Goal: Task Accomplishment & Management: Manage account settings

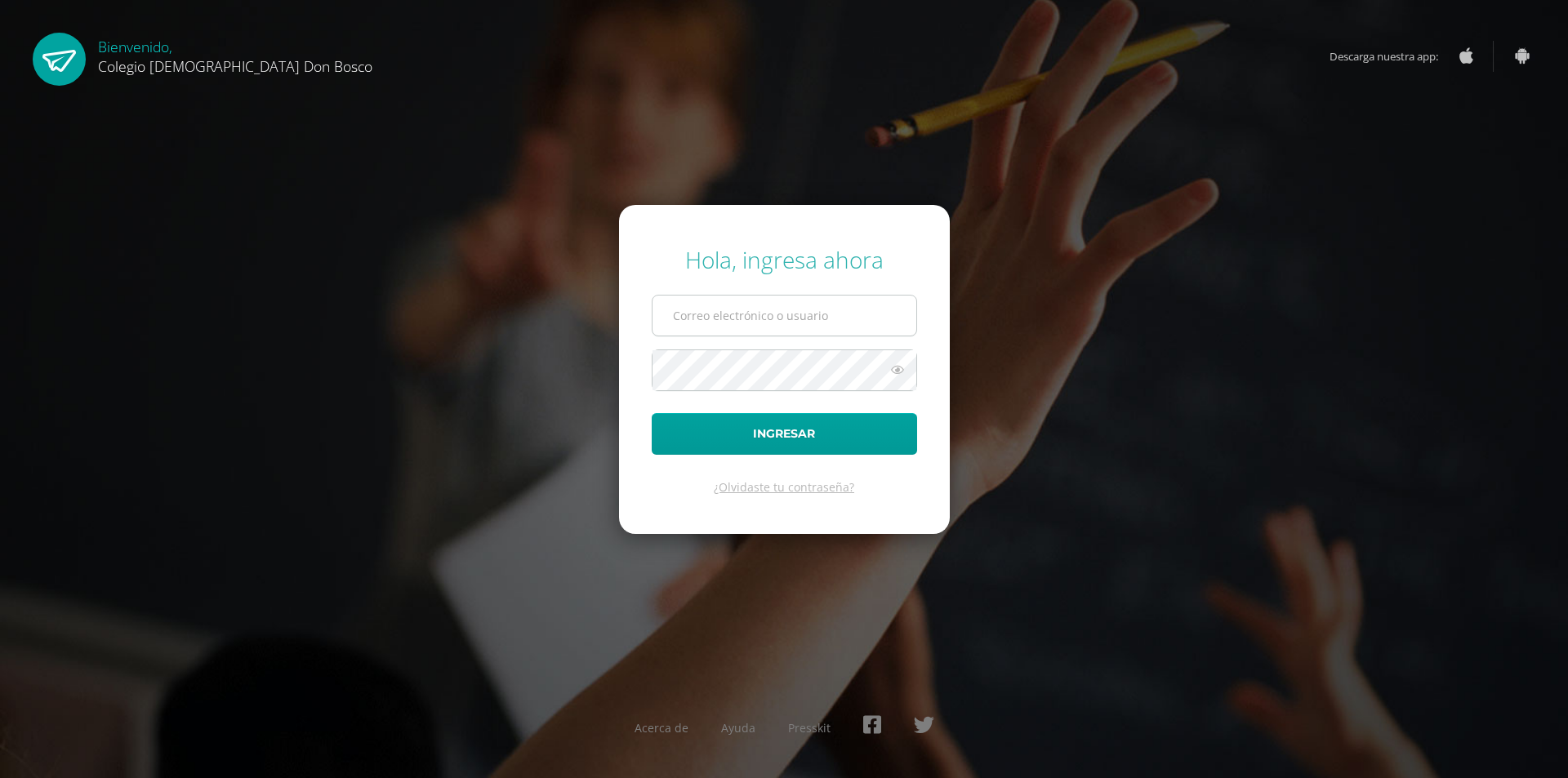
click at [700, 315] on input "text" at bounding box center [785, 315] width 264 height 40
type input "[EMAIL_ADDRESS][DOMAIN_NAME]"
click at [652, 413] on button "Ingresar" at bounding box center [785, 434] width 266 height 42
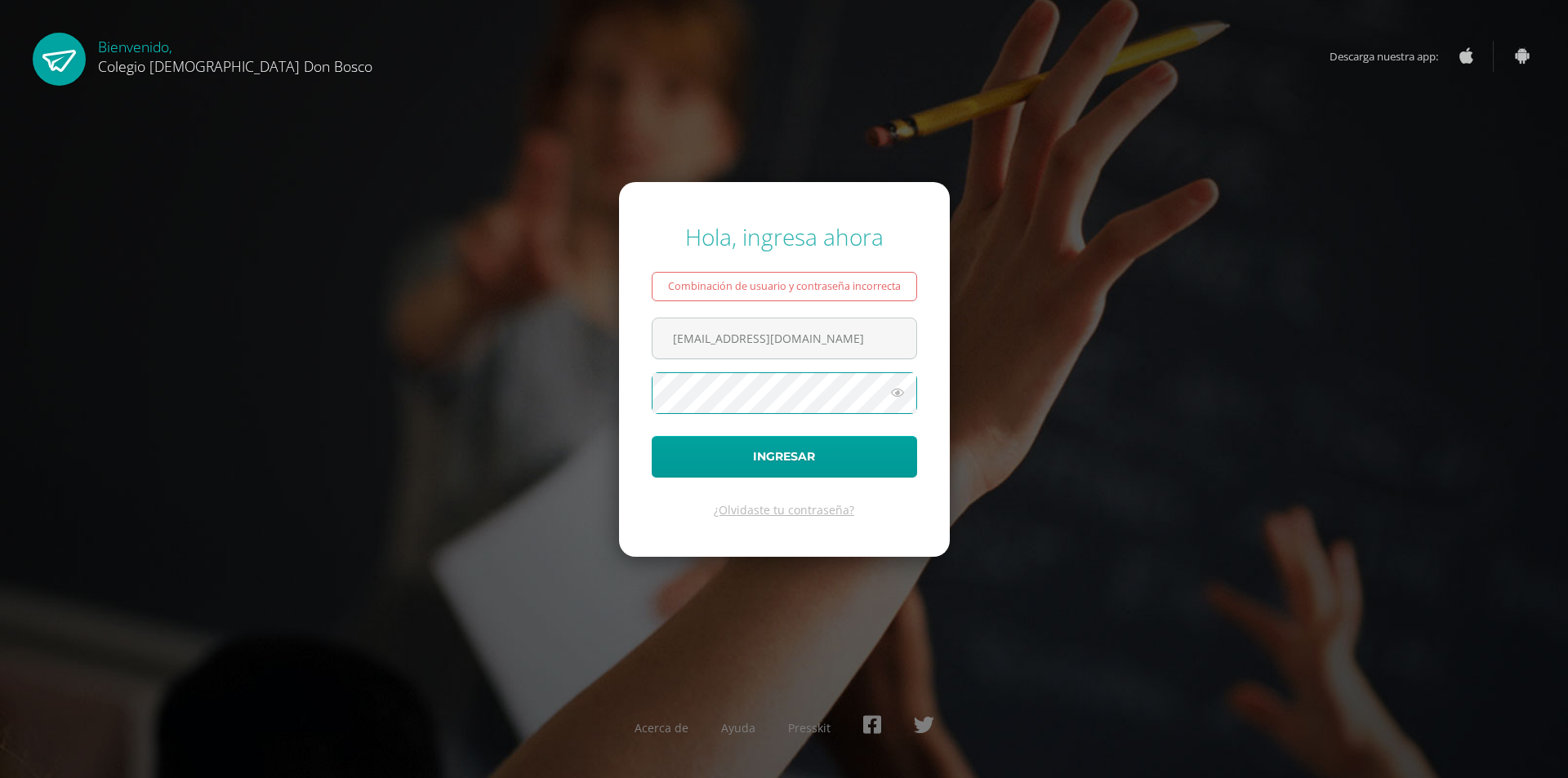
click at [652, 436] on button "Ingresar" at bounding box center [785, 457] width 266 height 42
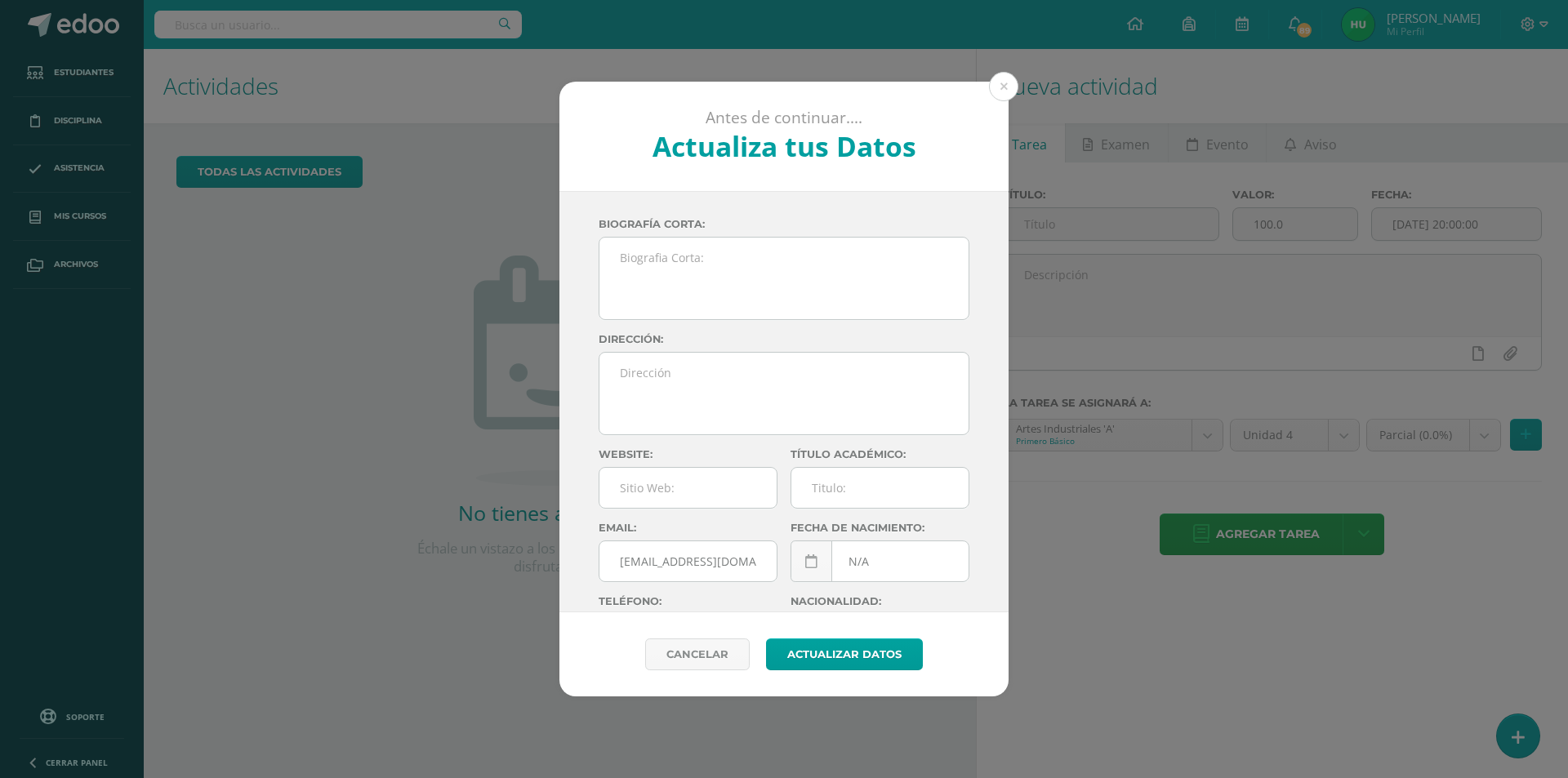
scroll to position [82, 0]
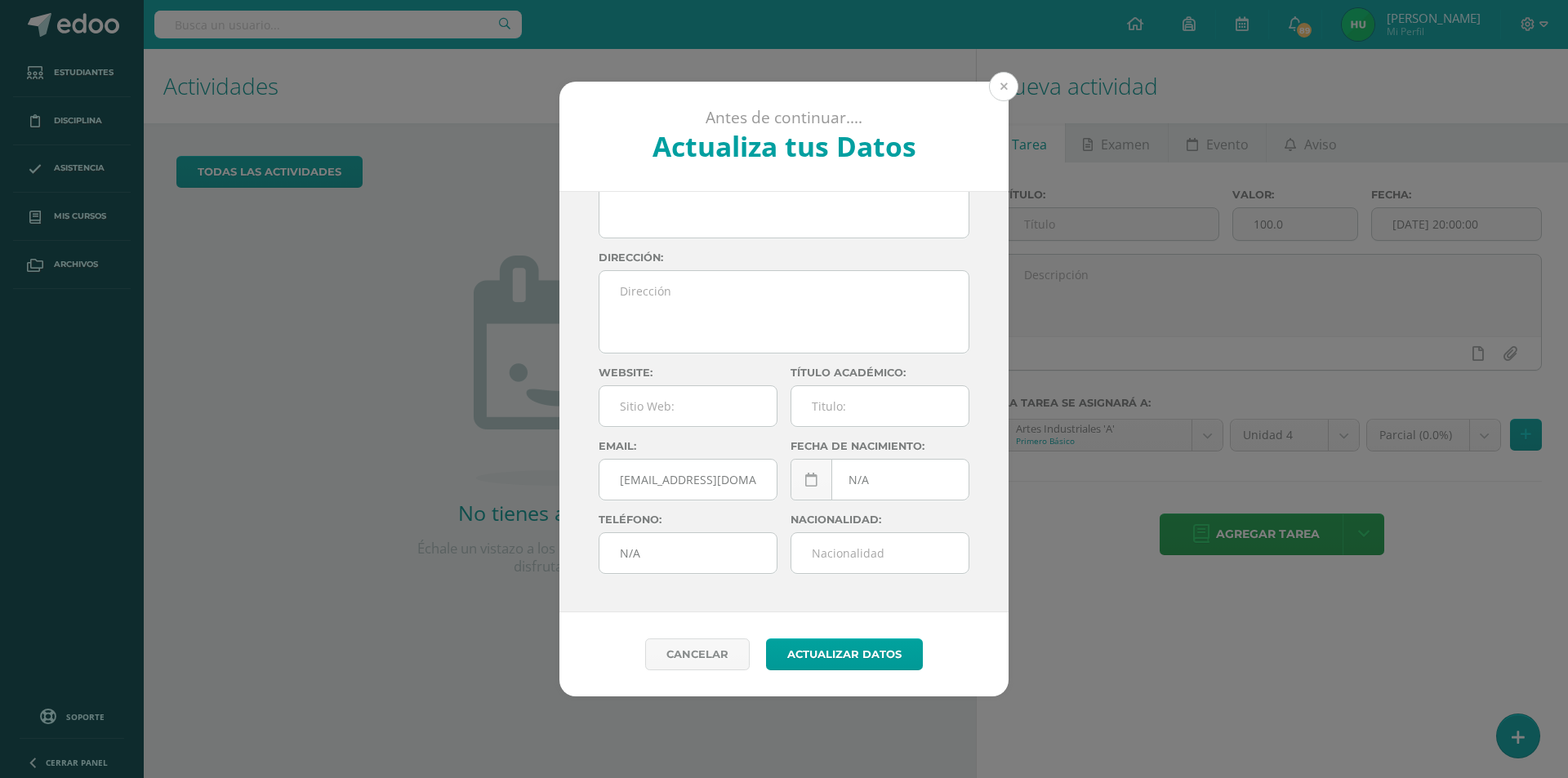
click at [1004, 83] on button at bounding box center [1004, 87] width 30 height 30
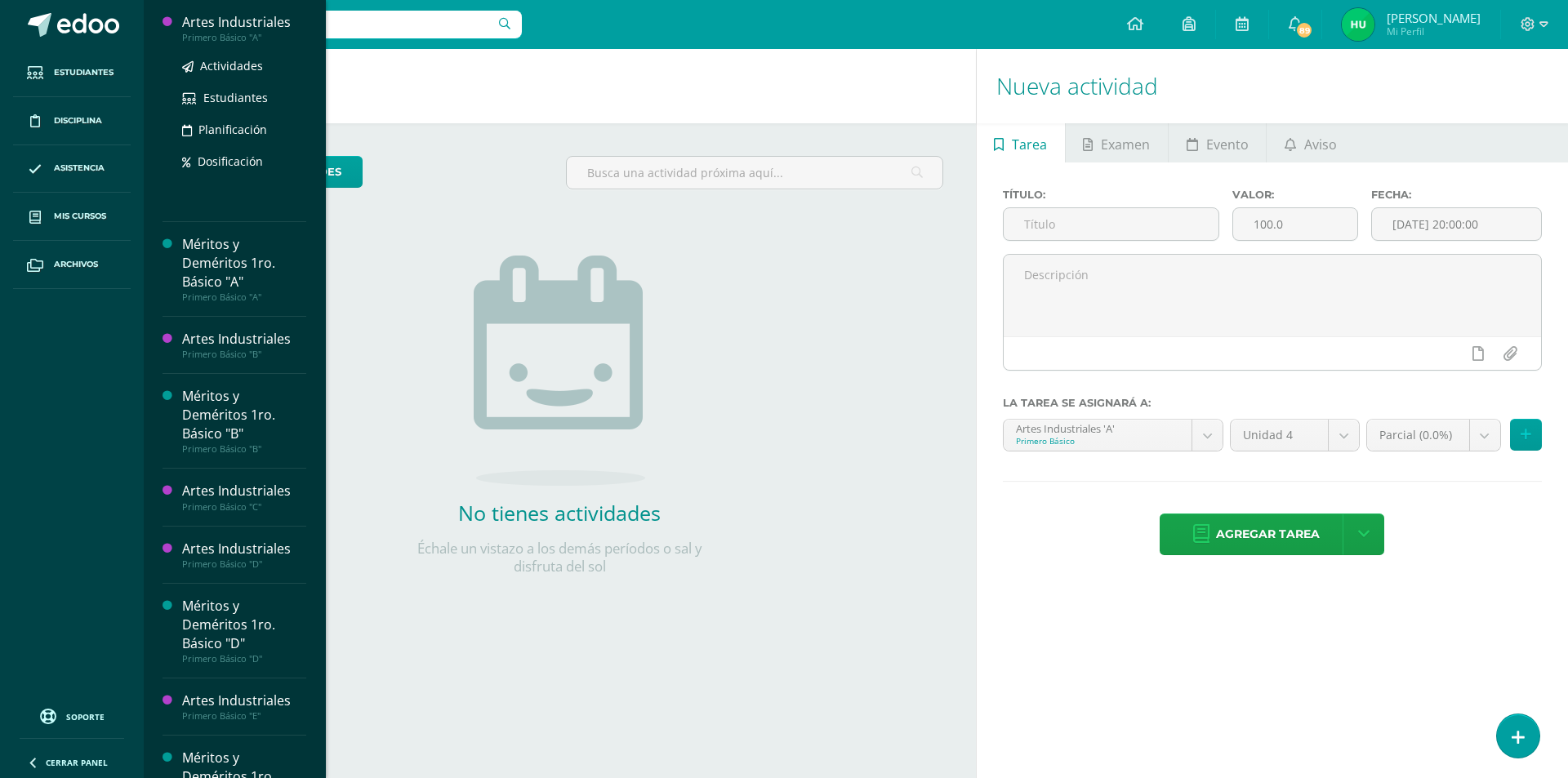
click at [256, 21] on div "Artes Industriales" at bounding box center [244, 22] width 124 height 19
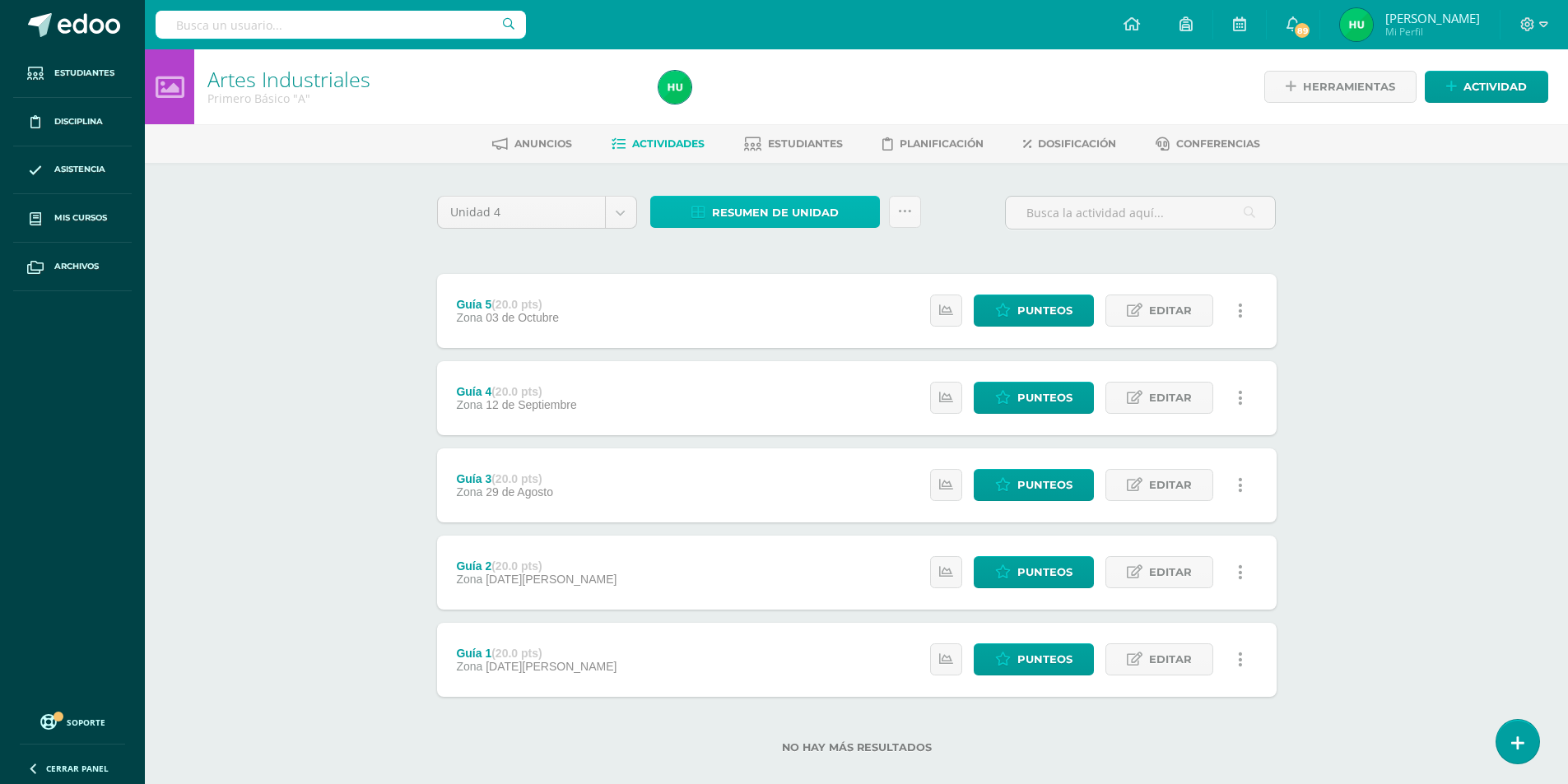
click at [754, 213] on span "Resumen de unidad" at bounding box center [774, 212] width 126 height 31
click at [745, 102] on link "Descargar como HTML" at bounding box center [765, 106] width 175 height 26
click at [195, 258] on div "Artes Industriales Primero Básico "A" Herramientas Detalle de asistencias Activ…" at bounding box center [856, 428] width 1423 height 757
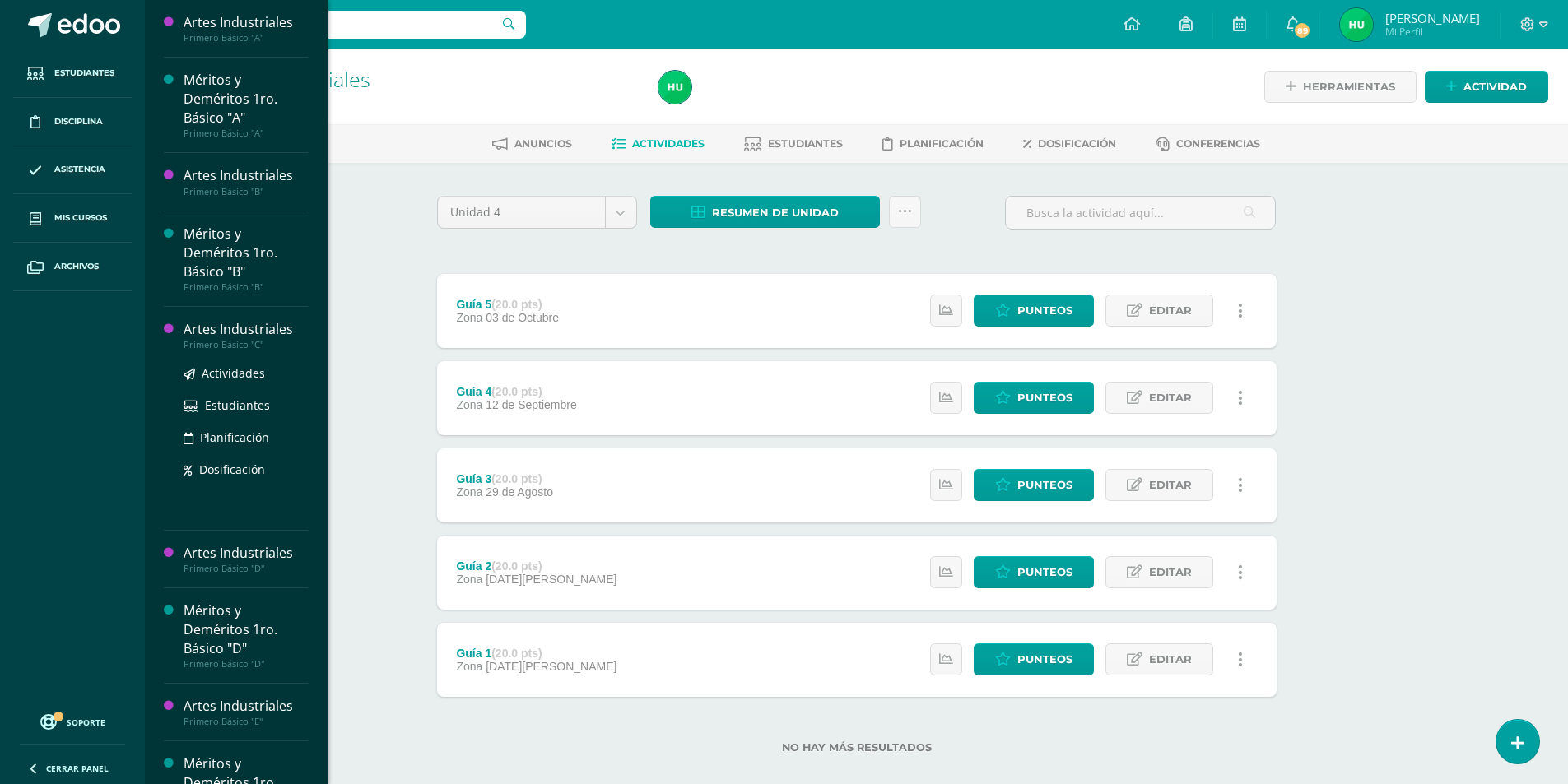
click at [208, 325] on div "Artes Industriales" at bounding box center [245, 329] width 125 height 19
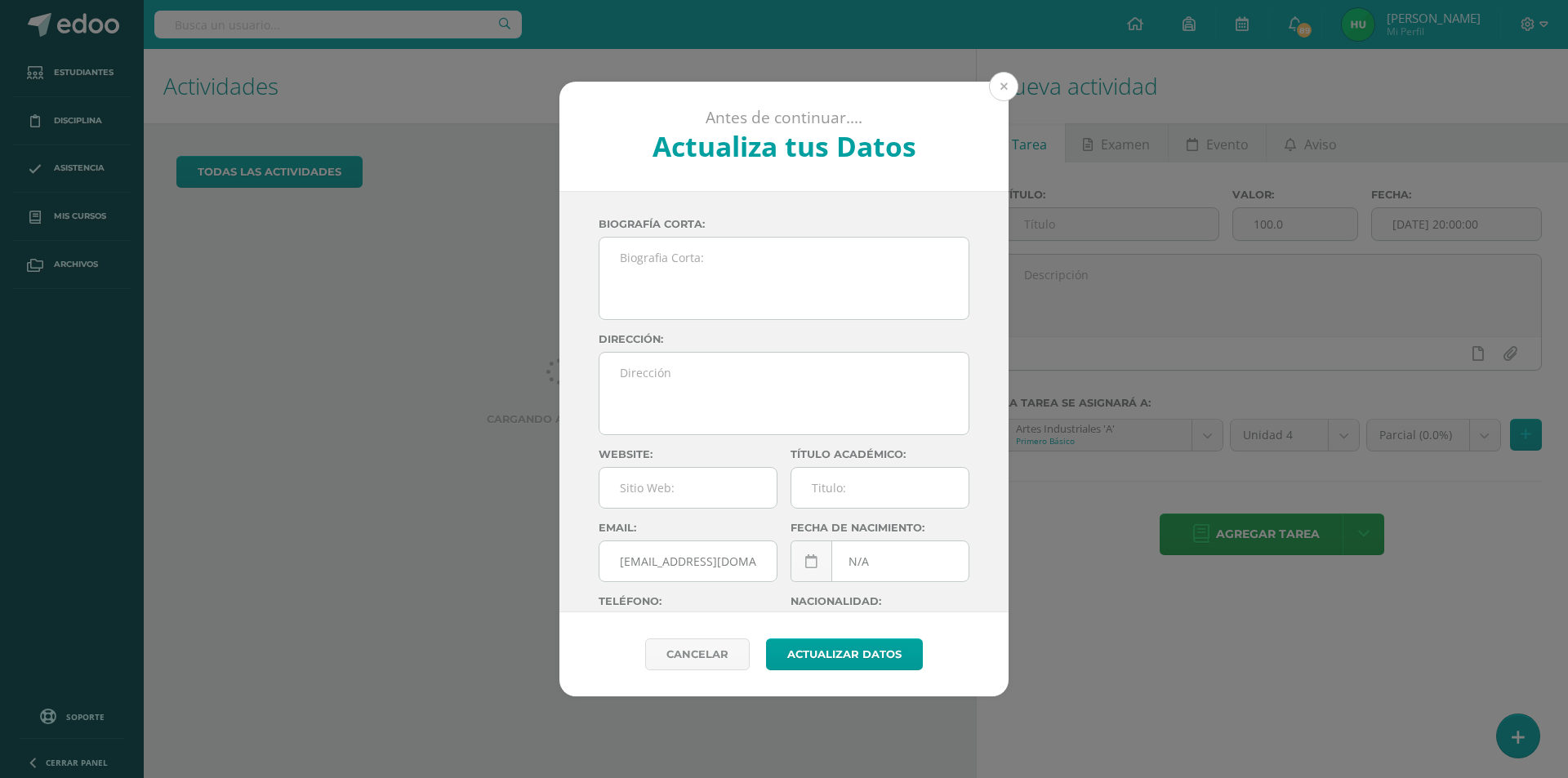
click at [1003, 86] on button at bounding box center [1004, 87] width 30 height 30
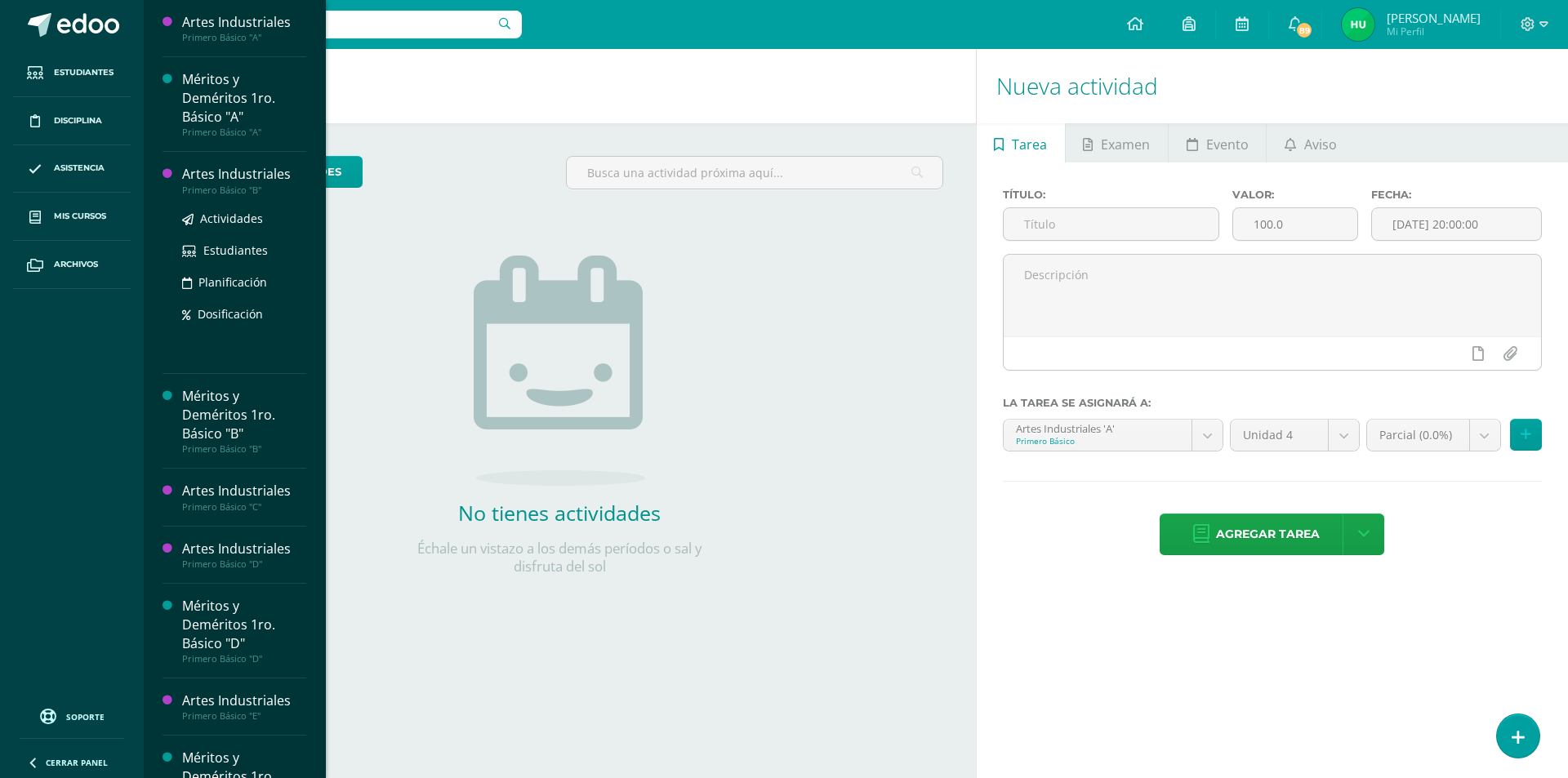
click at [226, 177] on div "Artes Industriales" at bounding box center [244, 174] width 124 height 19
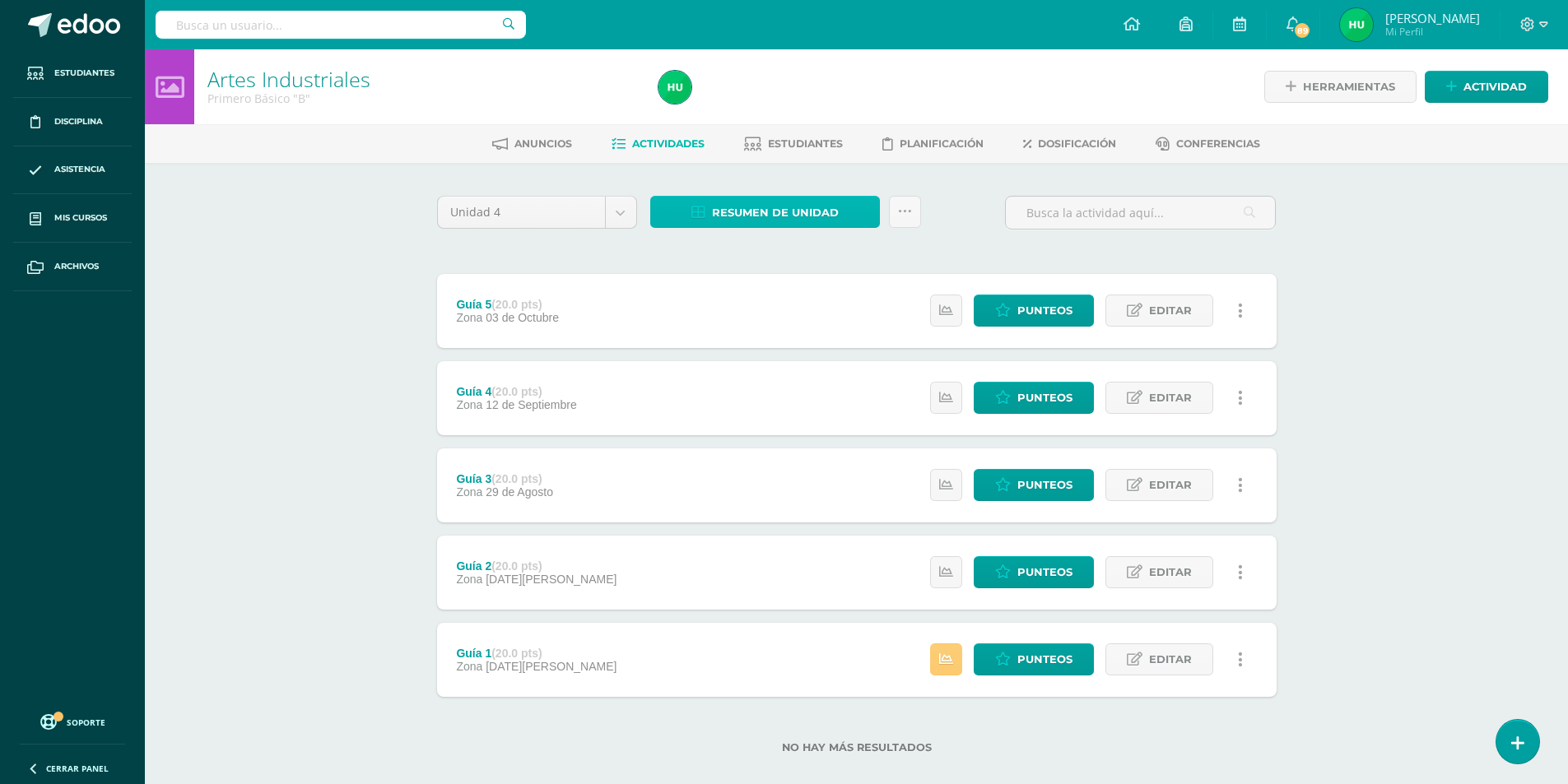
click at [794, 221] on span "Resumen de unidad" at bounding box center [774, 212] width 126 height 31
click at [760, 107] on link "Descargar como HTML" at bounding box center [765, 106] width 175 height 26
click at [449, 101] on div "Primero Básico "B"" at bounding box center [423, 98] width 431 height 16
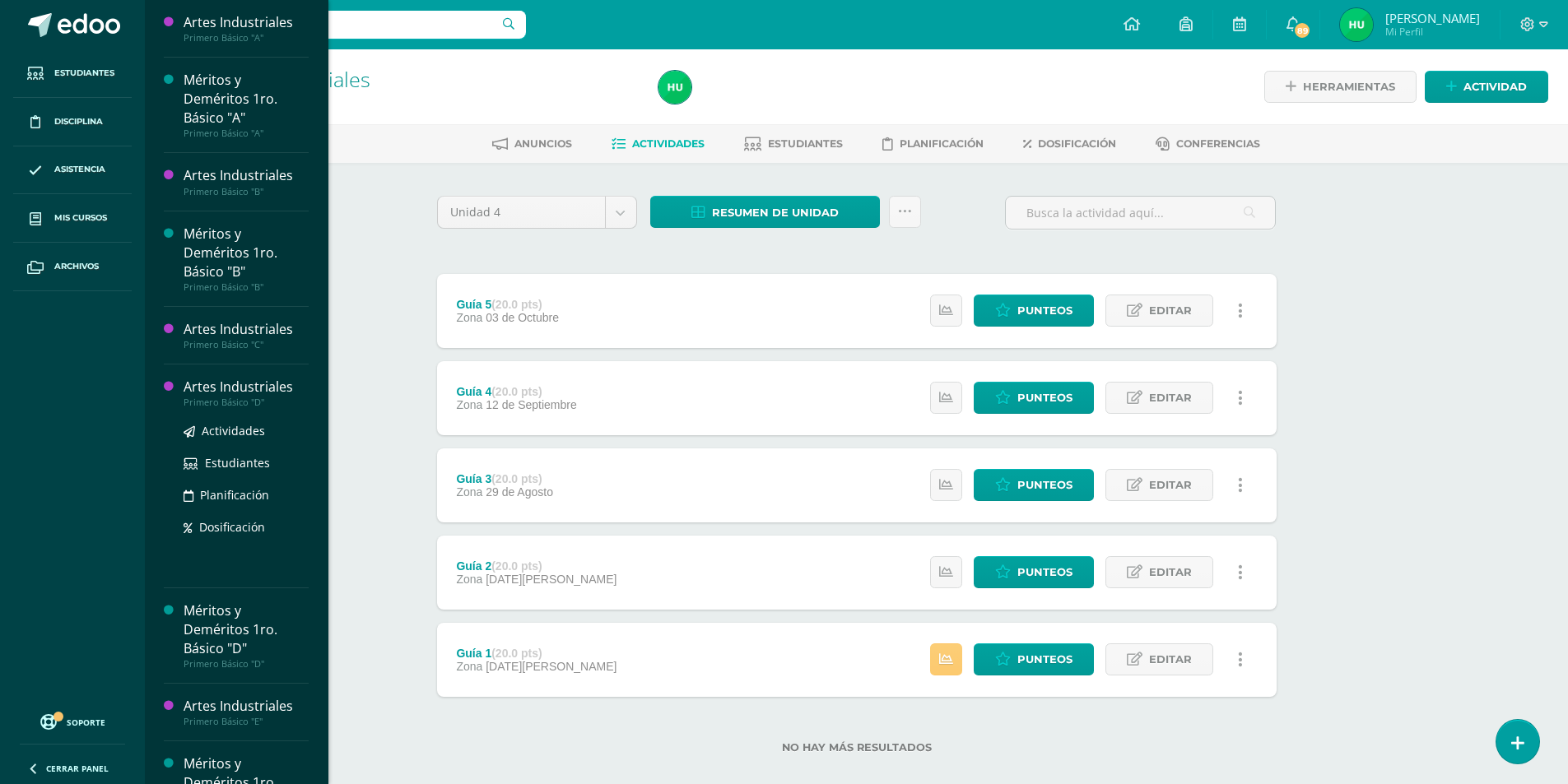
click at [267, 388] on div "Artes Industriales" at bounding box center [245, 387] width 125 height 19
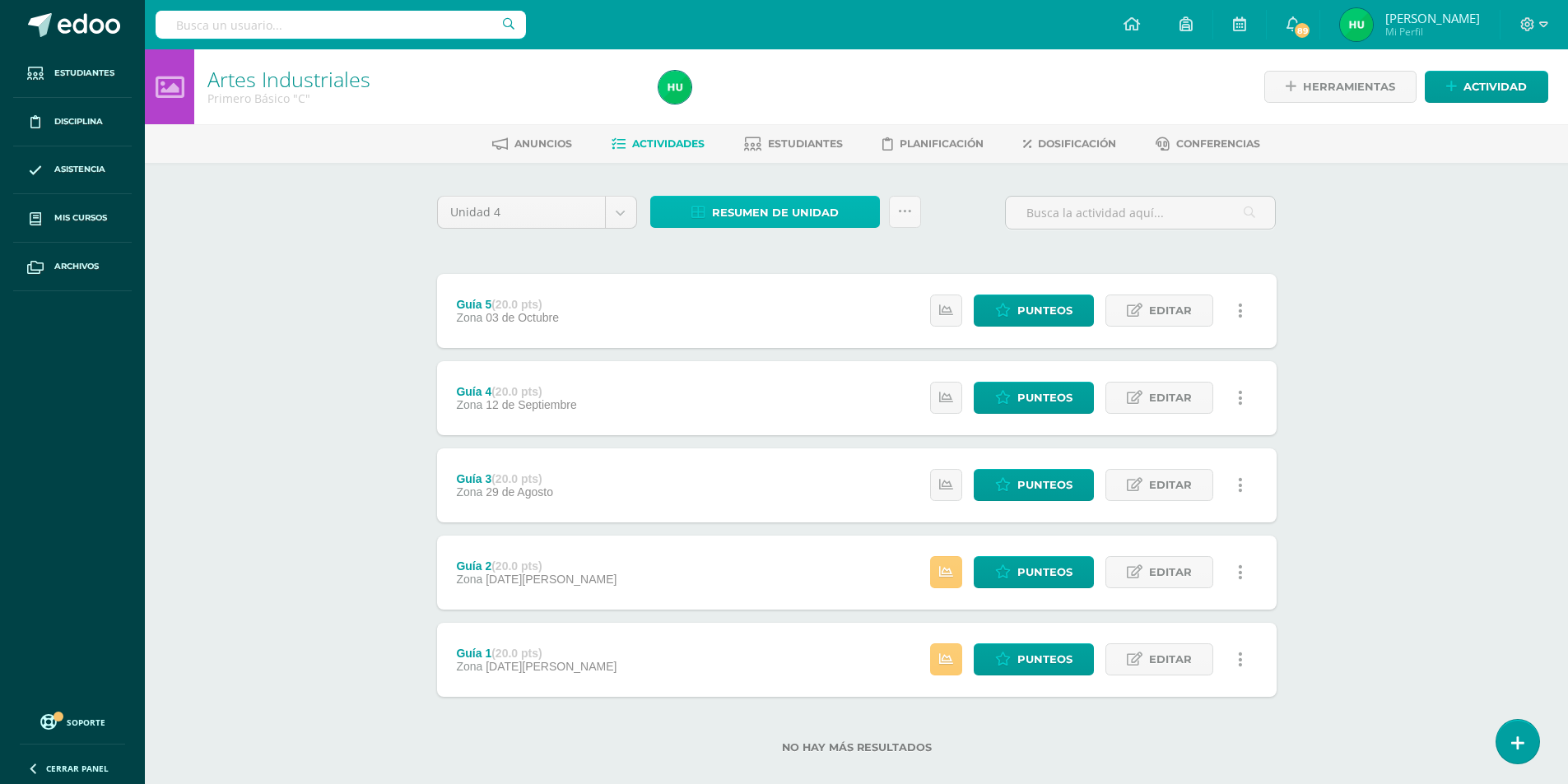
click at [738, 211] on span "Resumen de unidad" at bounding box center [774, 212] width 126 height 31
click at [735, 107] on link "Descargar como HTML" at bounding box center [765, 106] width 175 height 26
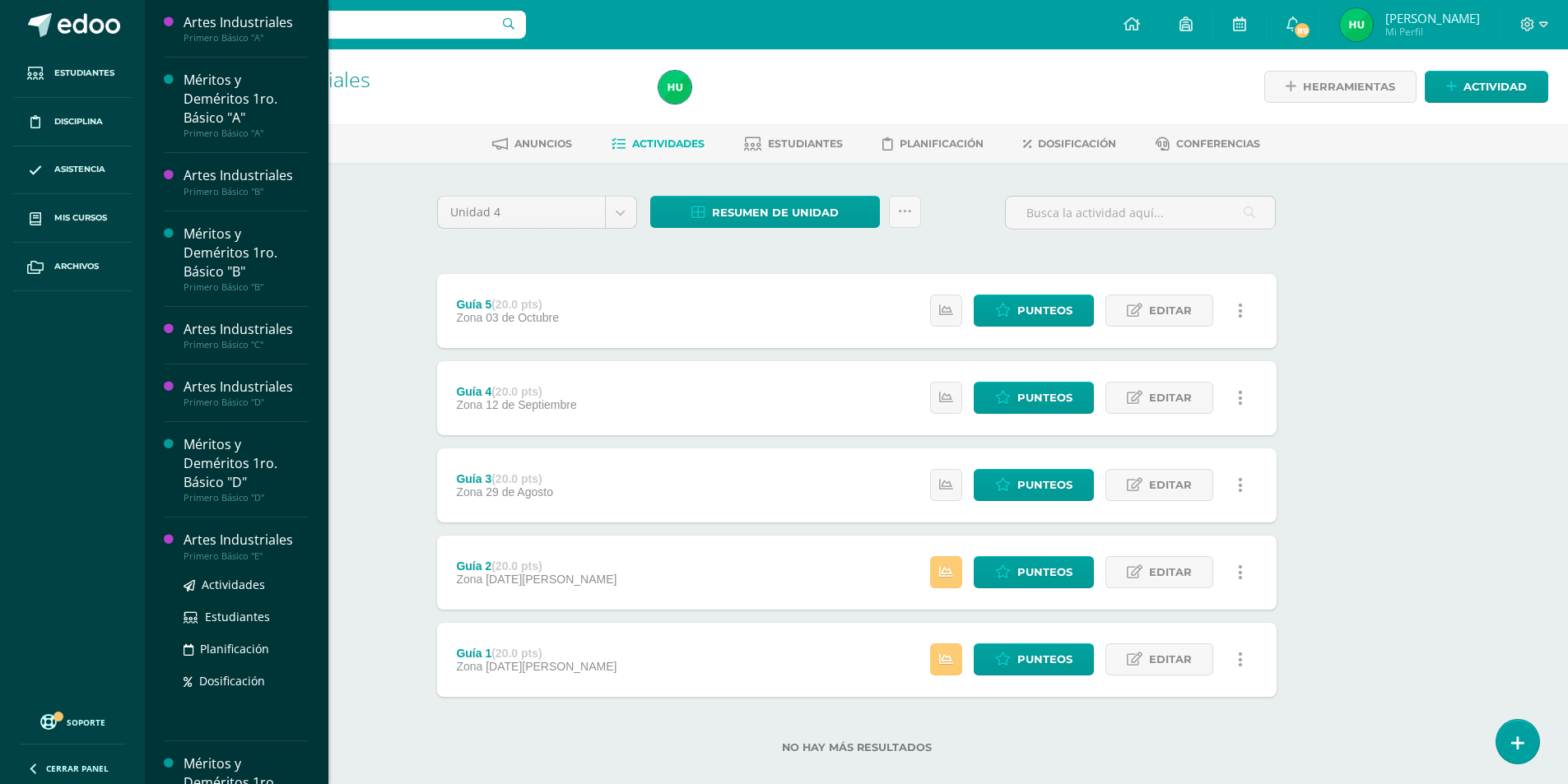
click at [244, 541] on div "Artes Industriales" at bounding box center [245, 539] width 125 height 19
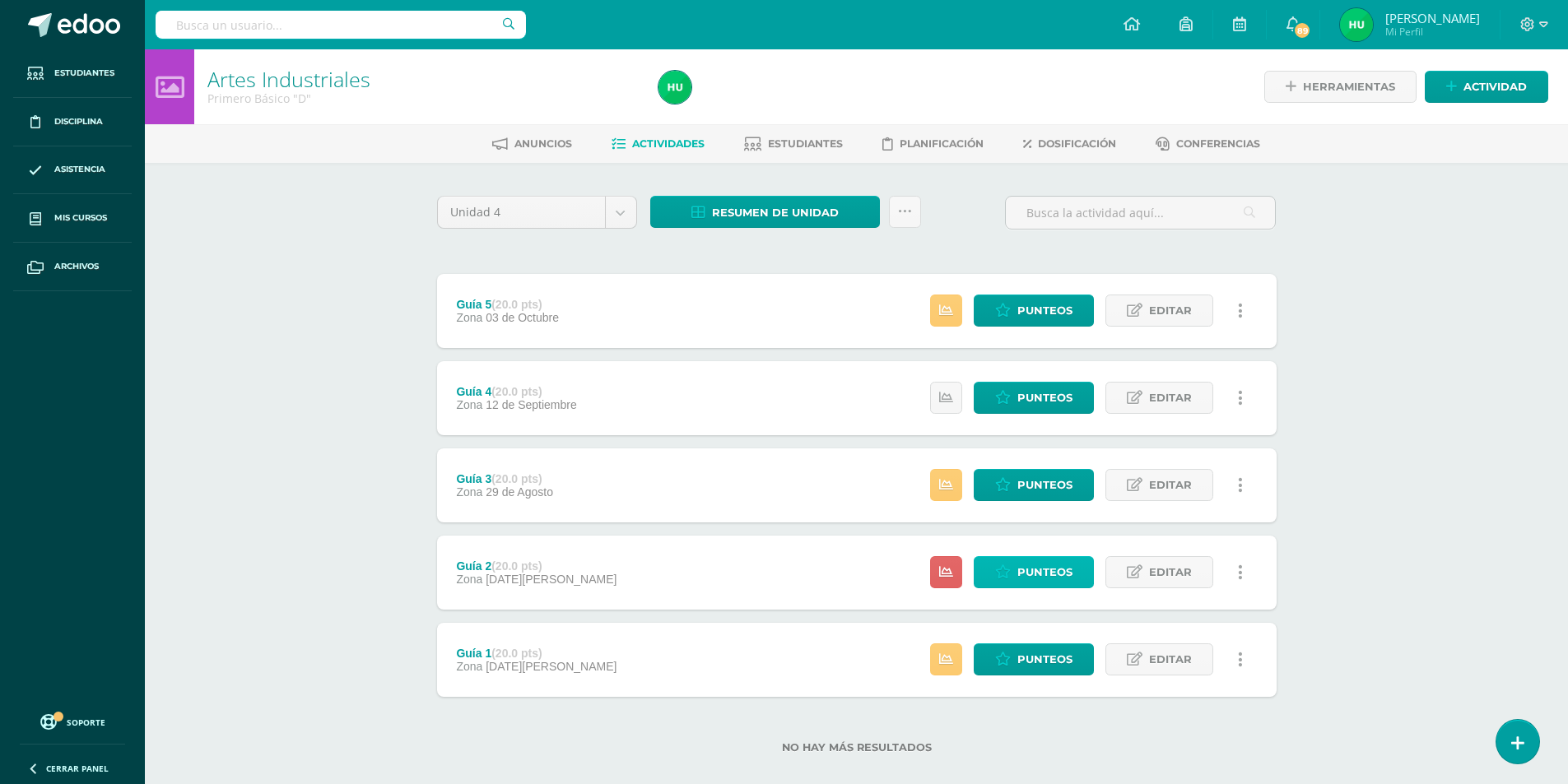
click at [1046, 575] on span "Punteos" at bounding box center [1045, 572] width 55 height 31
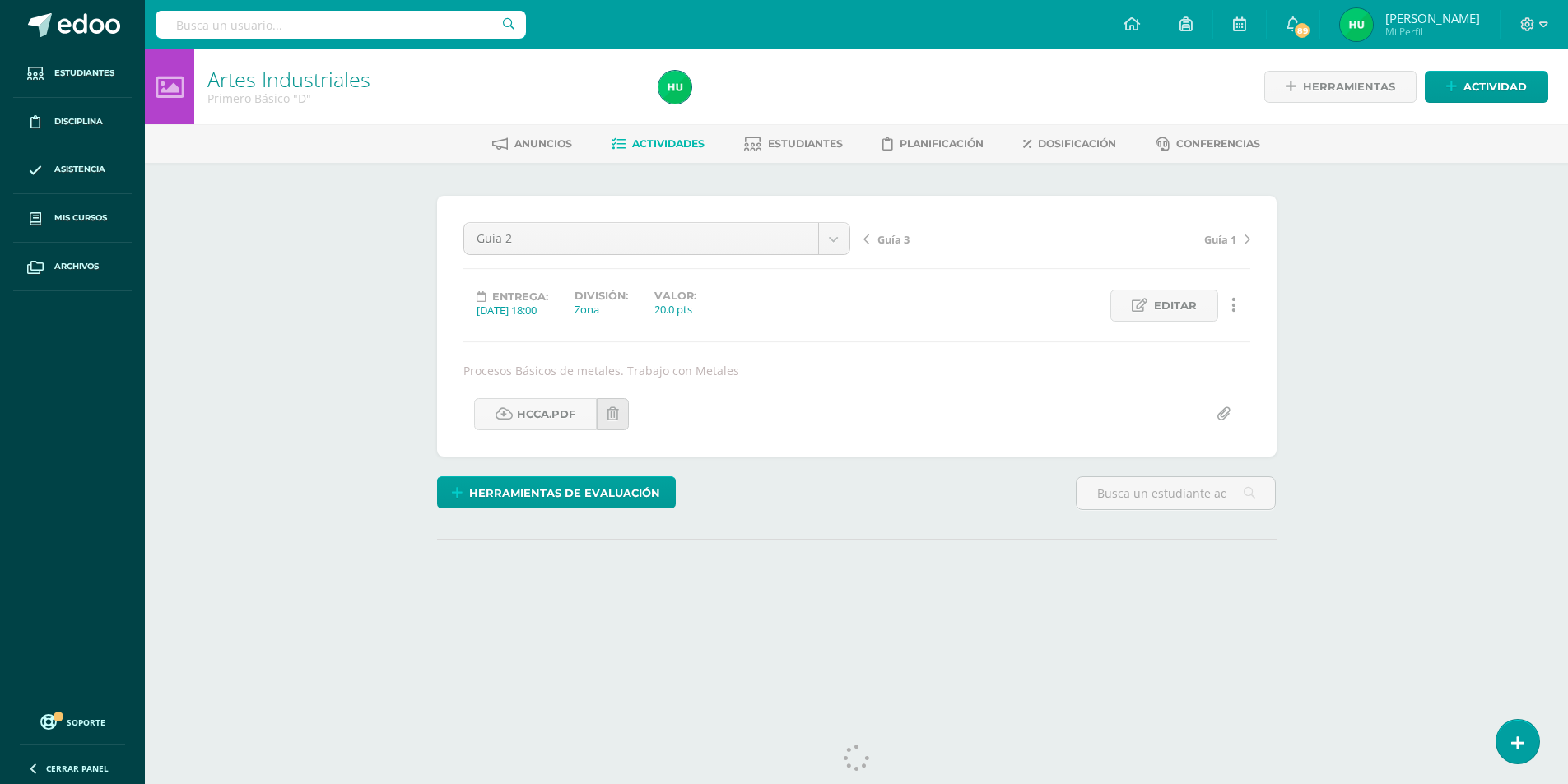
scroll to position [35, 0]
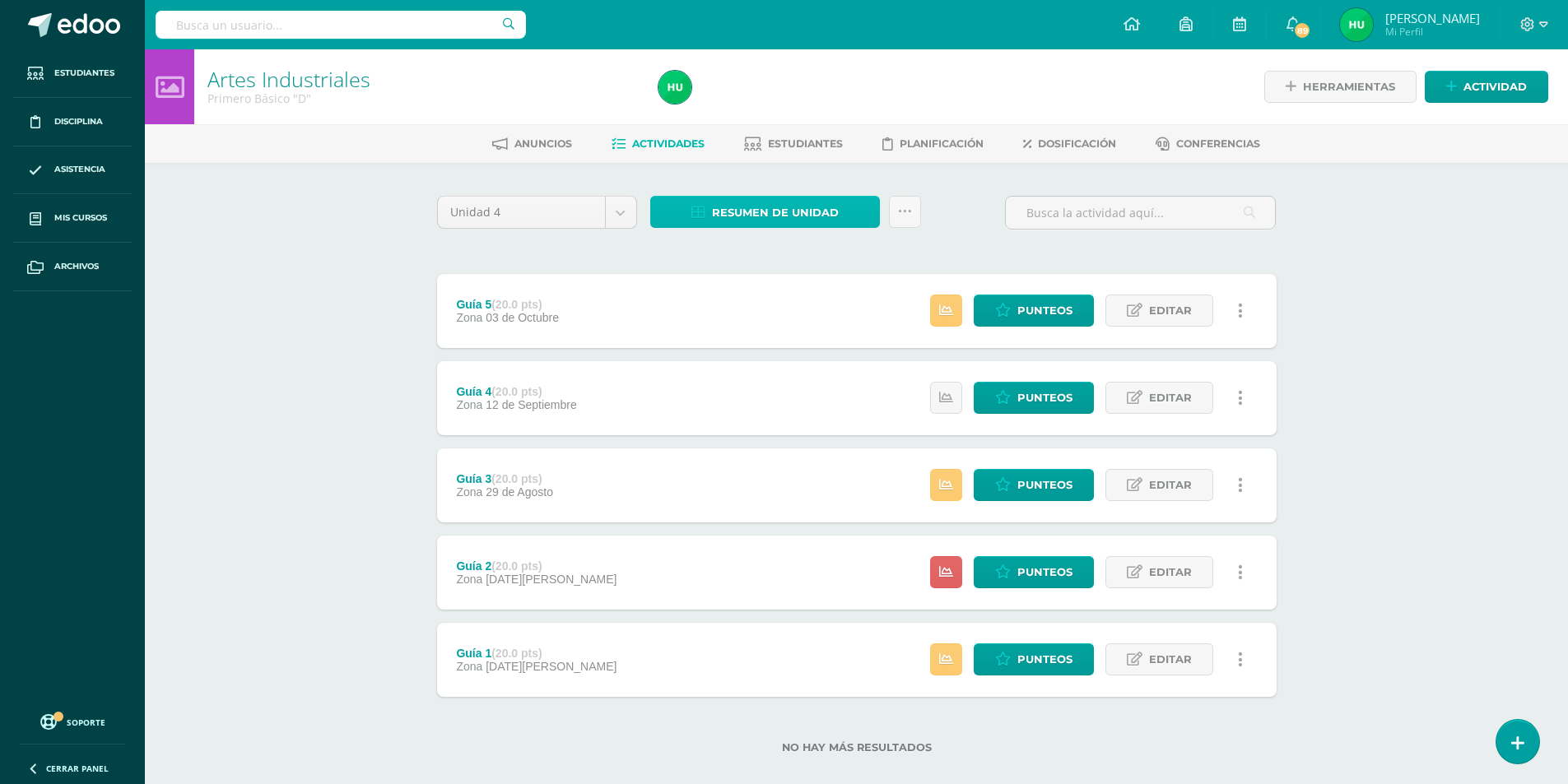
click at [774, 212] on span "Resumen de unidad" at bounding box center [774, 212] width 126 height 31
click at [751, 109] on link "Descargar como HTML" at bounding box center [765, 106] width 175 height 26
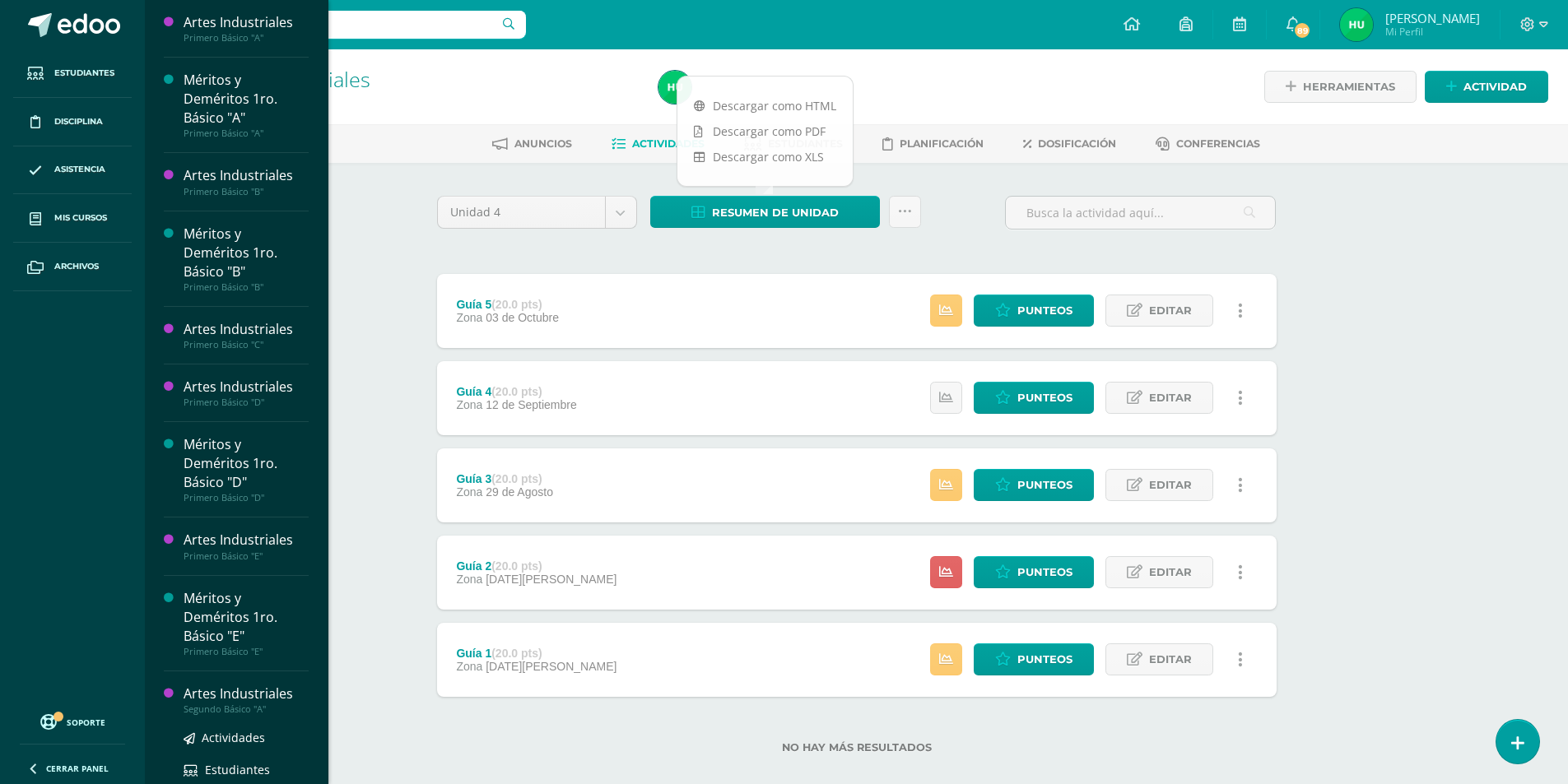
click at [261, 698] on div "Artes Industriales" at bounding box center [245, 693] width 125 height 19
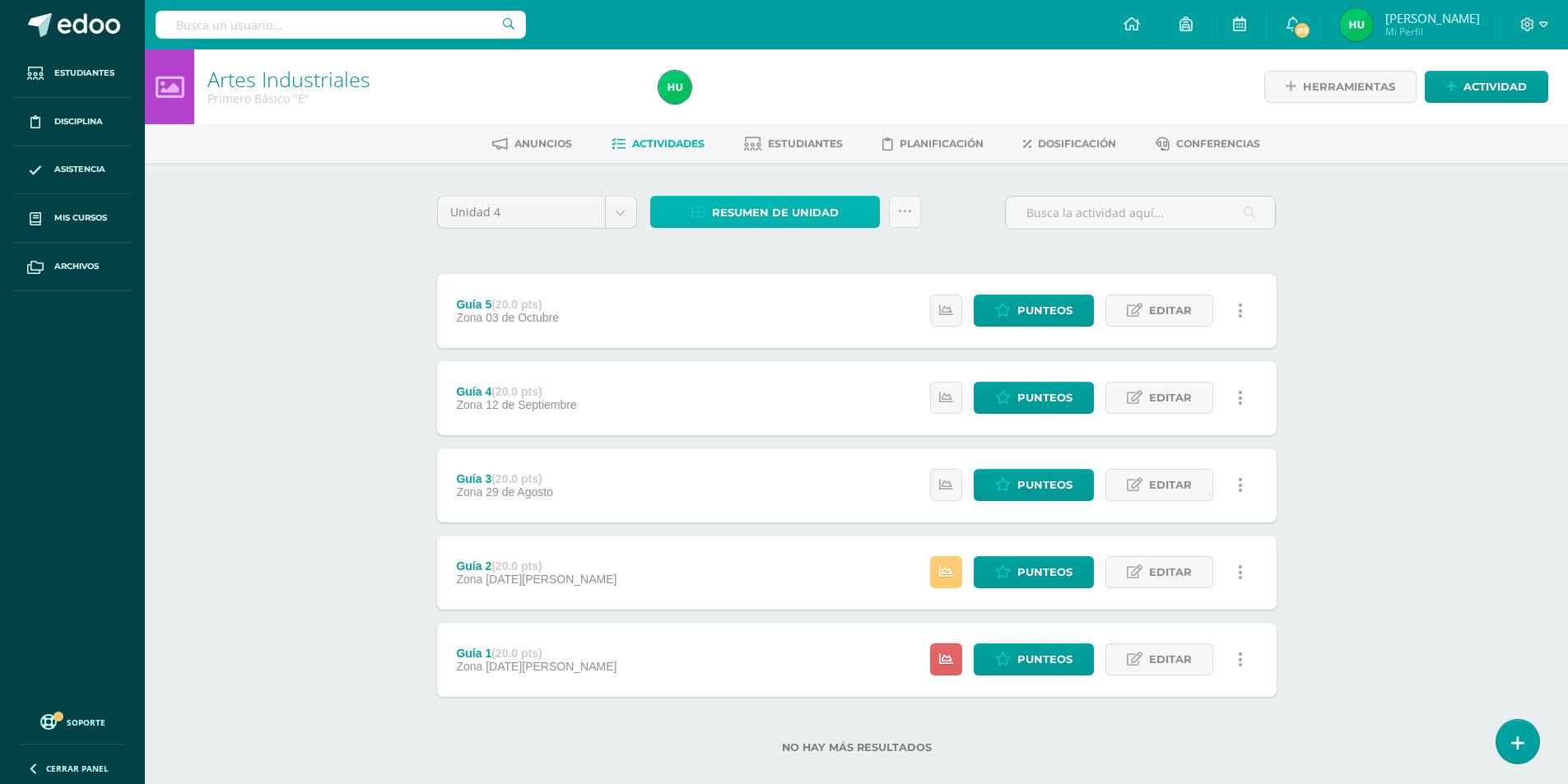
click at [769, 216] on span "Resumen de unidad" at bounding box center [774, 212] width 126 height 31
click at [775, 108] on link "Descargar como HTML" at bounding box center [765, 106] width 175 height 26
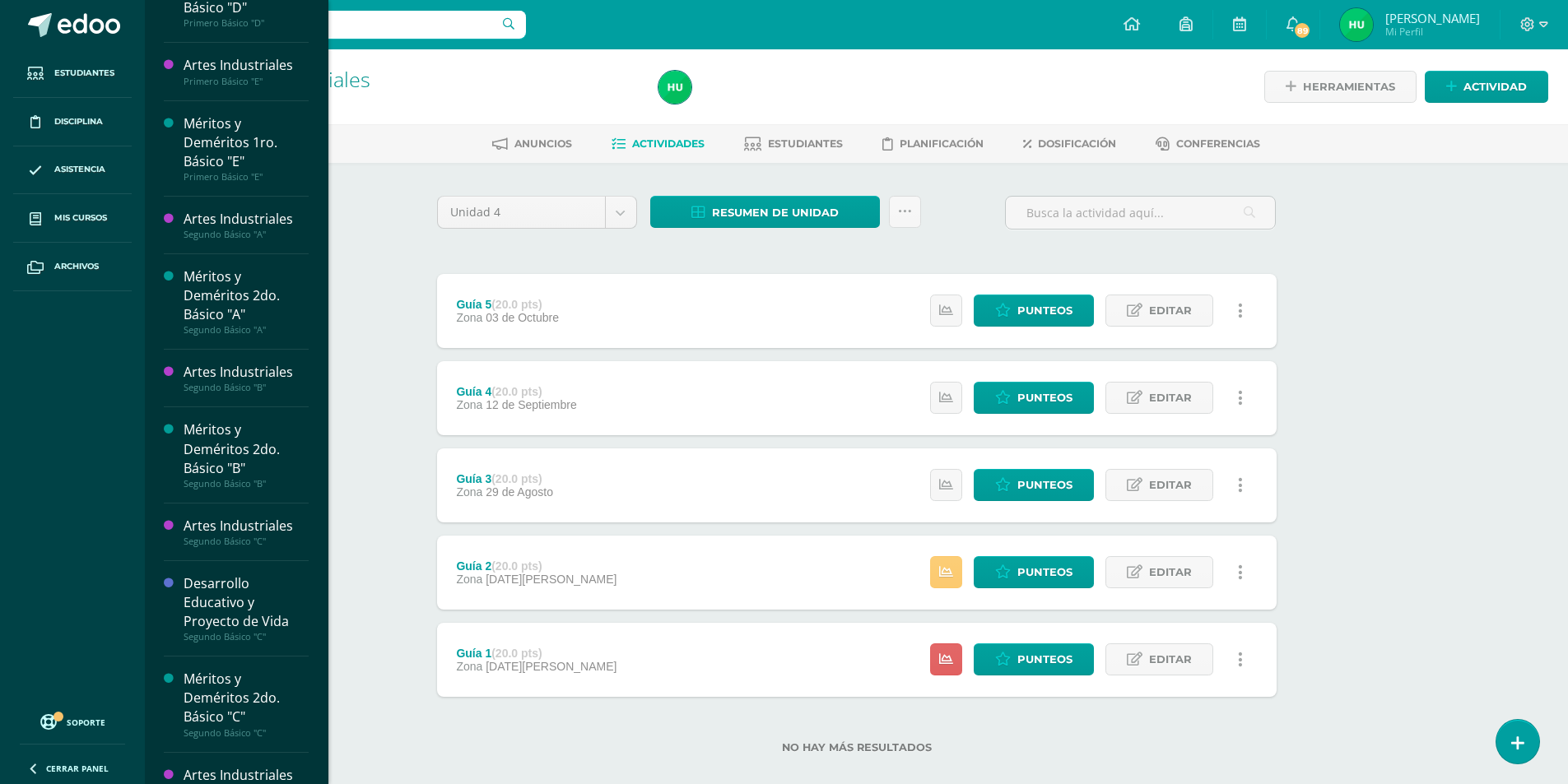
scroll to position [500, 0]
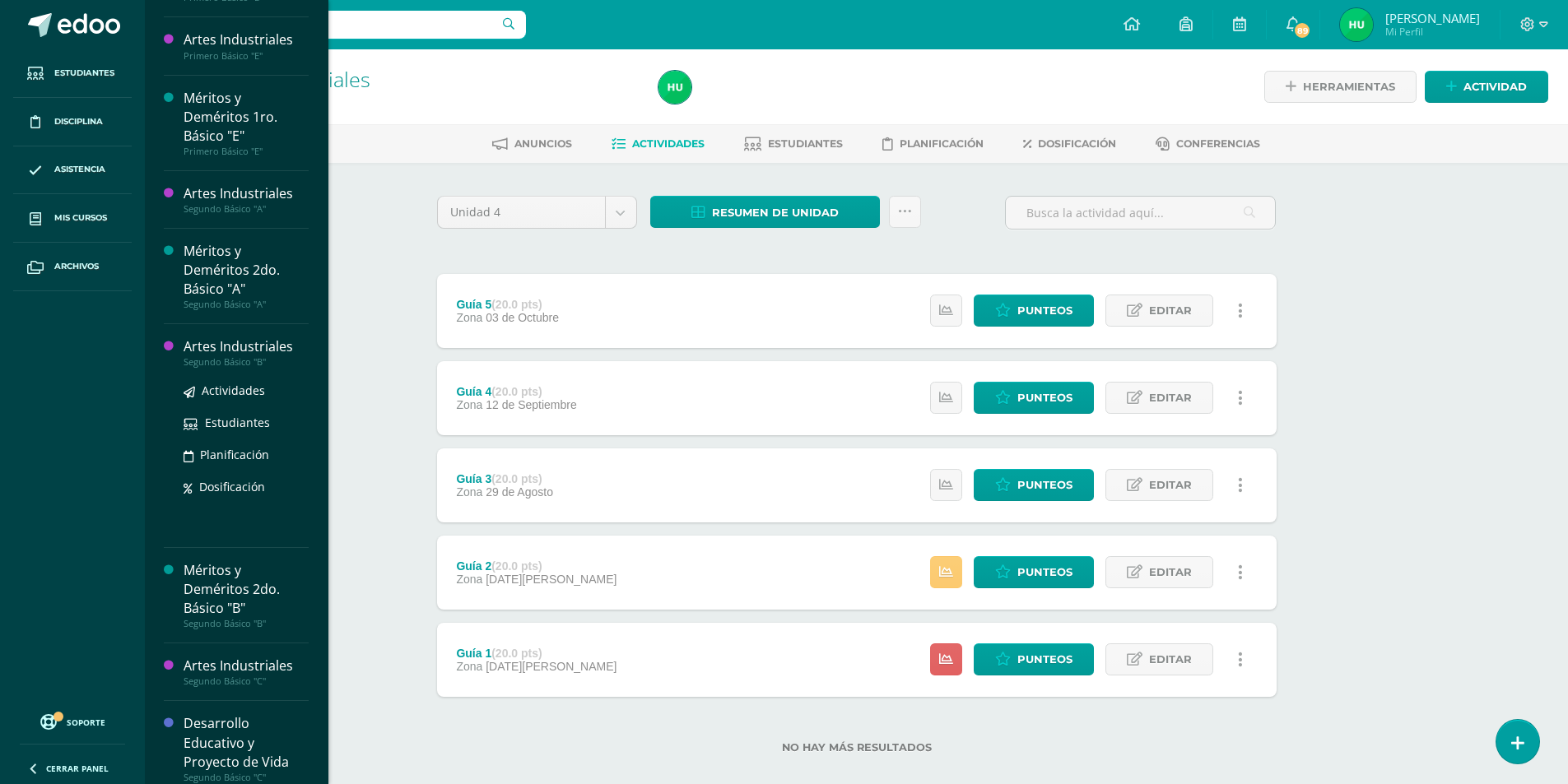
click at [250, 349] on div "Artes Industriales" at bounding box center [245, 346] width 125 height 19
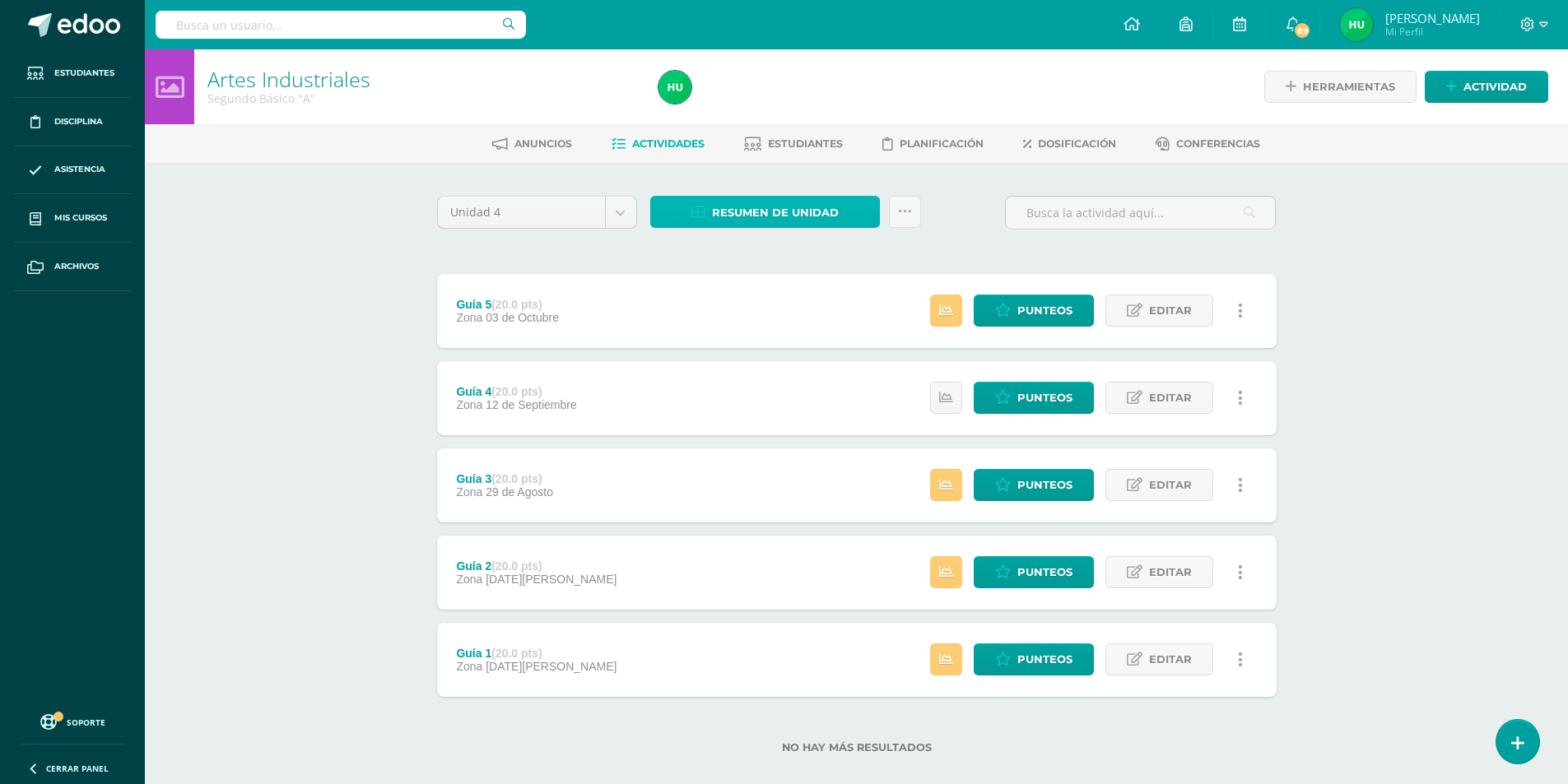
click at [777, 227] on span "Resumen de unidad" at bounding box center [774, 212] width 126 height 31
click at [752, 107] on link "Descargar como HTML" at bounding box center [765, 106] width 175 height 26
click at [676, 259] on div "Unidad 4 Unidad 1 Unidad 2 Unidad 3 Unidad 4 Resumen de unidad Subir actividade…" at bounding box center [857, 484] width 853 height 577
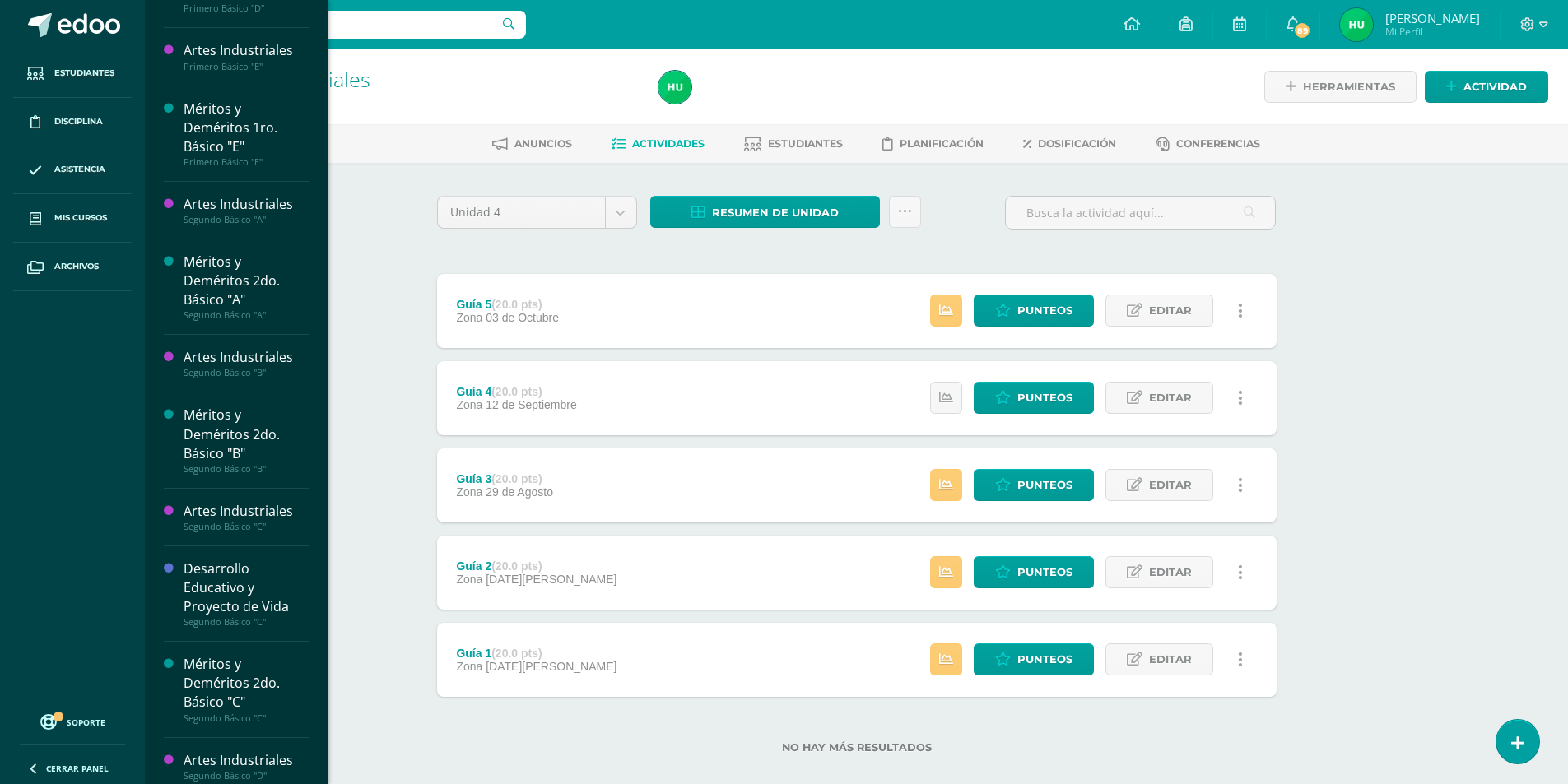
scroll to position [492, 0]
click at [268, 515] on div "Artes Industriales" at bounding box center [245, 508] width 125 height 19
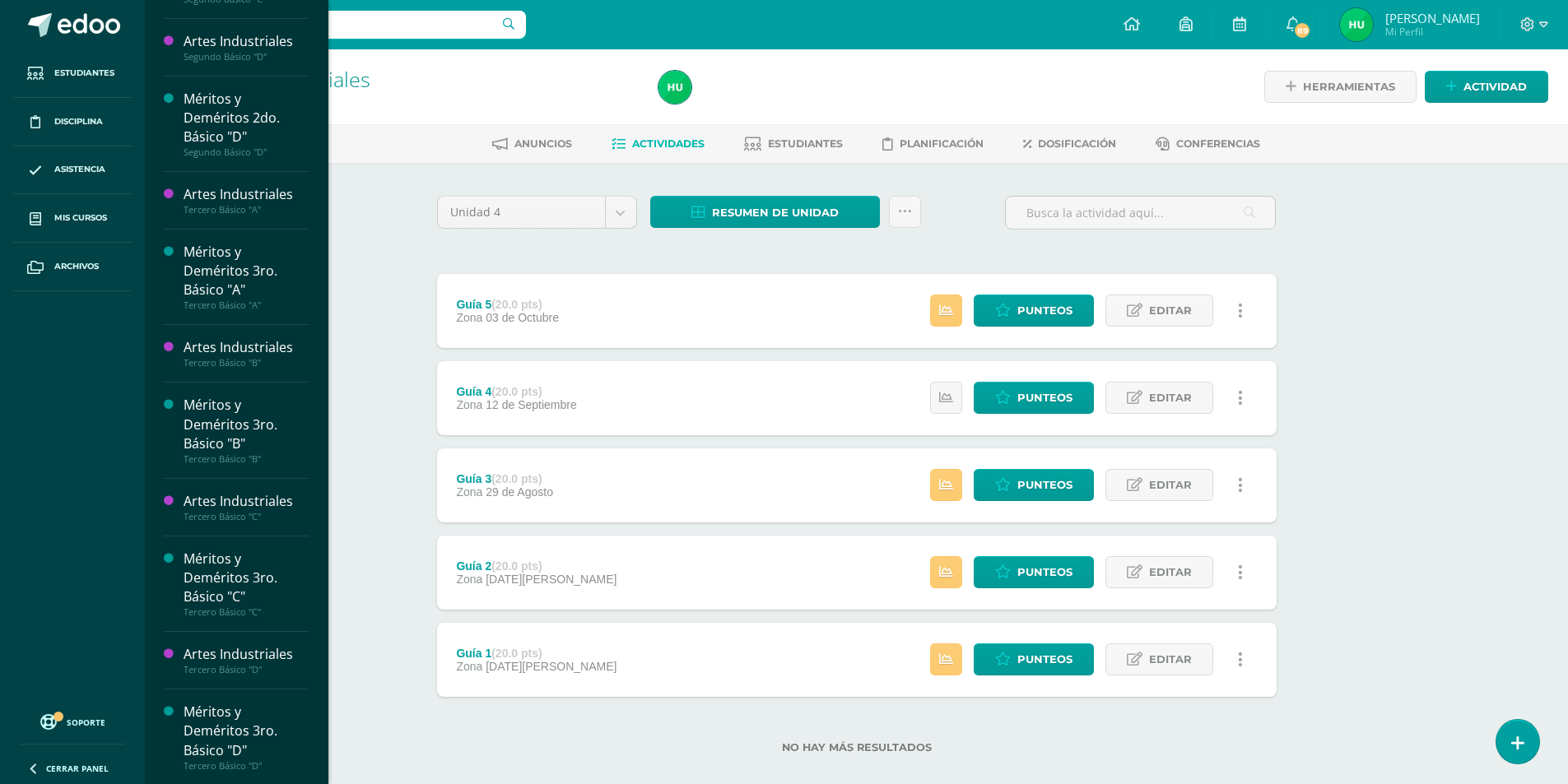
scroll to position [1210, 0]
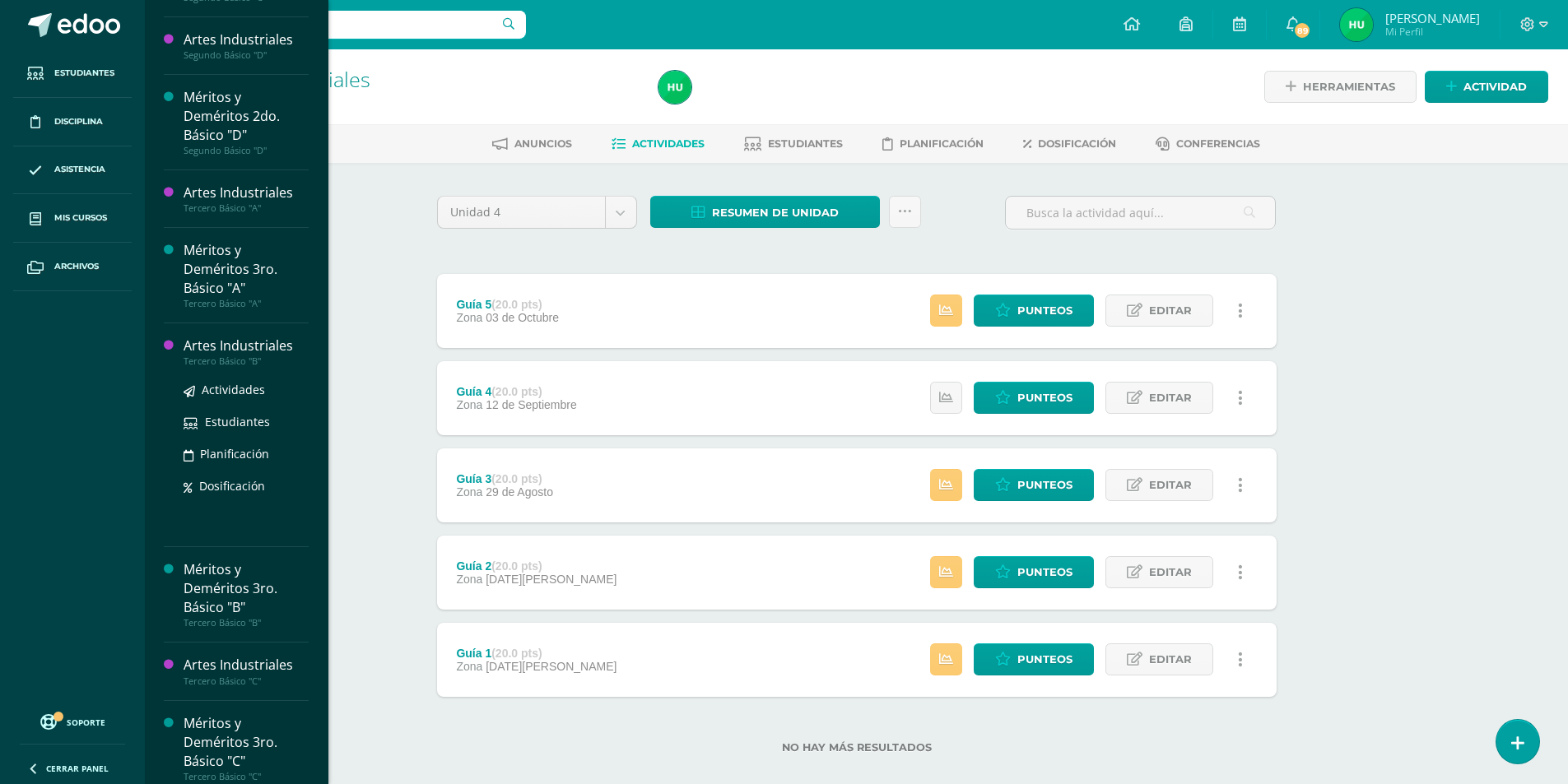
click at [255, 341] on div "Artes Industriales" at bounding box center [245, 345] width 125 height 19
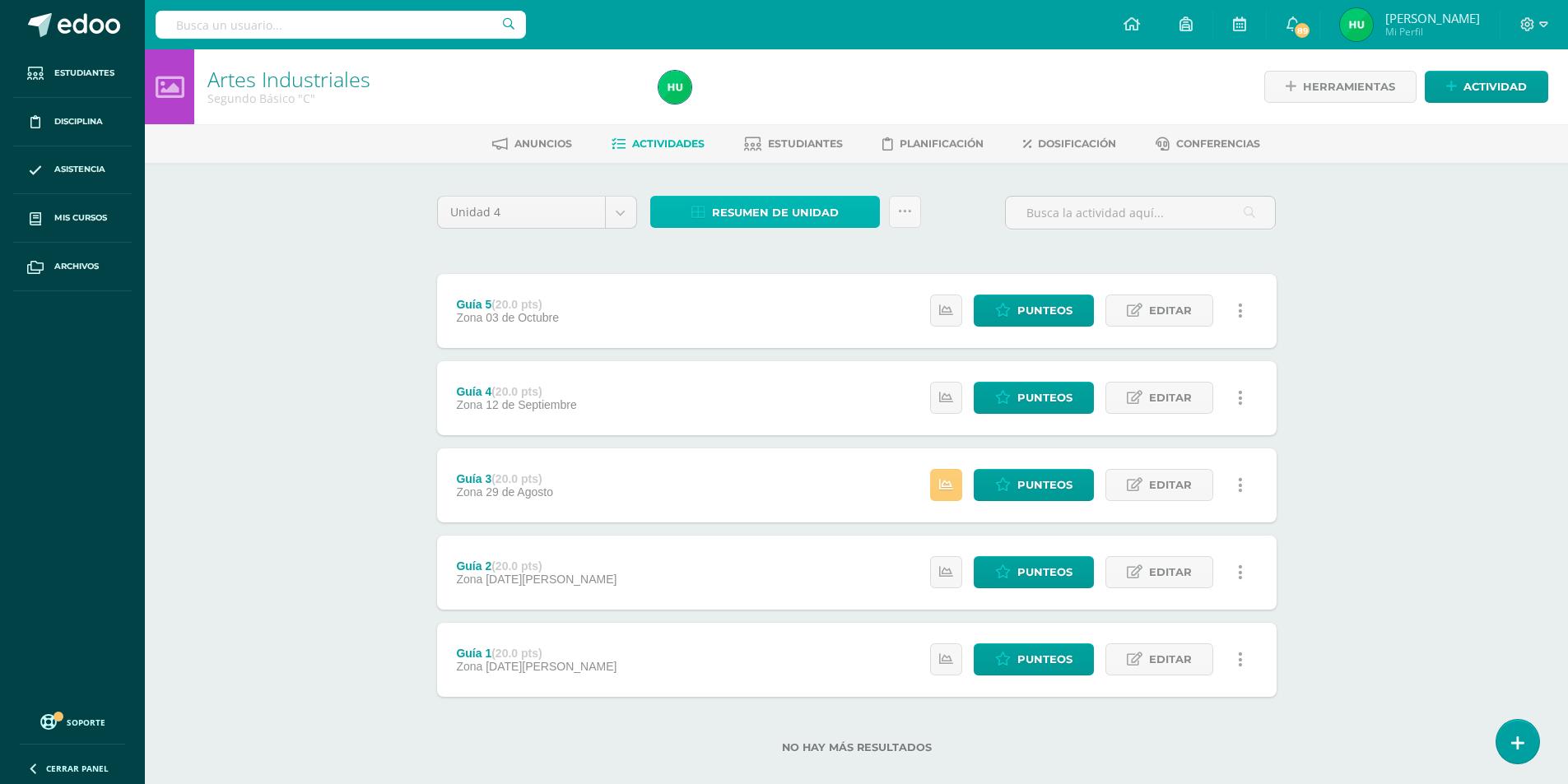
click at [774, 219] on span "Resumen de unidad" at bounding box center [774, 212] width 126 height 31
click at [752, 102] on link "Descargar como HTML" at bounding box center [765, 106] width 175 height 26
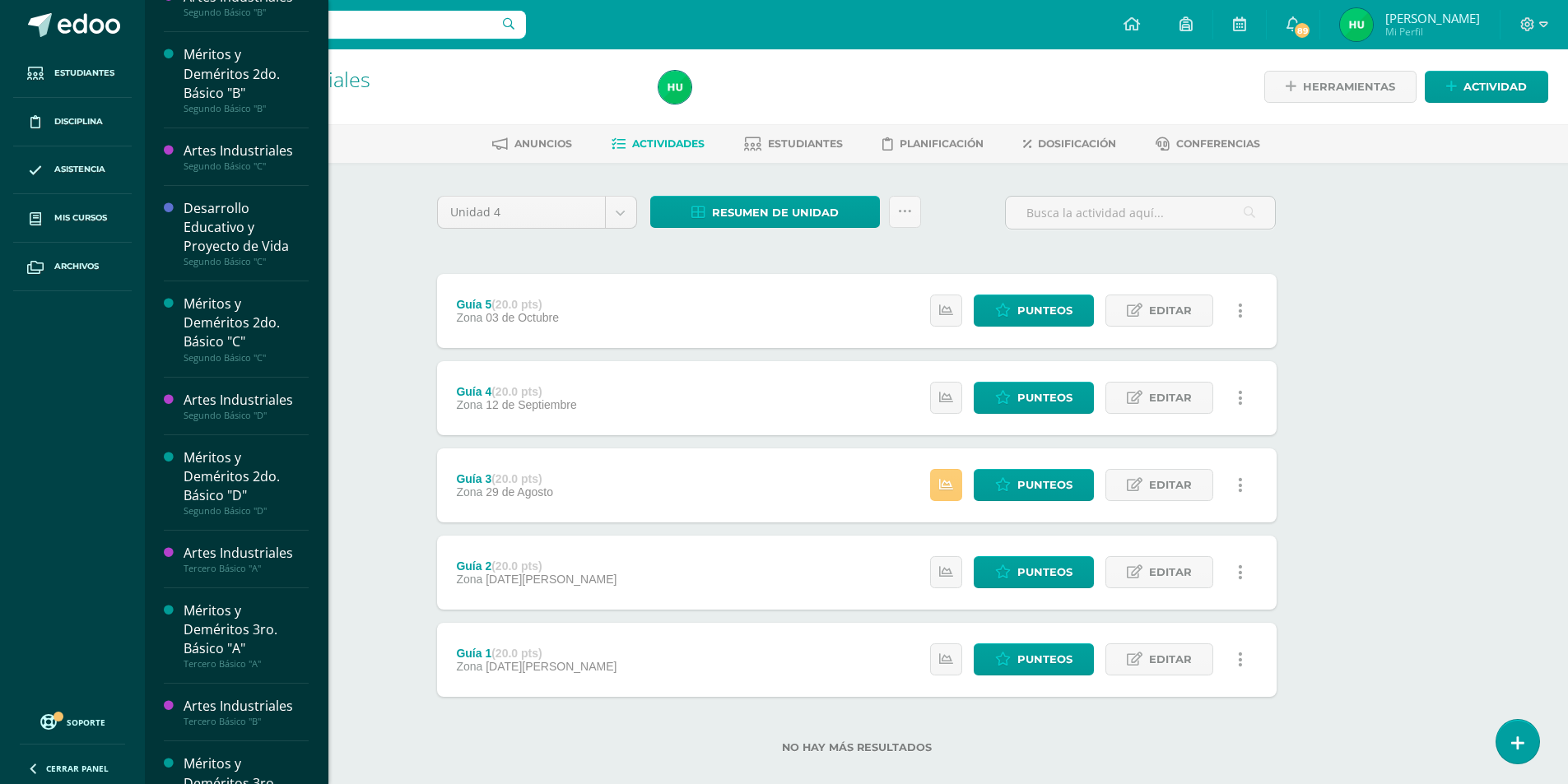
scroll to position [909, 0]
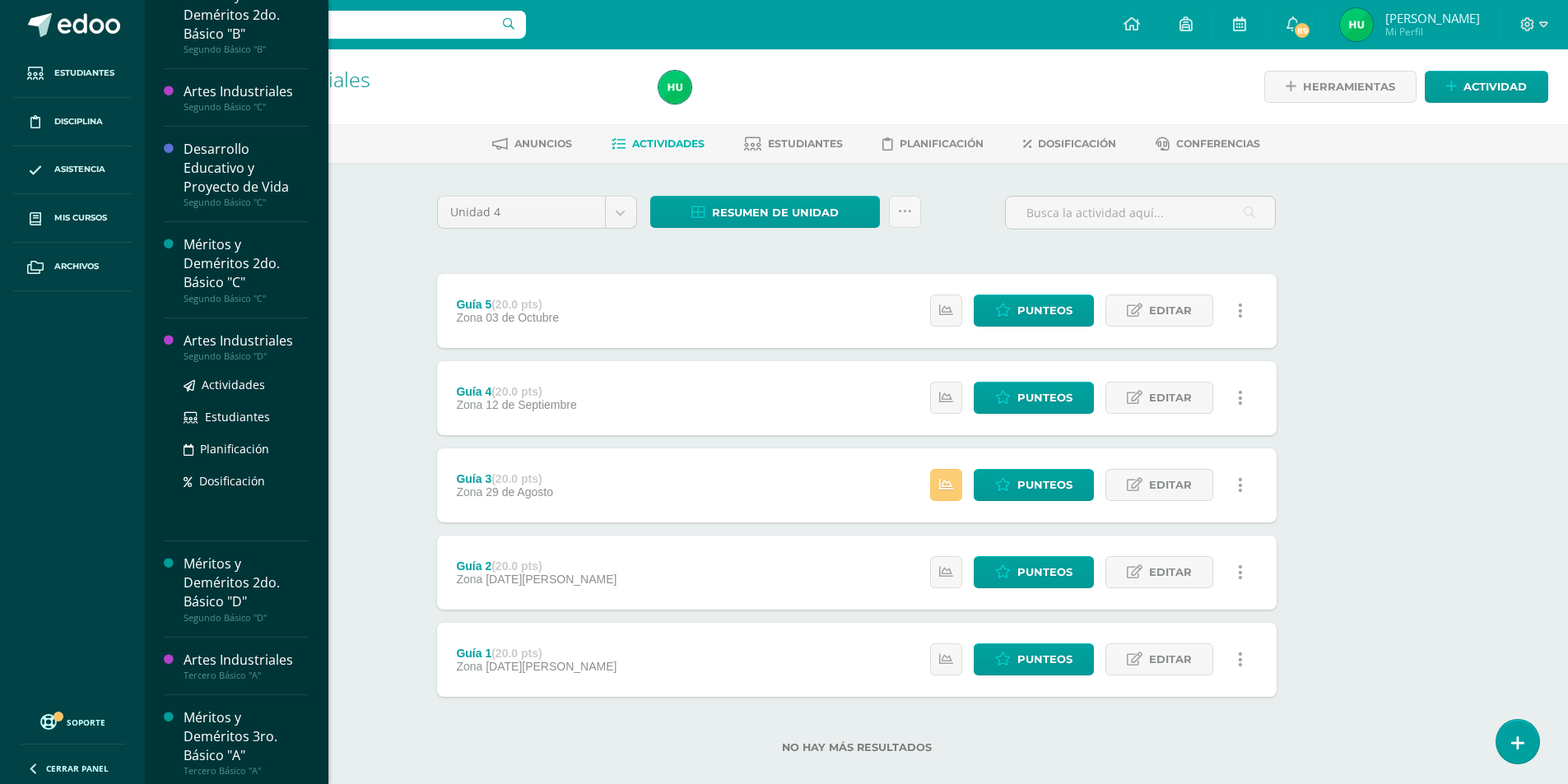
click at [249, 340] on div "Artes Industriales" at bounding box center [245, 340] width 125 height 19
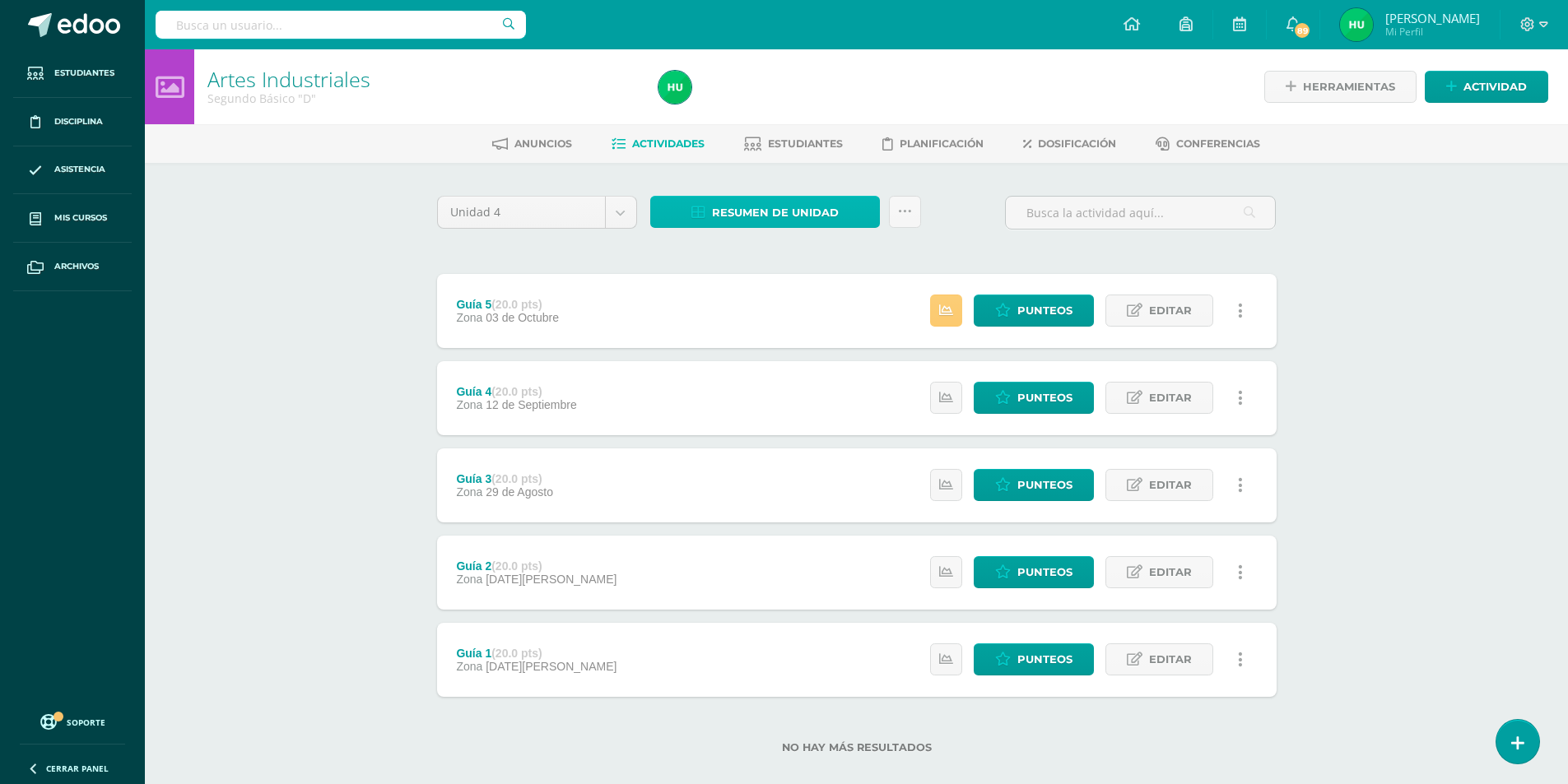
click at [787, 209] on span "Resumen de unidad" at bounding box center [774, 212] width 126 height 31
click at [789, 104] on link "Descargar como HTML" at bounding box center [765, 106] width 175 height 26
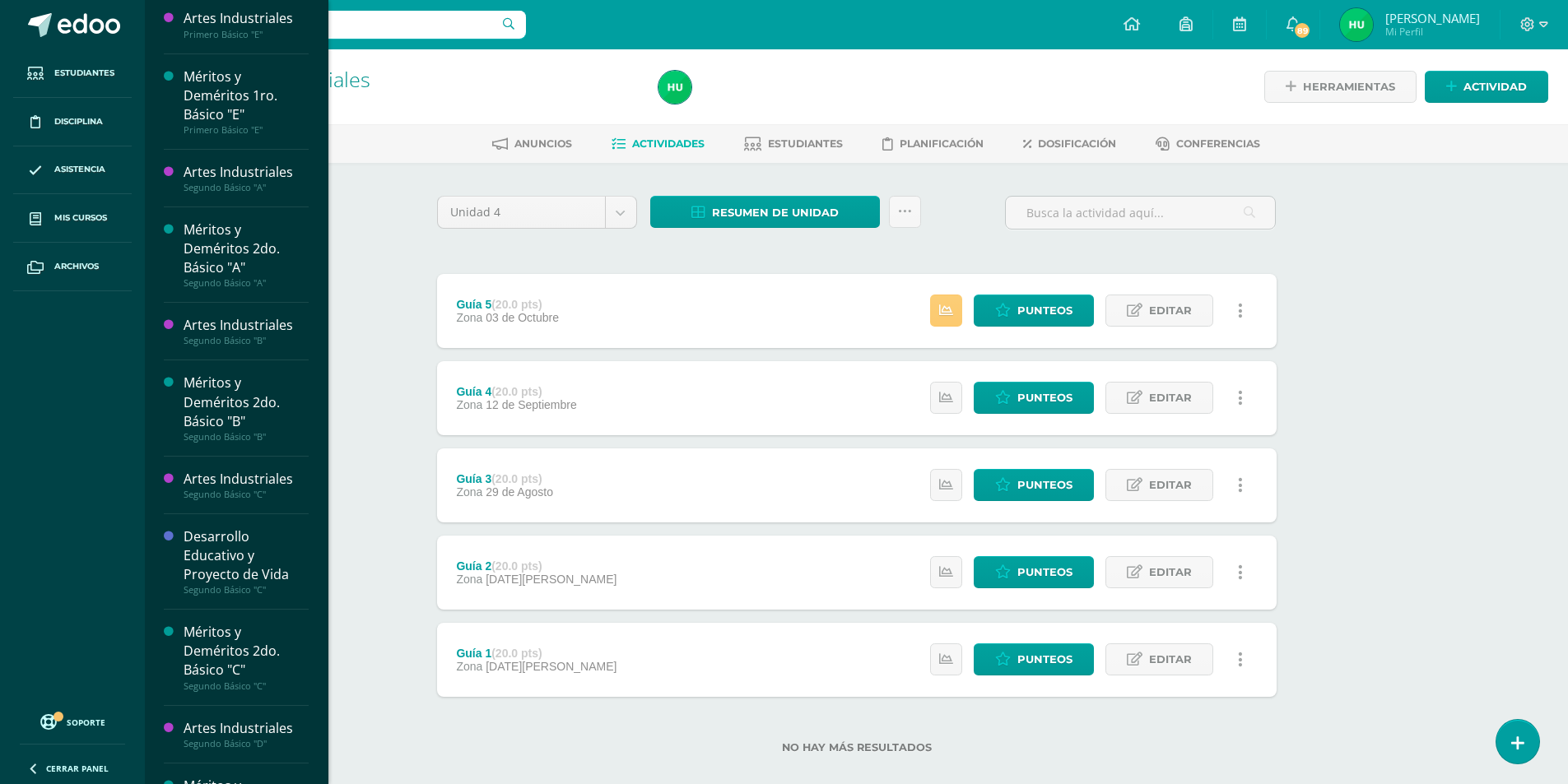
scroll to position [528, 0]
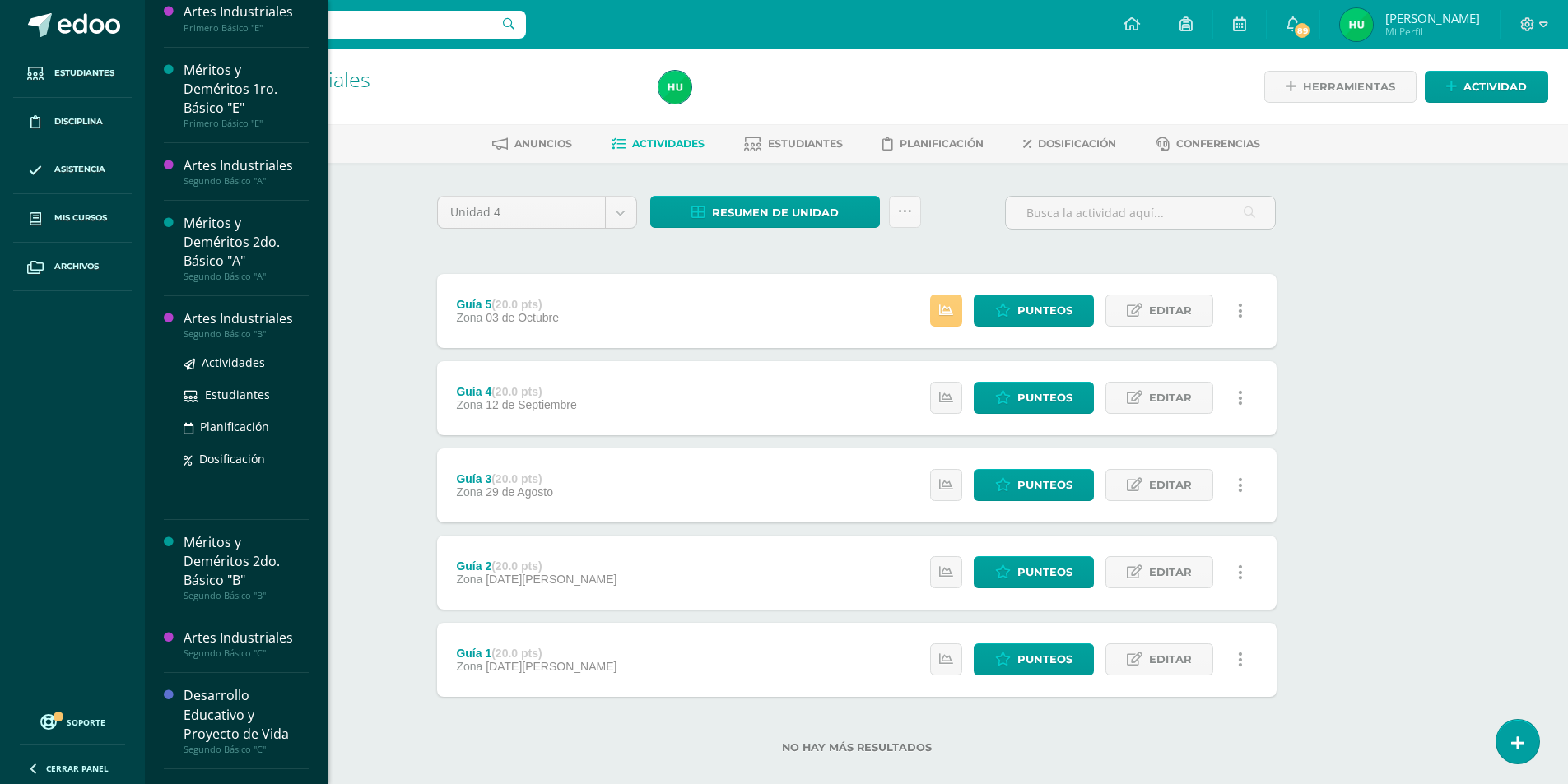
click at [260, 317] on div "Artes Industriales" at bounding box center [245, 318] width 125 height 19
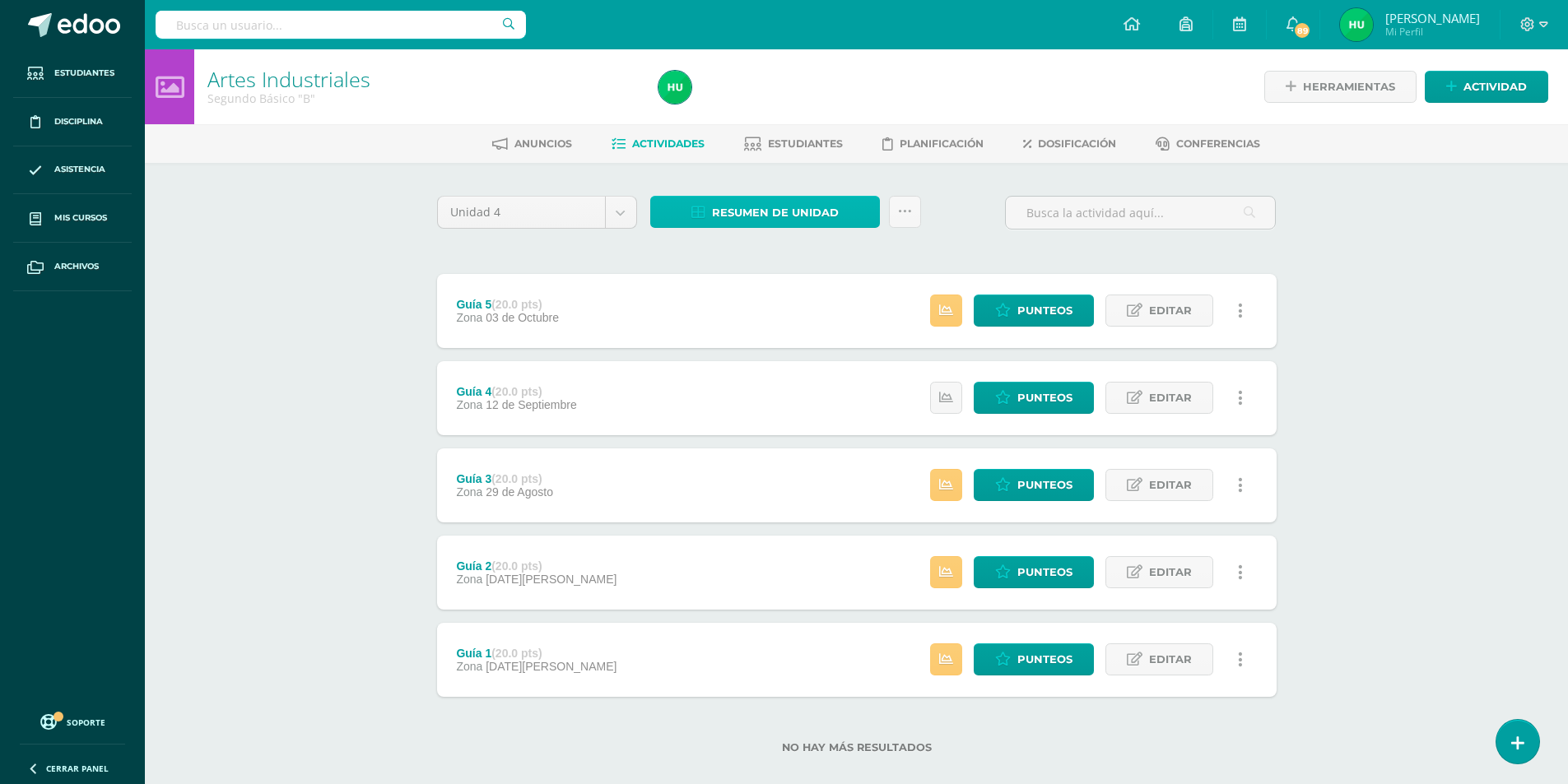
click at [759, 212] on span "Resumen de unidad" at bounding box center [774, 212] width 126 height 31
click at [750, 107] on link "Descargar como HTML" at bounding box center [765, 106] width 175 height 26
click at [538, 89] on h1 "Artes Industriales" at bounding box center [423, 79] width 431 height 23
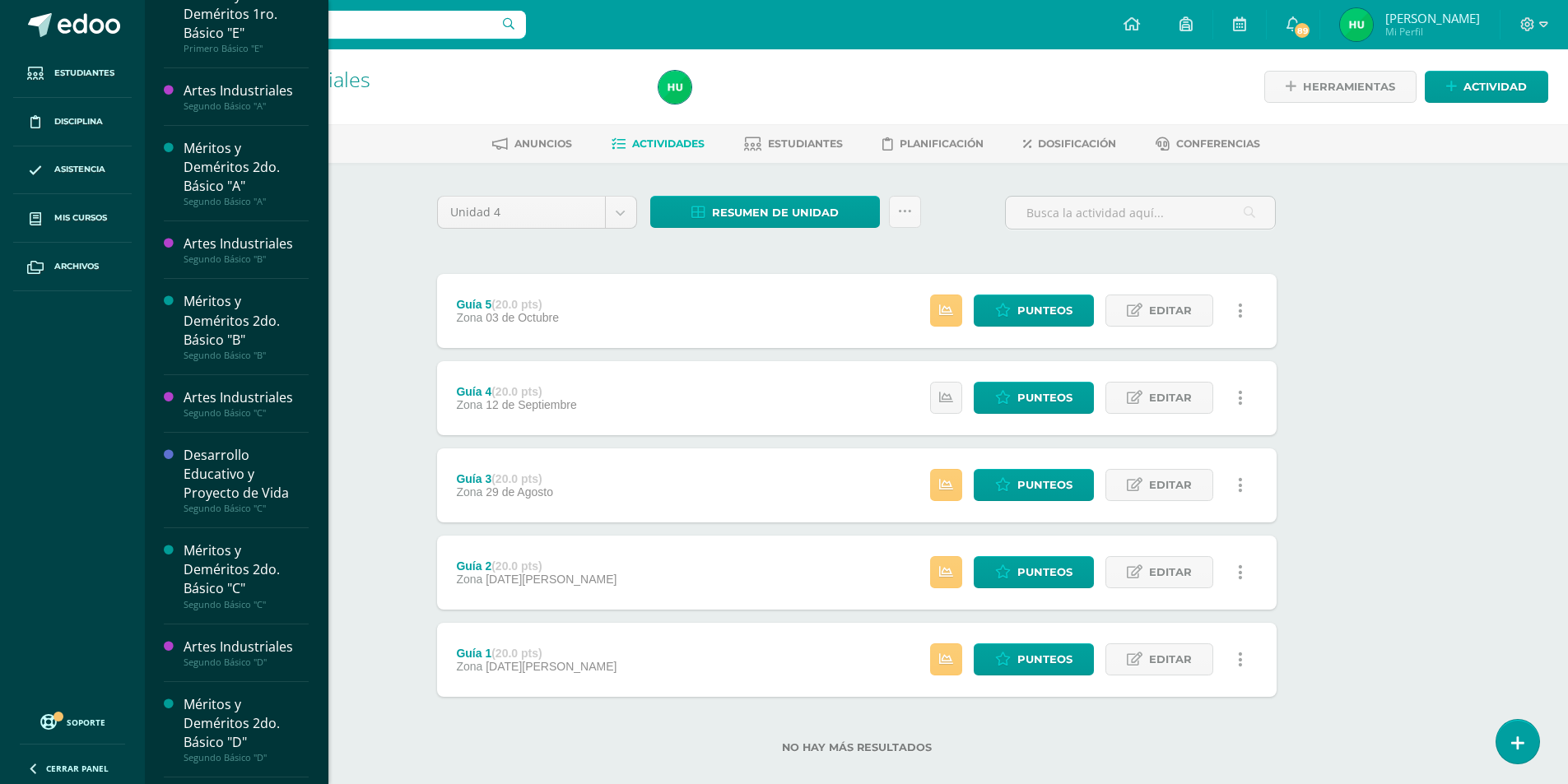
scroll to position [607, 0]
click at [214, 464] on div "Desarrollo Educativo y Proyecto de Vida" at bounding box center [245, 470] width 125 height 57
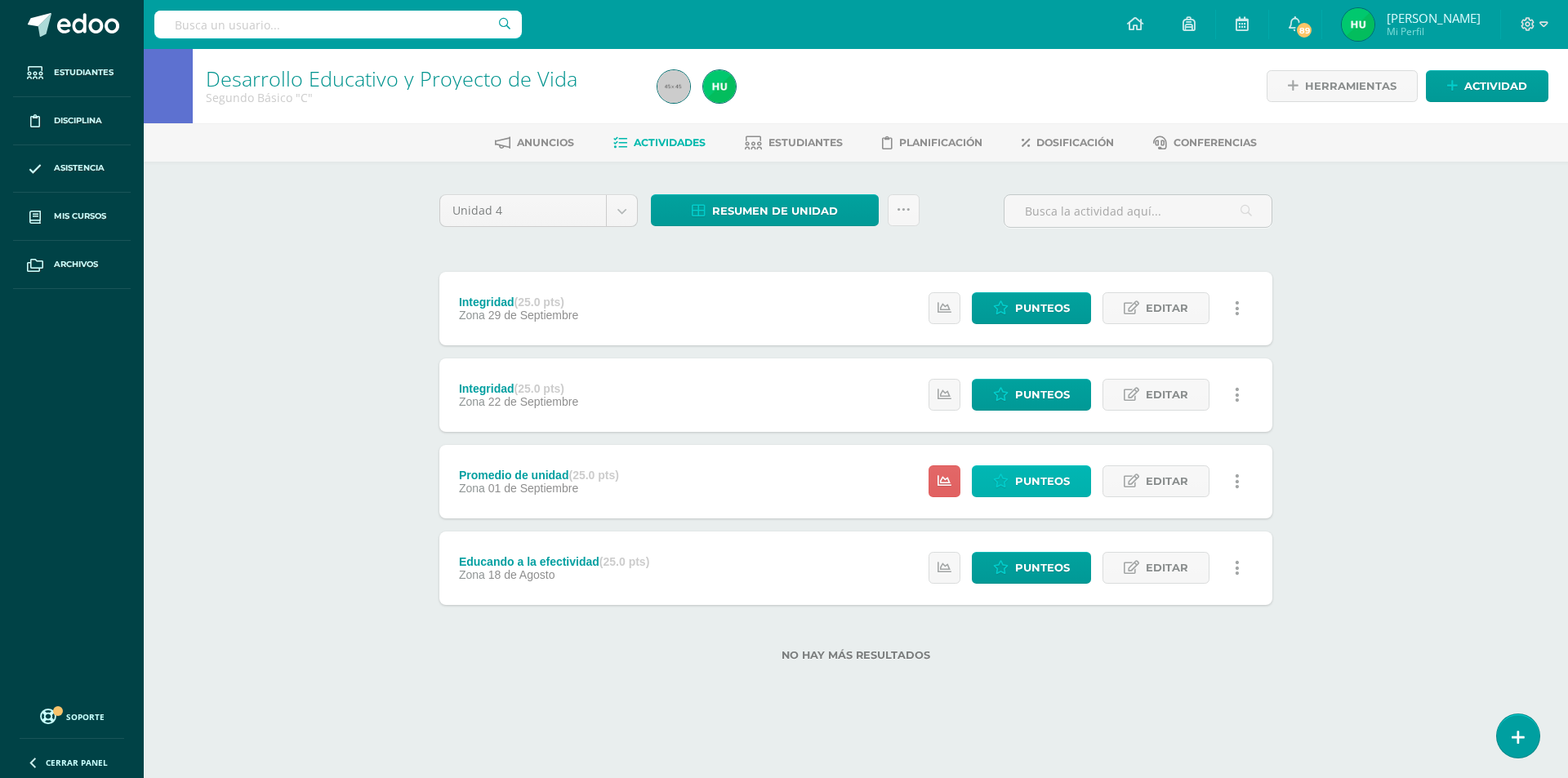
click at [1020, 485] on span "Punteos" at bounding box center [1042, 481] width 55 height 30
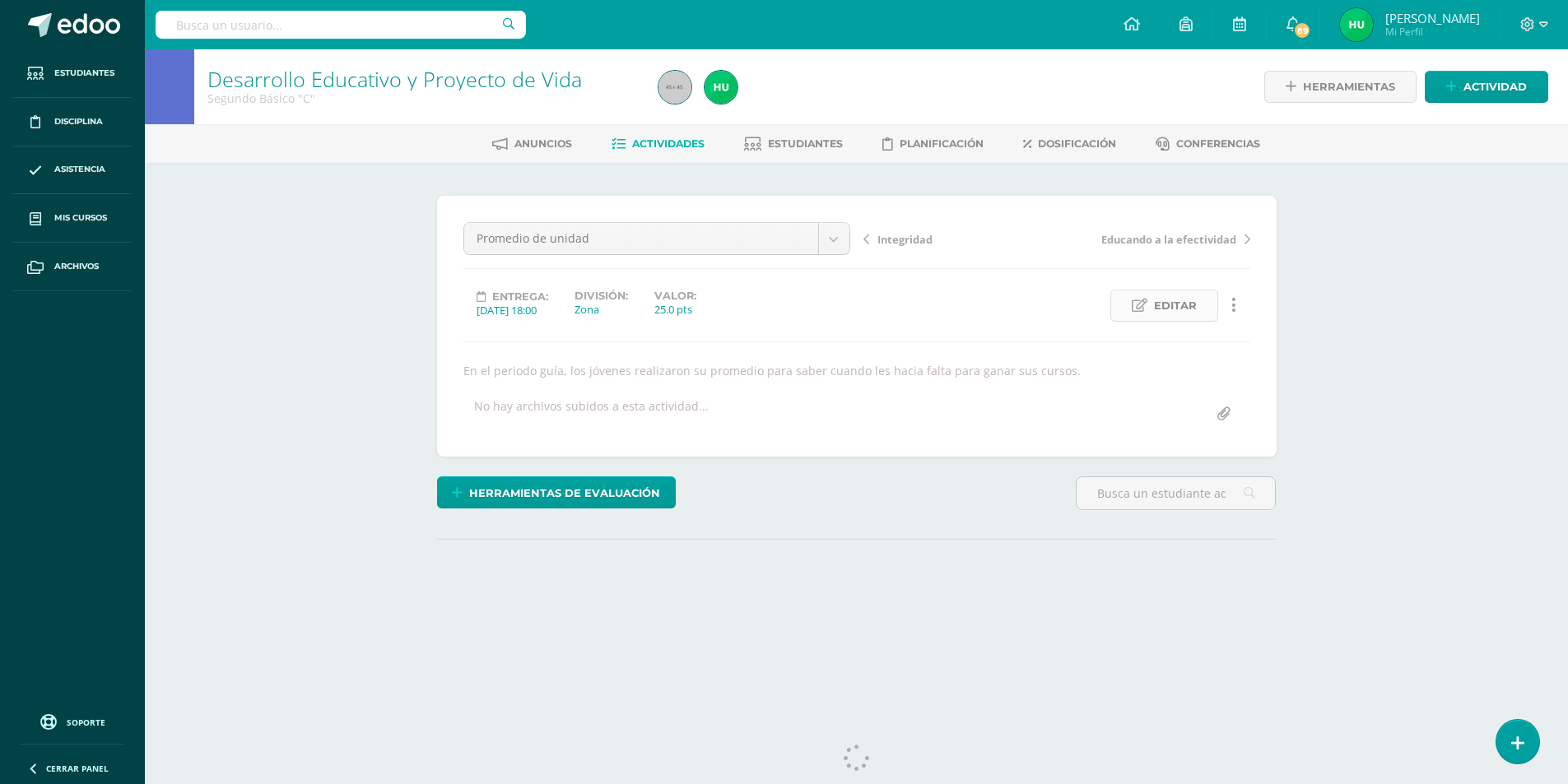
click at [1169, 305] on span "Editar" at bounding box center [1175, 305] width 43 height 31
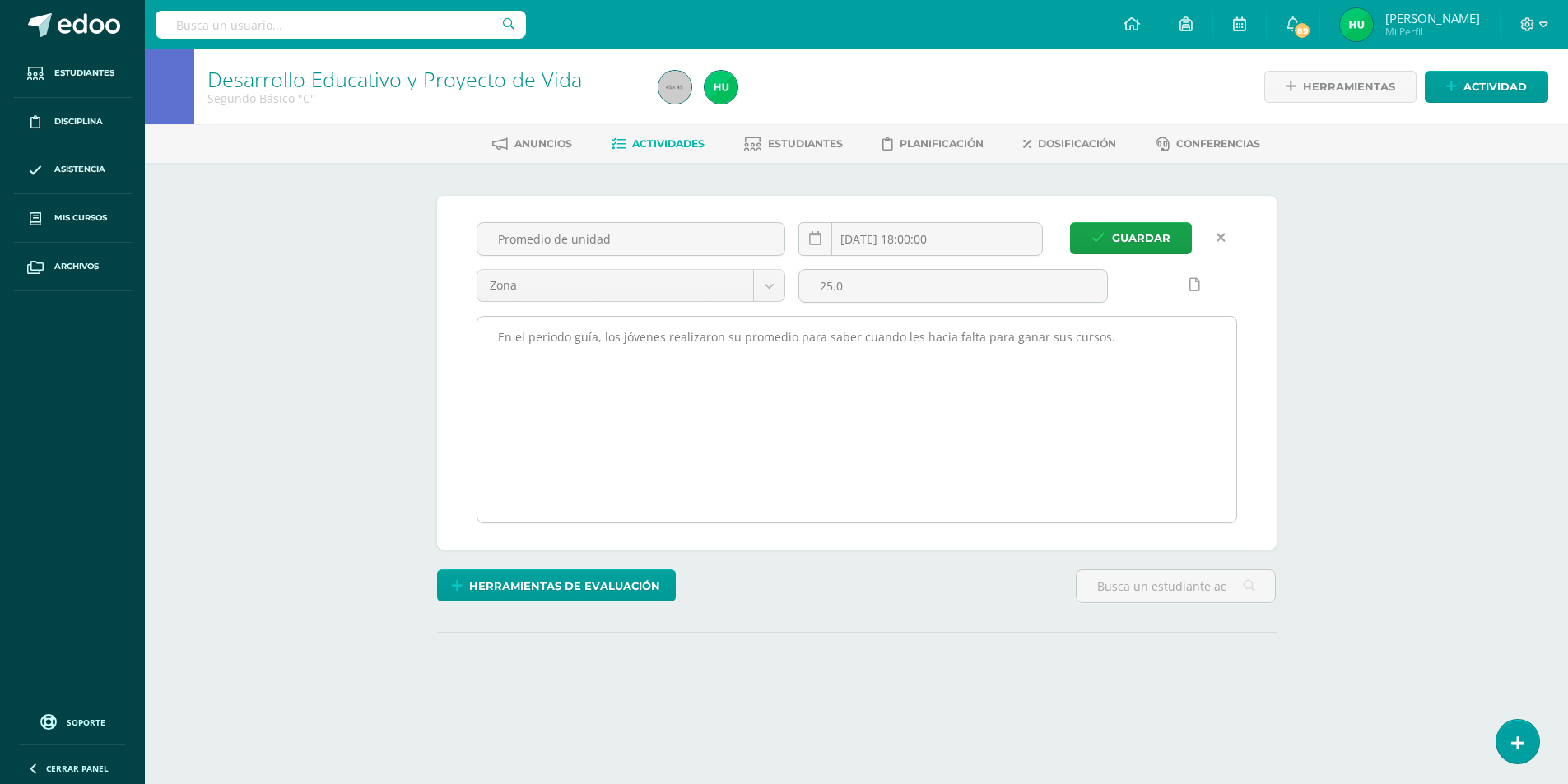
click at [898, 335] on textarea "En el periodo guía, los jóvenes realizaron su promedio para saber cuando les ha…" at bounding box center [857, 419] width 759 height 206
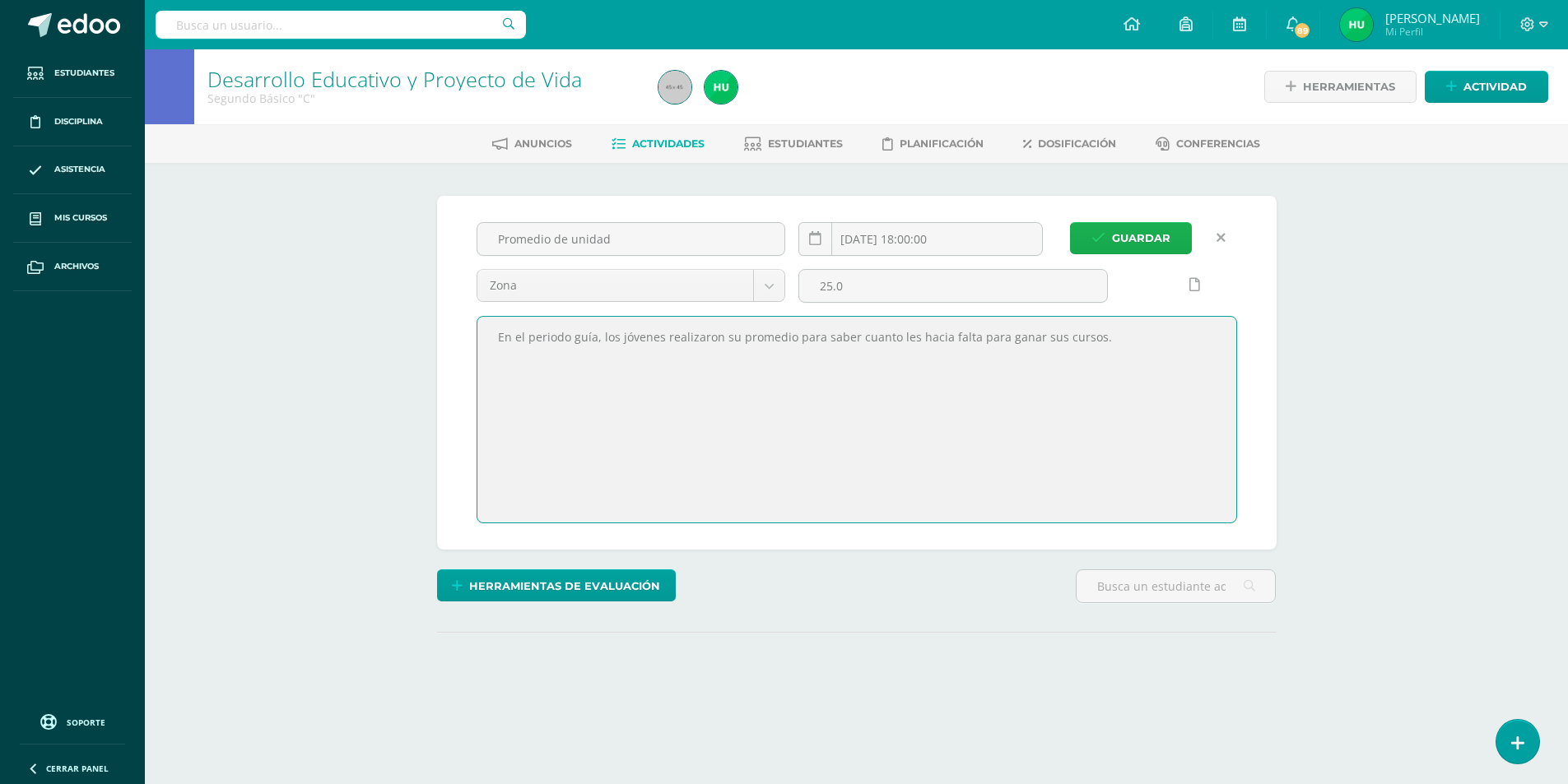
type textarea "En el periodo guía, los jóvenes realizaron su promedio para saber cuanto les ha…"
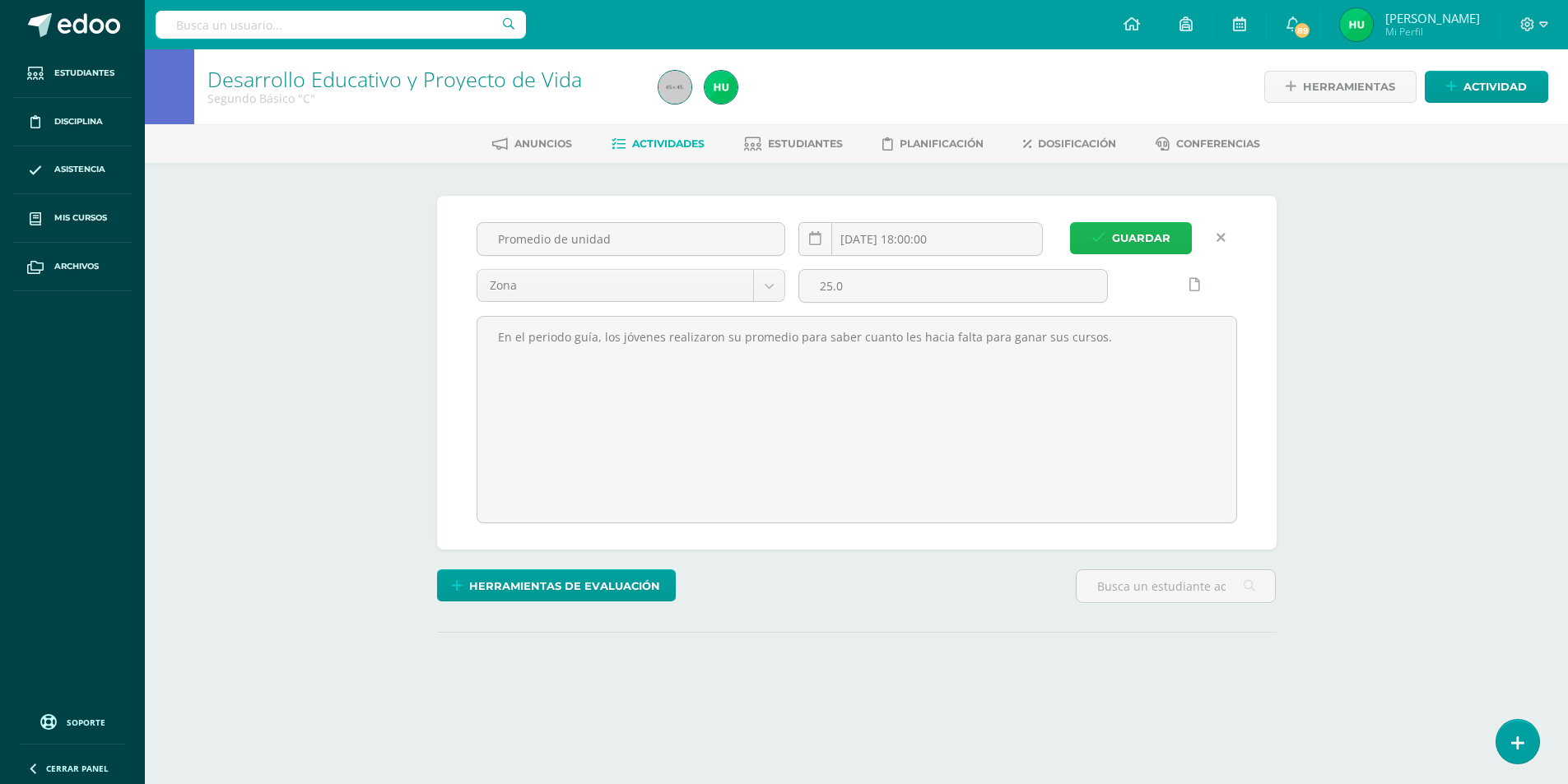
click at [1137, 245] on span "Guardar" at bounding box center [1141, 238] width 59 height 31
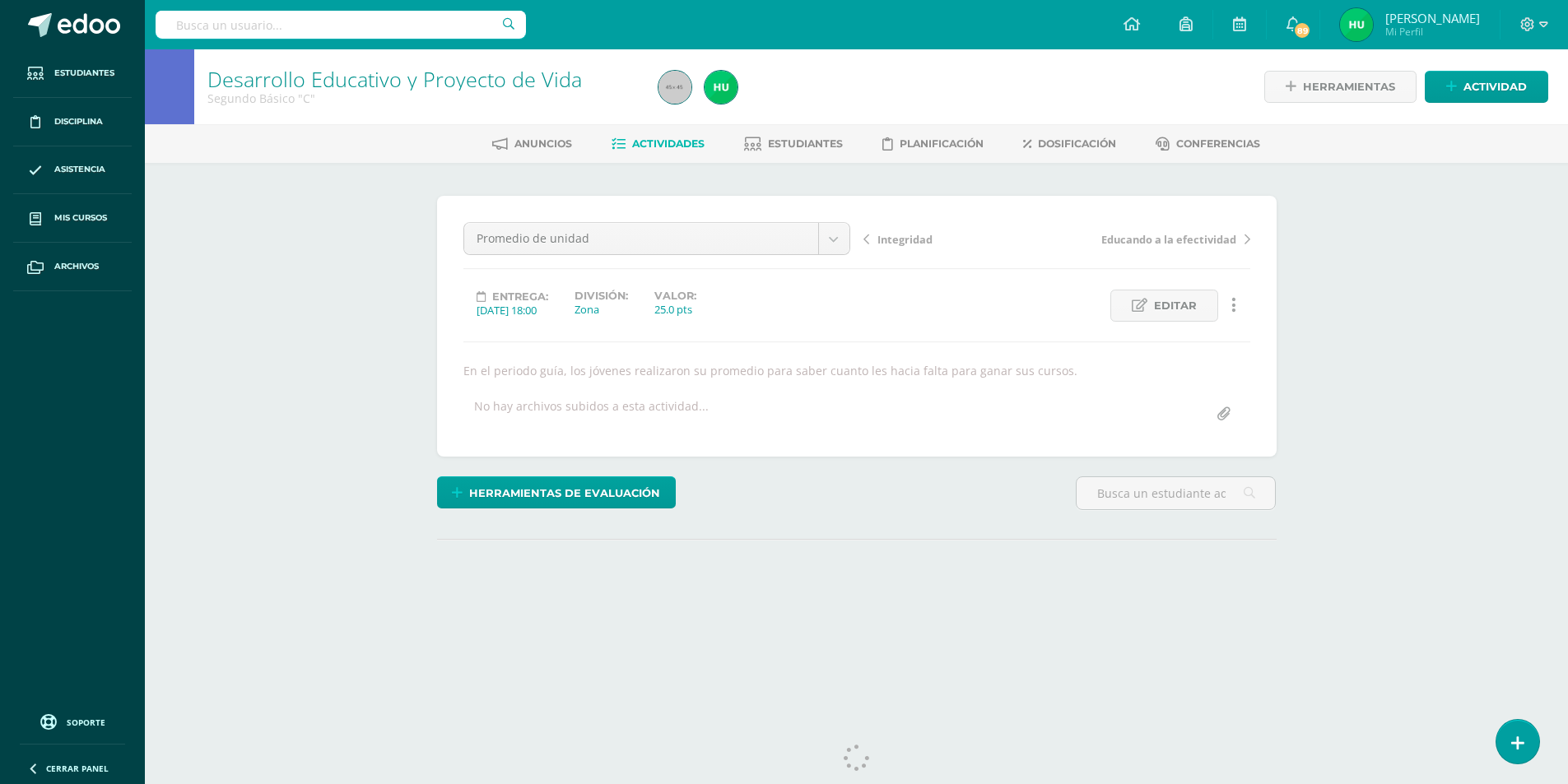
click at [291, 306] on div "Desarrollo Educativo y Proyecto de Vida Segundo Básico "C" Herramientas Detalle…" at bounding box center [856, 359] width 1423 height 618
click at [1173, 306] on span "Editar" at bounding box center [1175, 305] width 43 height 31
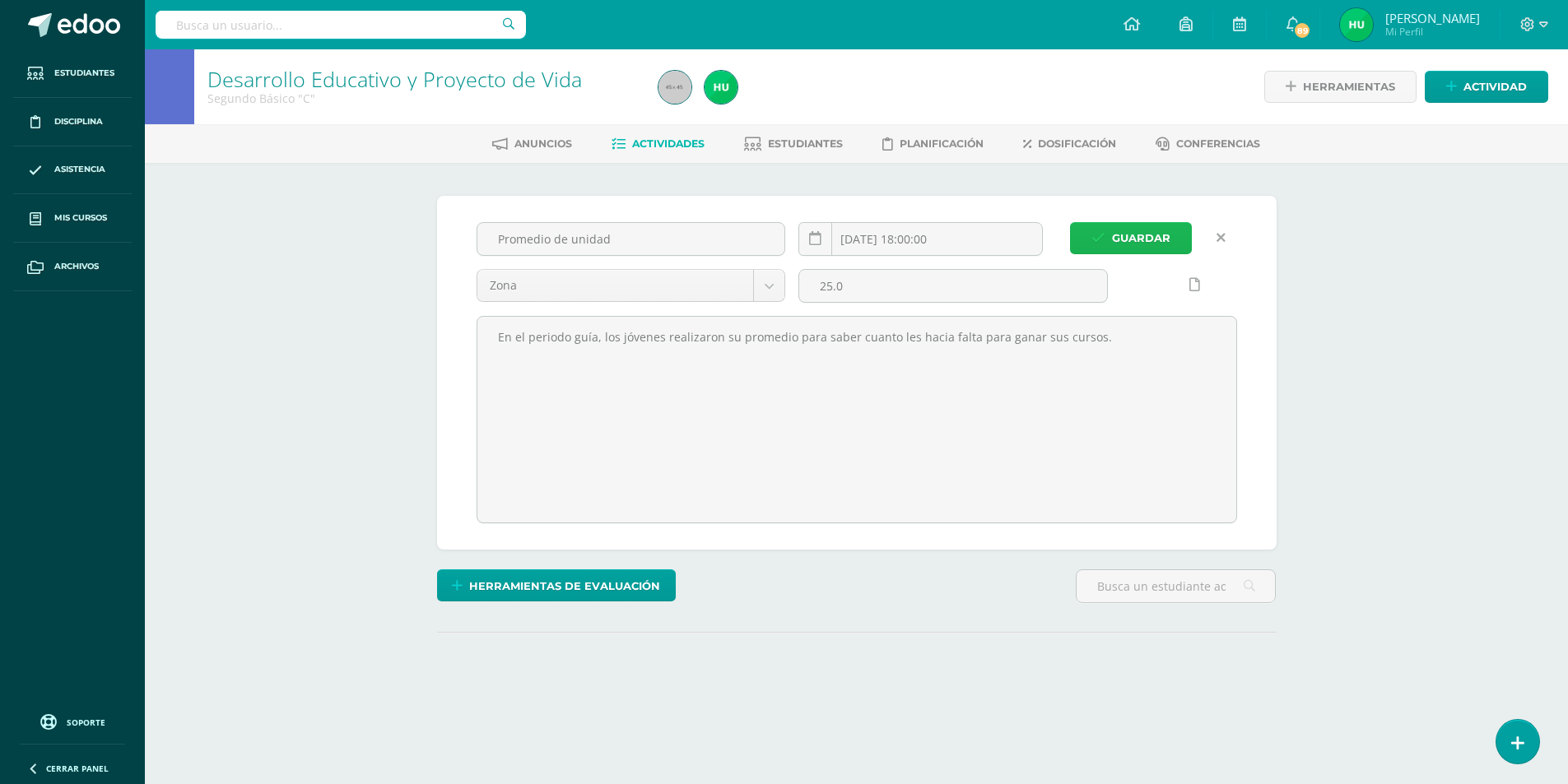
click at [1132, 243] on span "Guardar" at bounding box center [1141, 238] width 59 height 31
click at [1222, 233] on icon at bounding box center [1221, 238] width 9 height 14
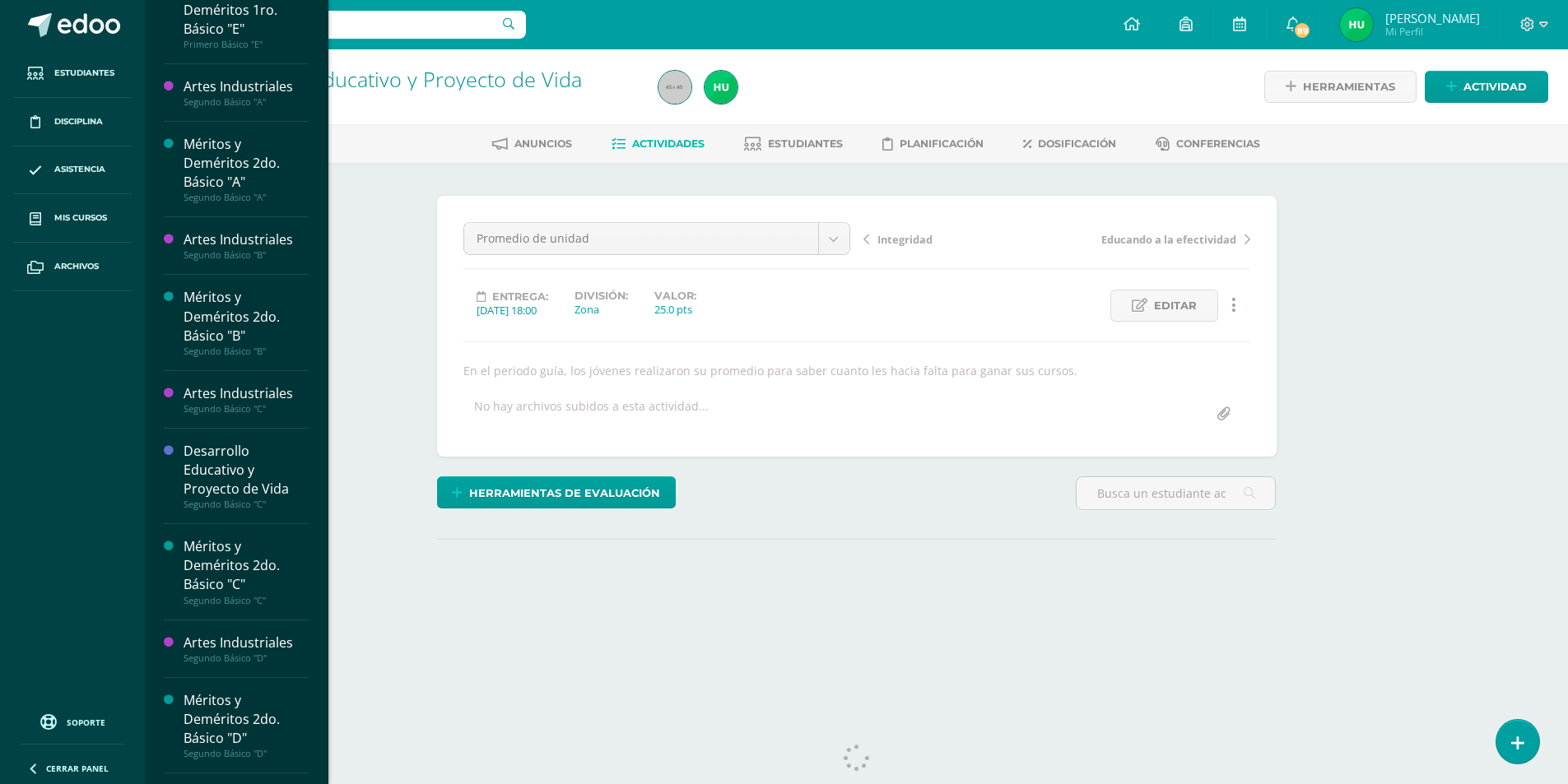
scroll to position [622, 0]
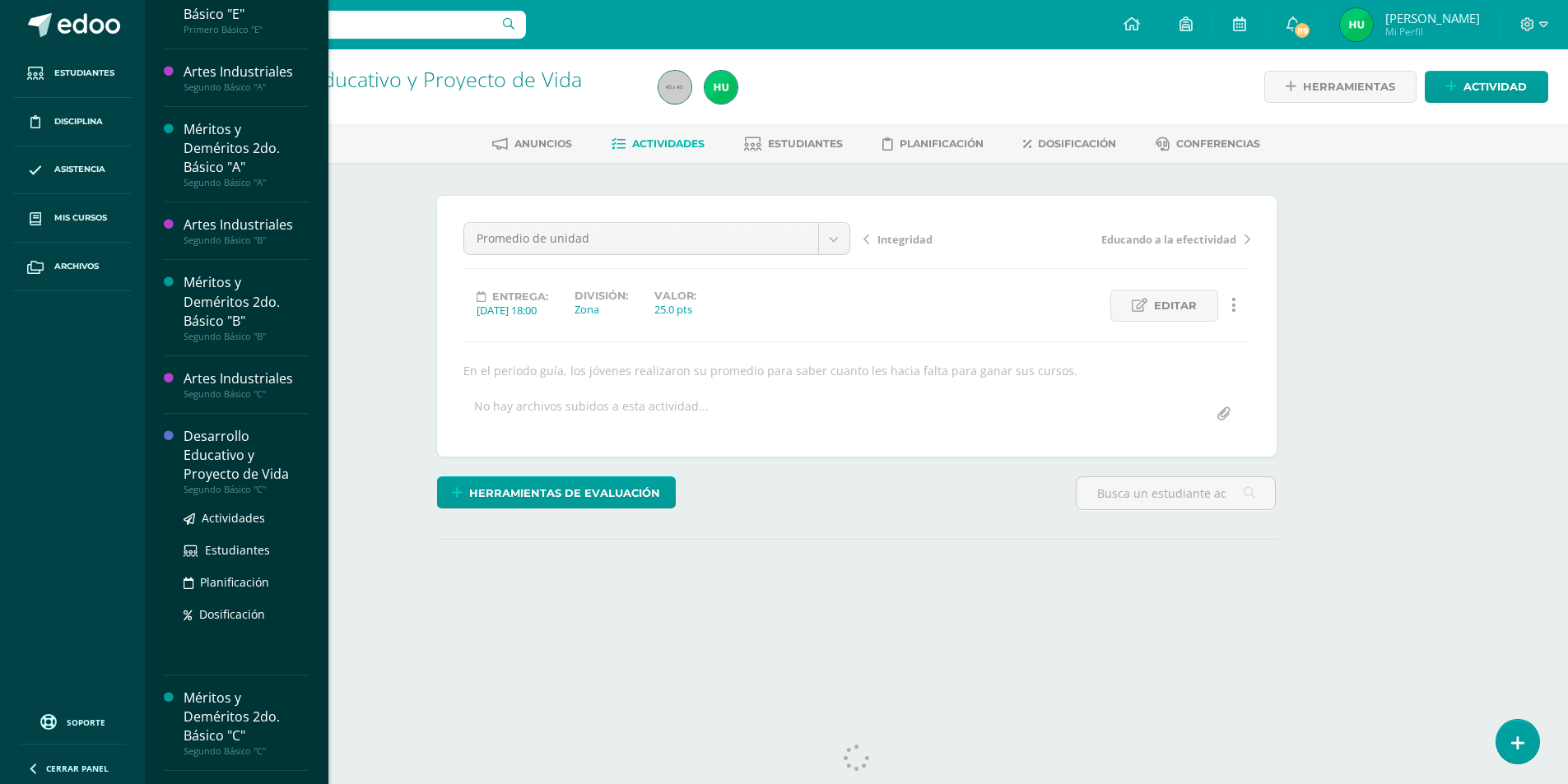
click at [208, 459] on div "Desarrollo Educativo y Proyecto de Vida" at bounding box center [245, 455] width 125 height 57
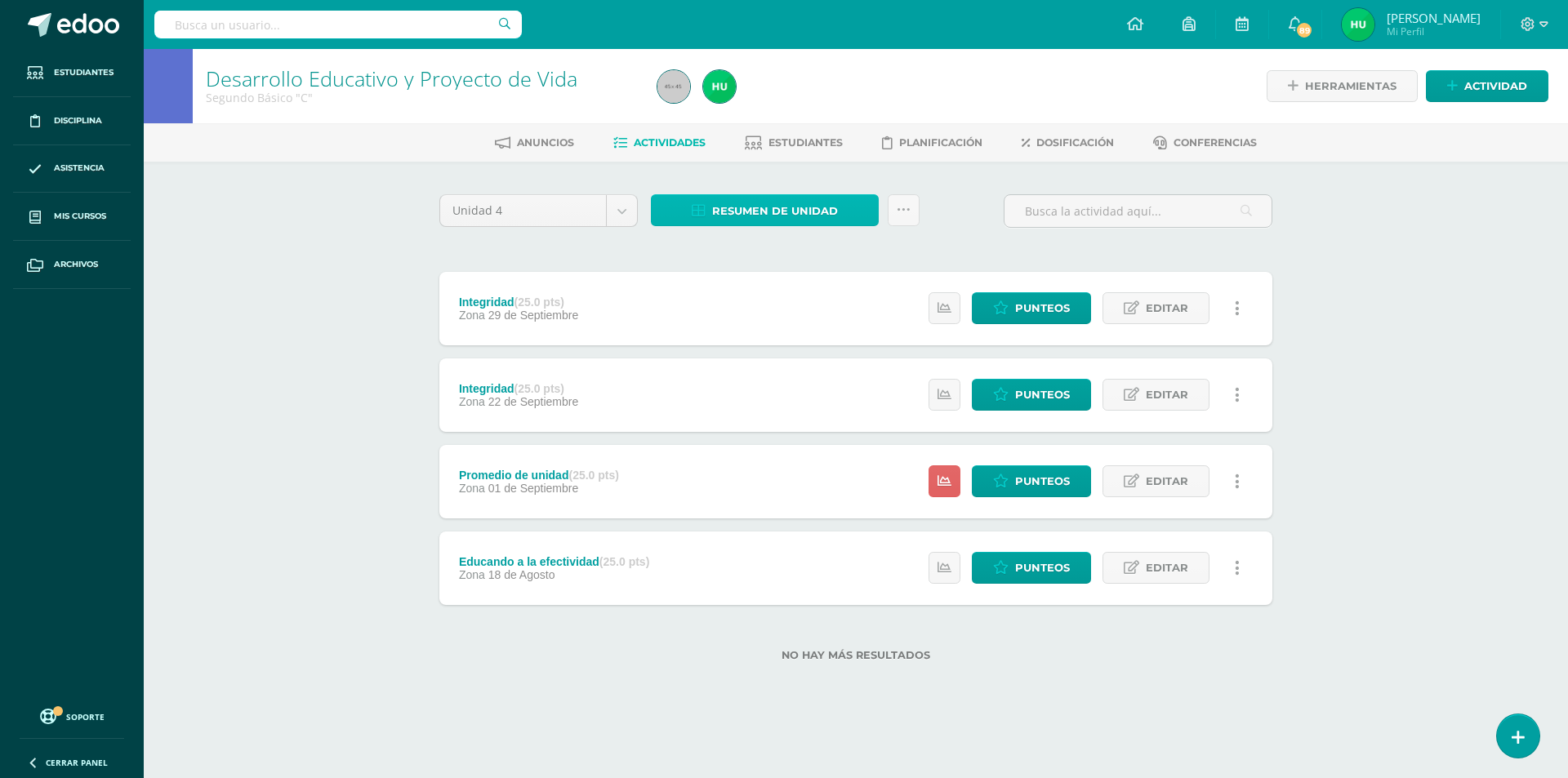
click at [788, 221] on span "Resumen de unidad" at bounding box center [774, 211] width 125 height 30
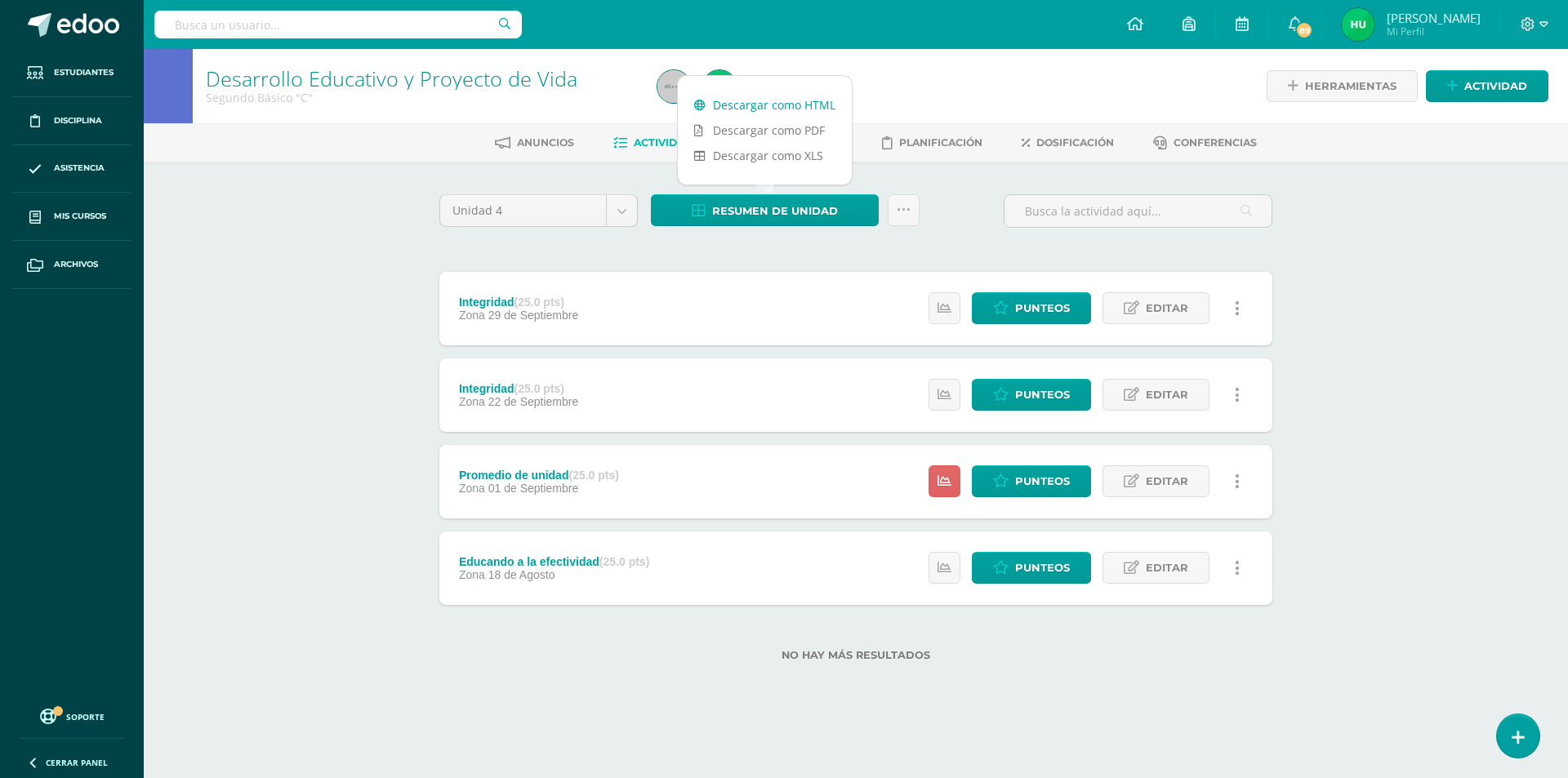
click at [762, 109] on link "Descargar como HTML" at bounding box center [764, 105] width 174 height 25
click at [334, 317] on div "Desarrollo Educativo y Proyecto de Vida Segundo Básico "C" Herramientas Detalle…" at bounding box center [855, 381] width 1424 height 664
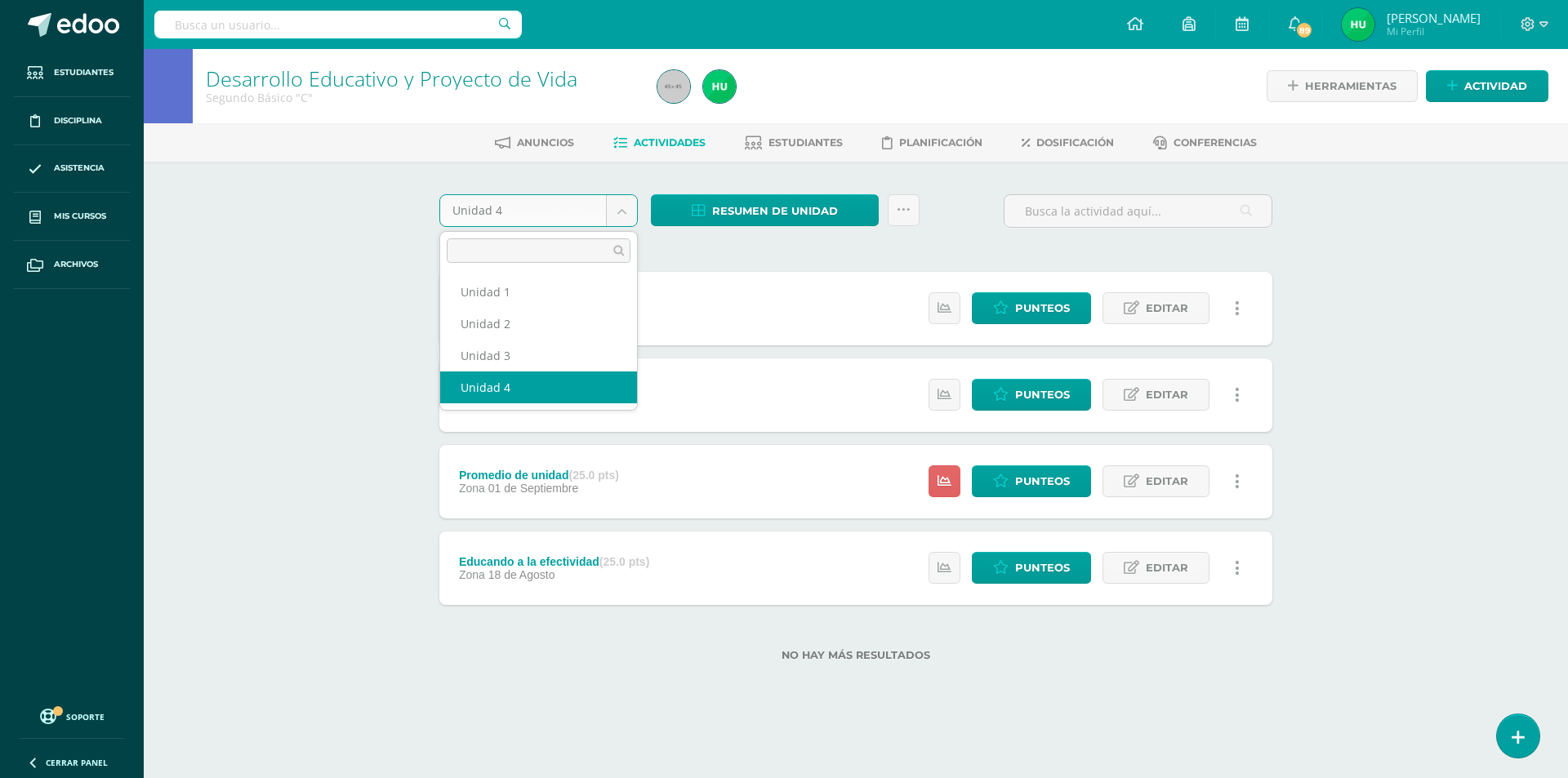
click at [625, 205] on body "Estudiantes Disciplina Asistencia Mis cursos Archivos Soporte Ayuda Reportar un…" at bounding box center [784, 357] width 1568 height 713
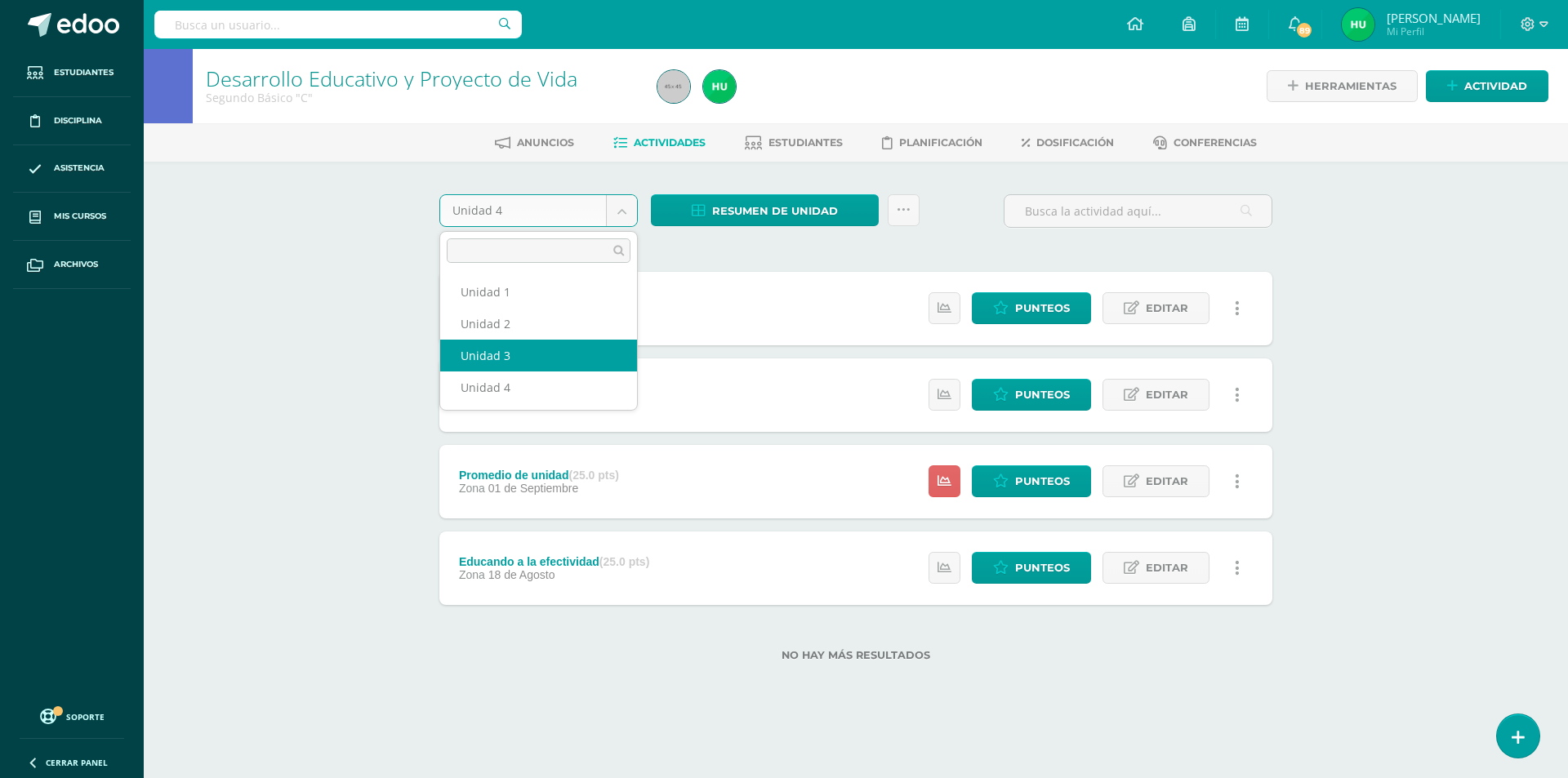
select select "Unidad 3"
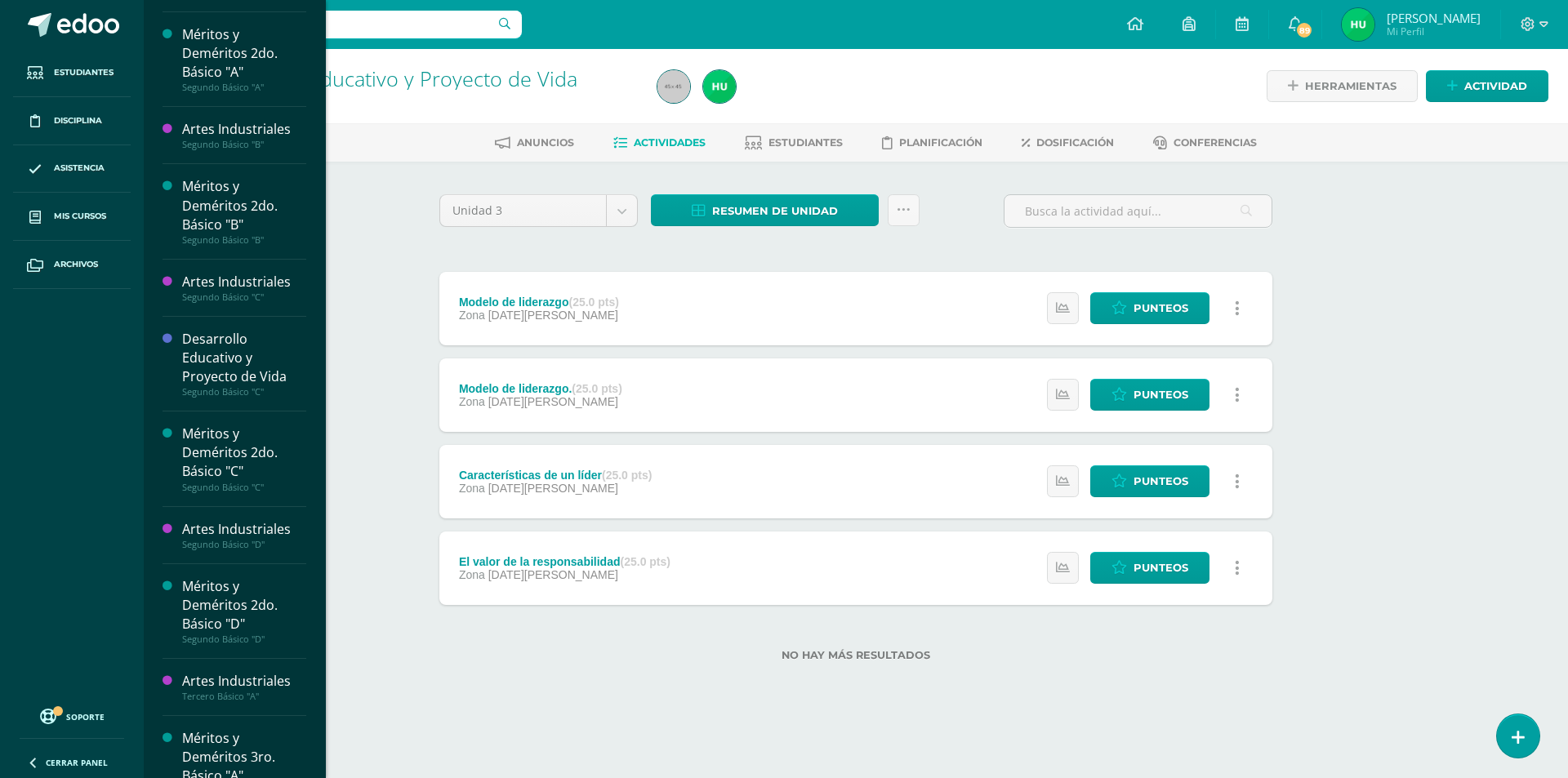
scroll to position [733, 0]
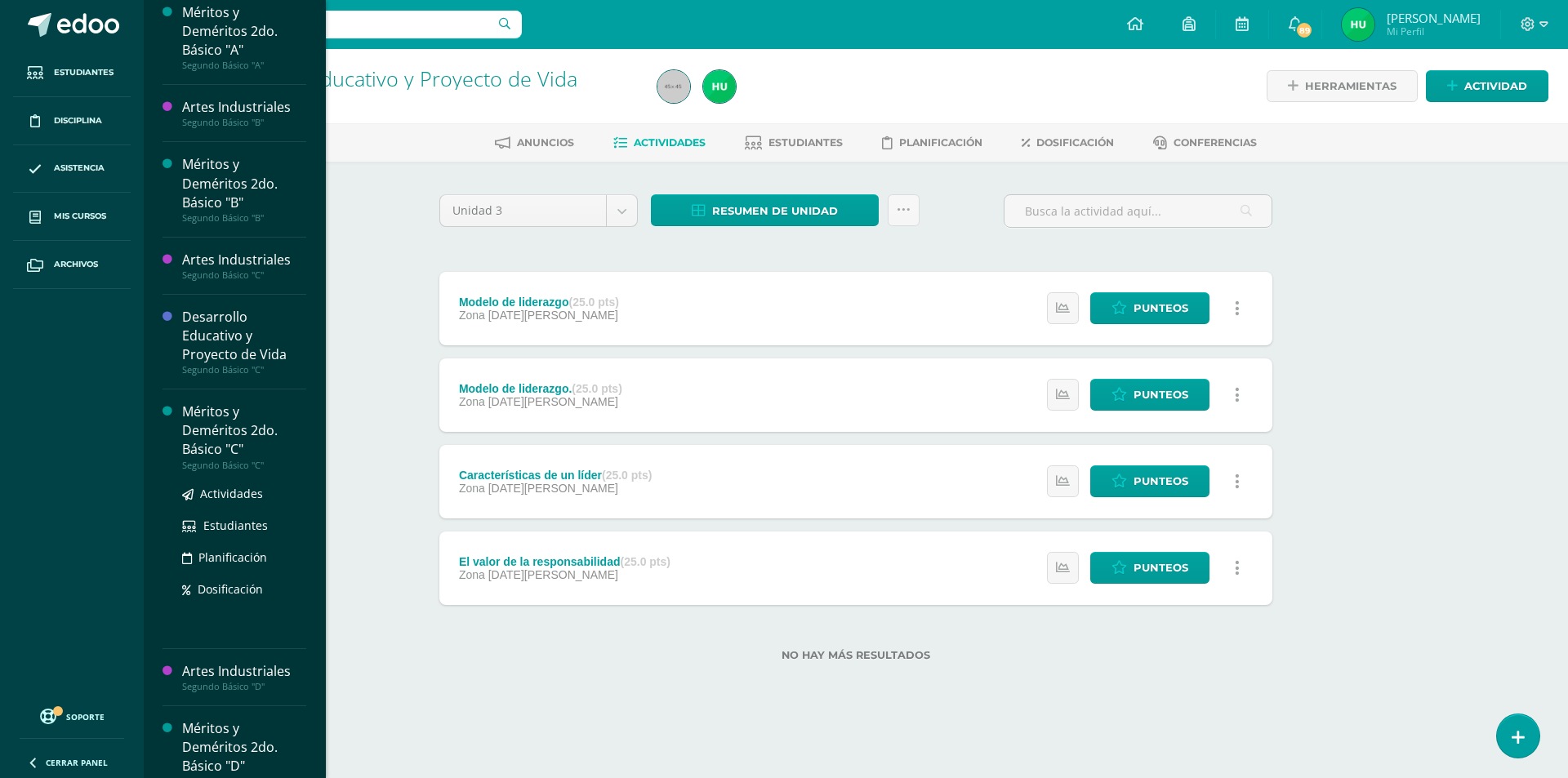
click at [217, 425] on div "Méritos y Deméritos 2do. Básico "C"" at bounding box center [244, 430] width 124 height 57
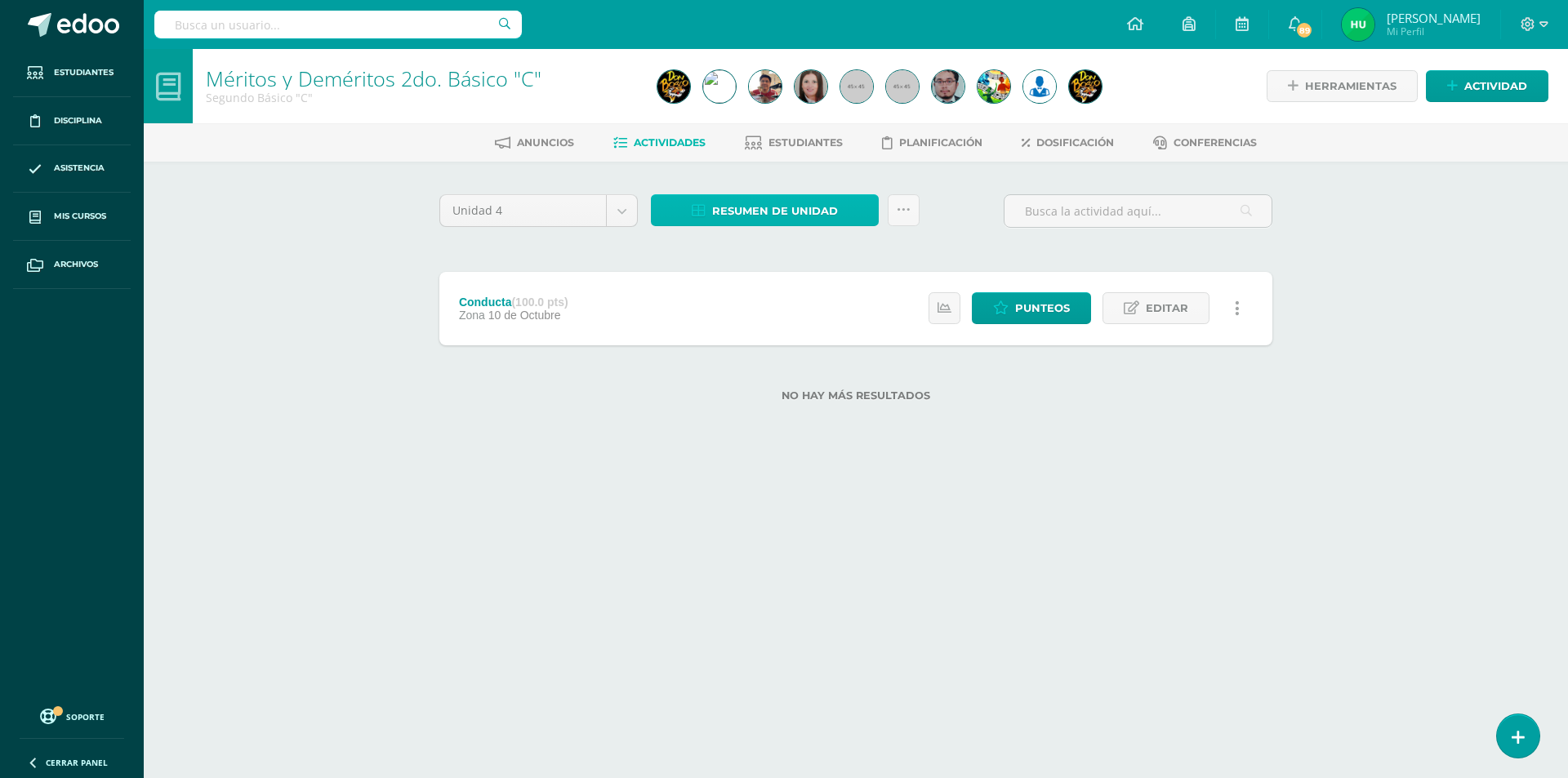
click at [795, 208] on span "Resumen de unidad" at bounding box center [774, 211] width 125 height 30
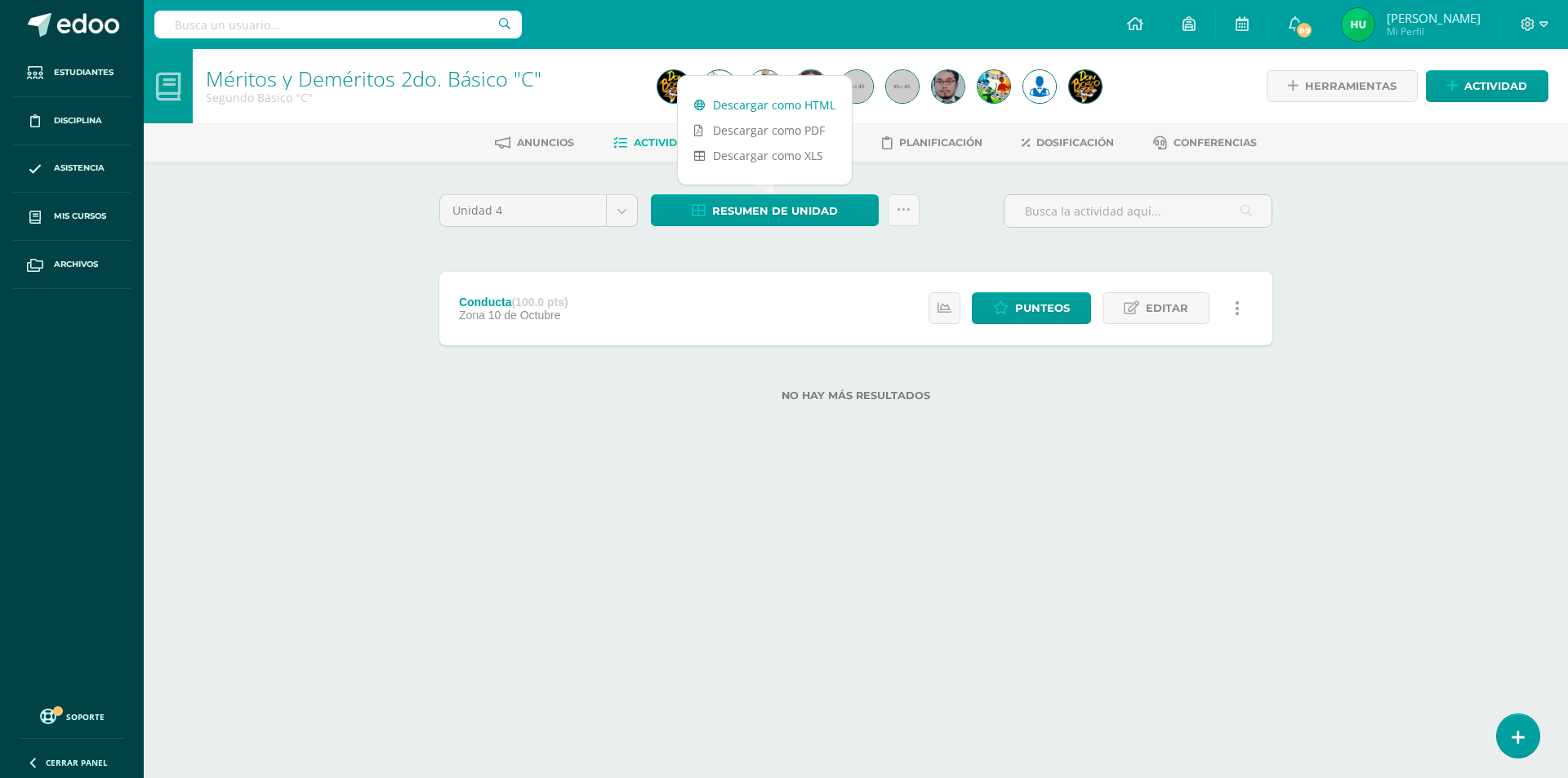
click at [778, 102] on link "Descargar como HTML" at bounding box center [764, 105] width 174 height 25
click at [296, 454] on html "Estudiantes Disciplina Asistencia Mis cursos Archivos Soporte Ayuda Reportar un…" at bounding box center [784, 227] width 1568 height 454
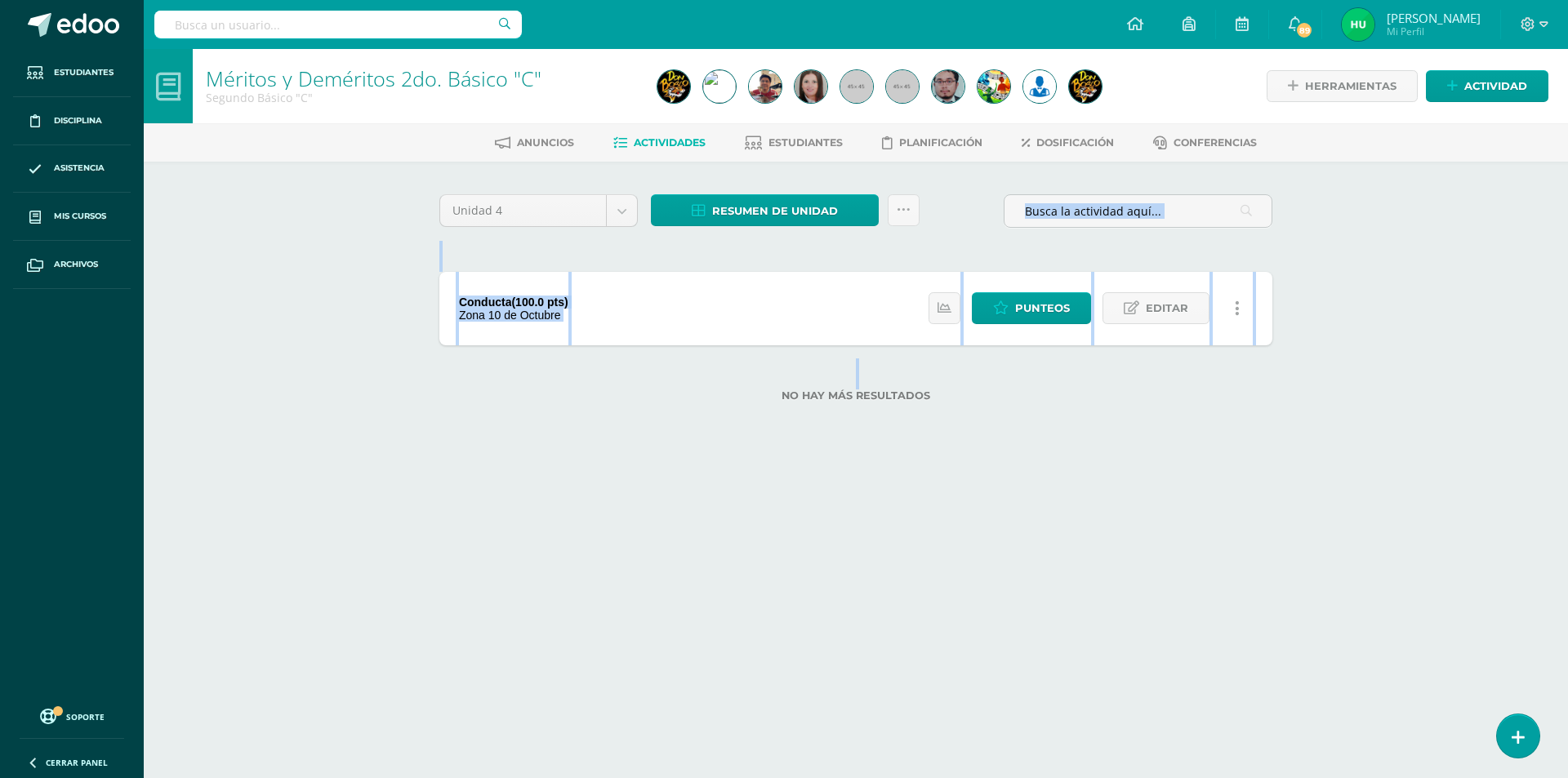
drag, startPoint x: 326, startPoint y: 189, endPoint x: 169, endPoint y: 243, distance: 166.0
click at [312, 454] on html "Estudiantes Disciplina Asistencia Mis cursos Archivos Soporte Ayuda Reportar un…" at bounding box center [784, 227] width 1568 height 454
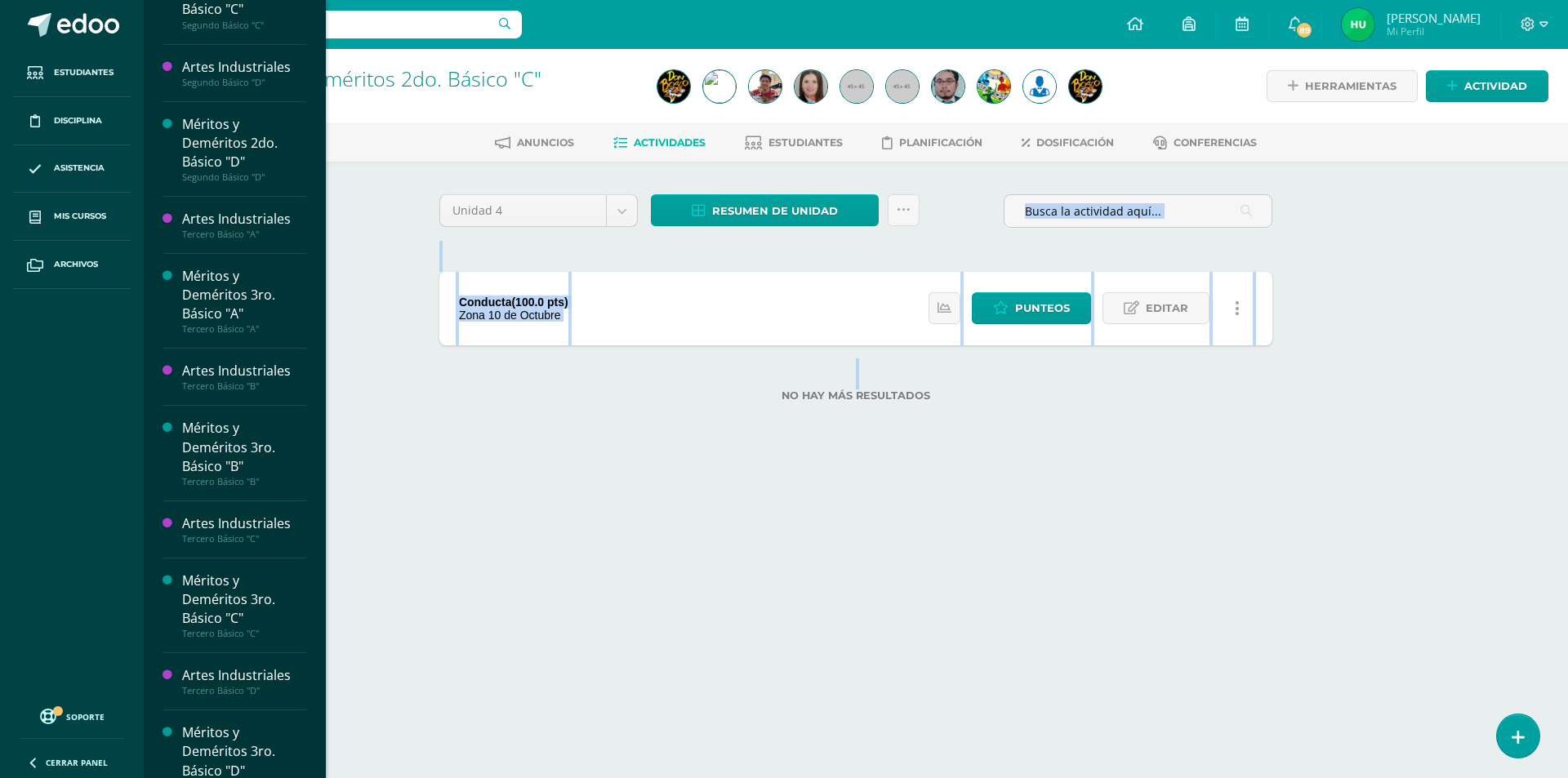
scroll to position [1201, 0]
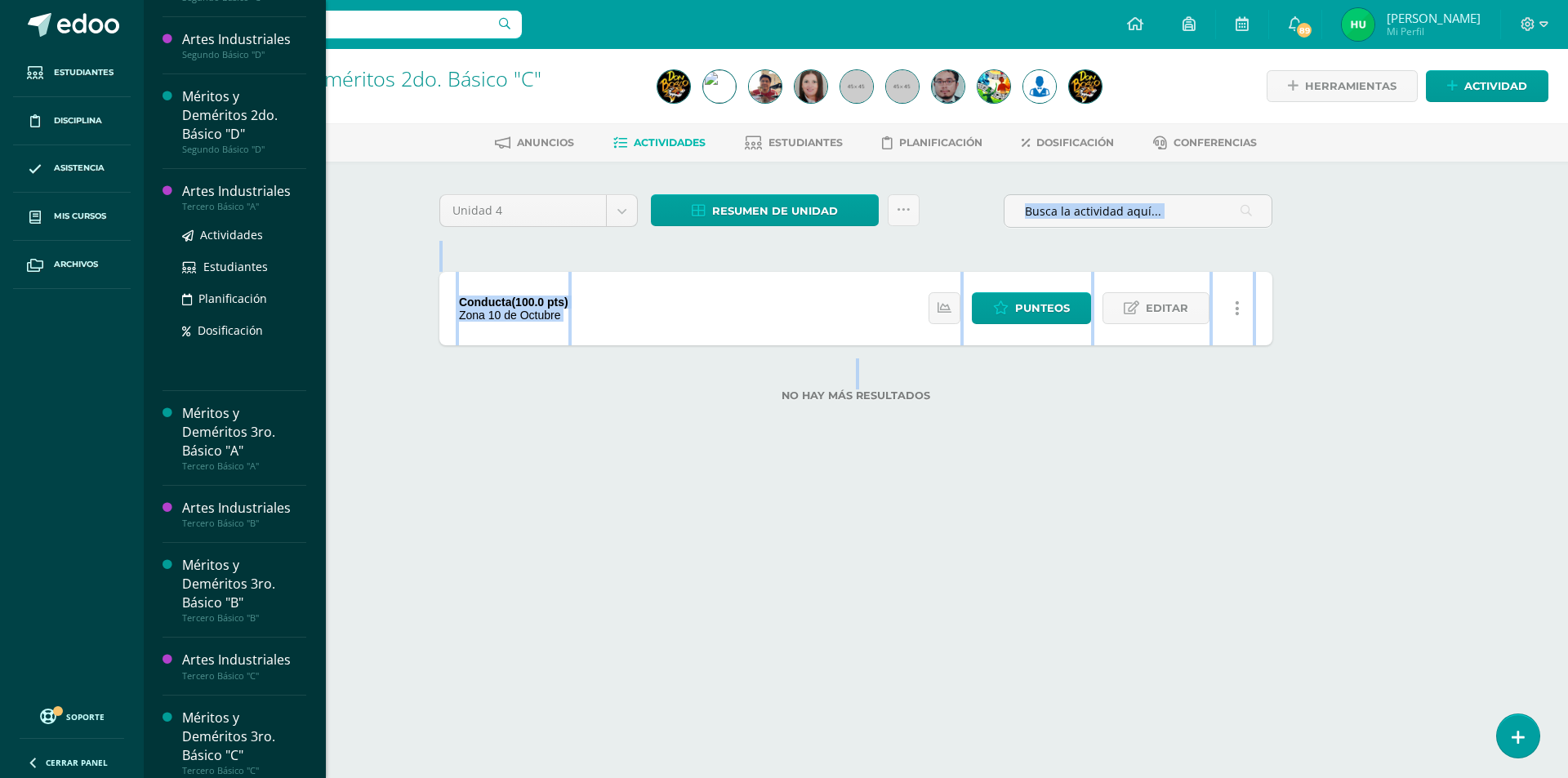
click at [252, 192] on div "Artes Industriales" at bounding box center [244, 191] width 124 height 19
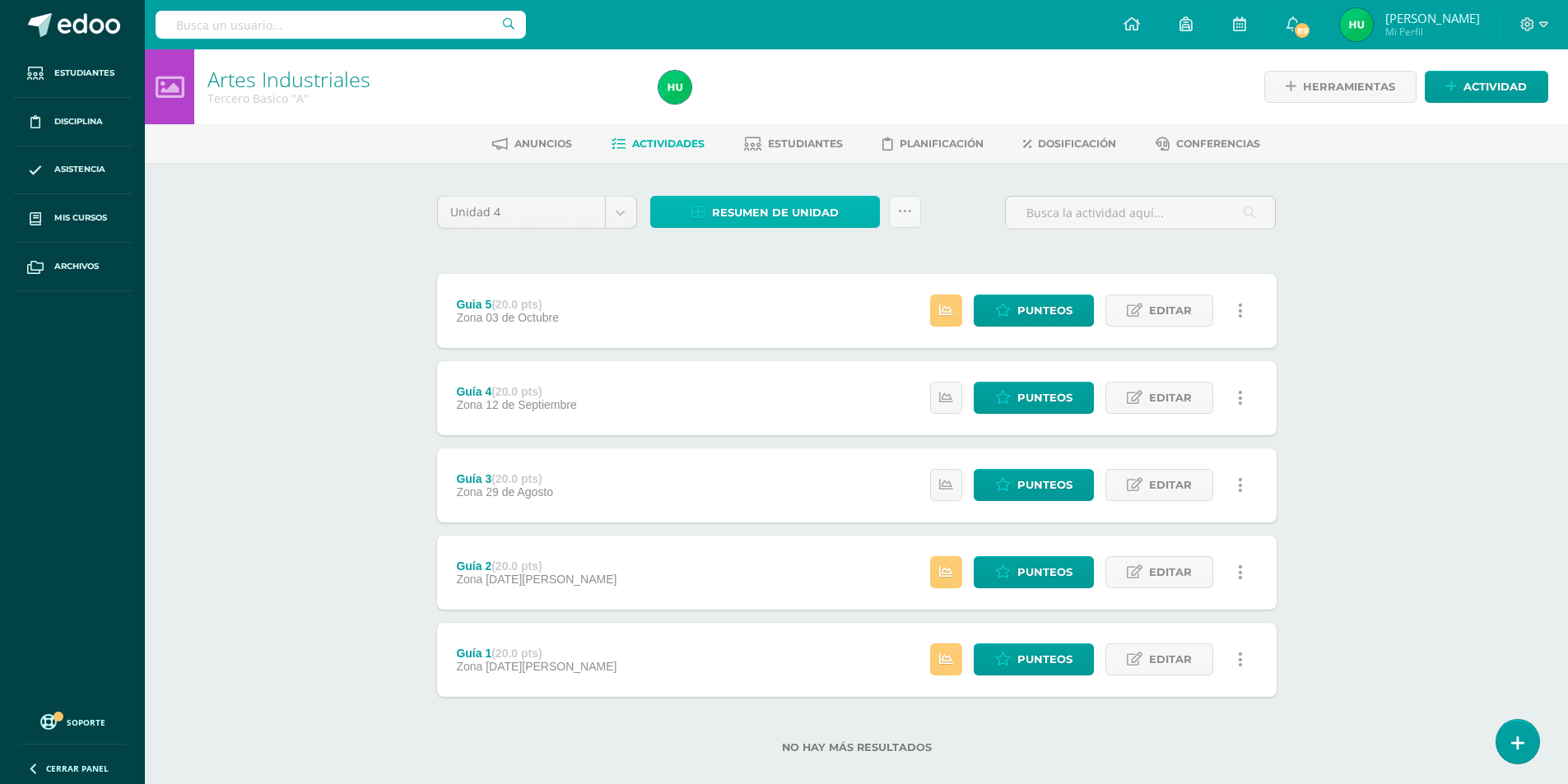
click at [728, 222] on span "Resumen de unidad" at bounding box center [774, 212] width 126 height 31
click at [737, 106] on link "Descargar como HTML" at bounding box center [765, 106] width 175 height 26
click at [661, 268] on div "Unidad 4 Unidad 1 Unidad 2 Unidad 3 Unidad 4 Resumen de unidad Subir actividade…" at bounding box center [857, 484] width 853 height 577
click at [746, 209] on span "Resumen de unidad" at bounding box center [774, 212] width 126 height 31
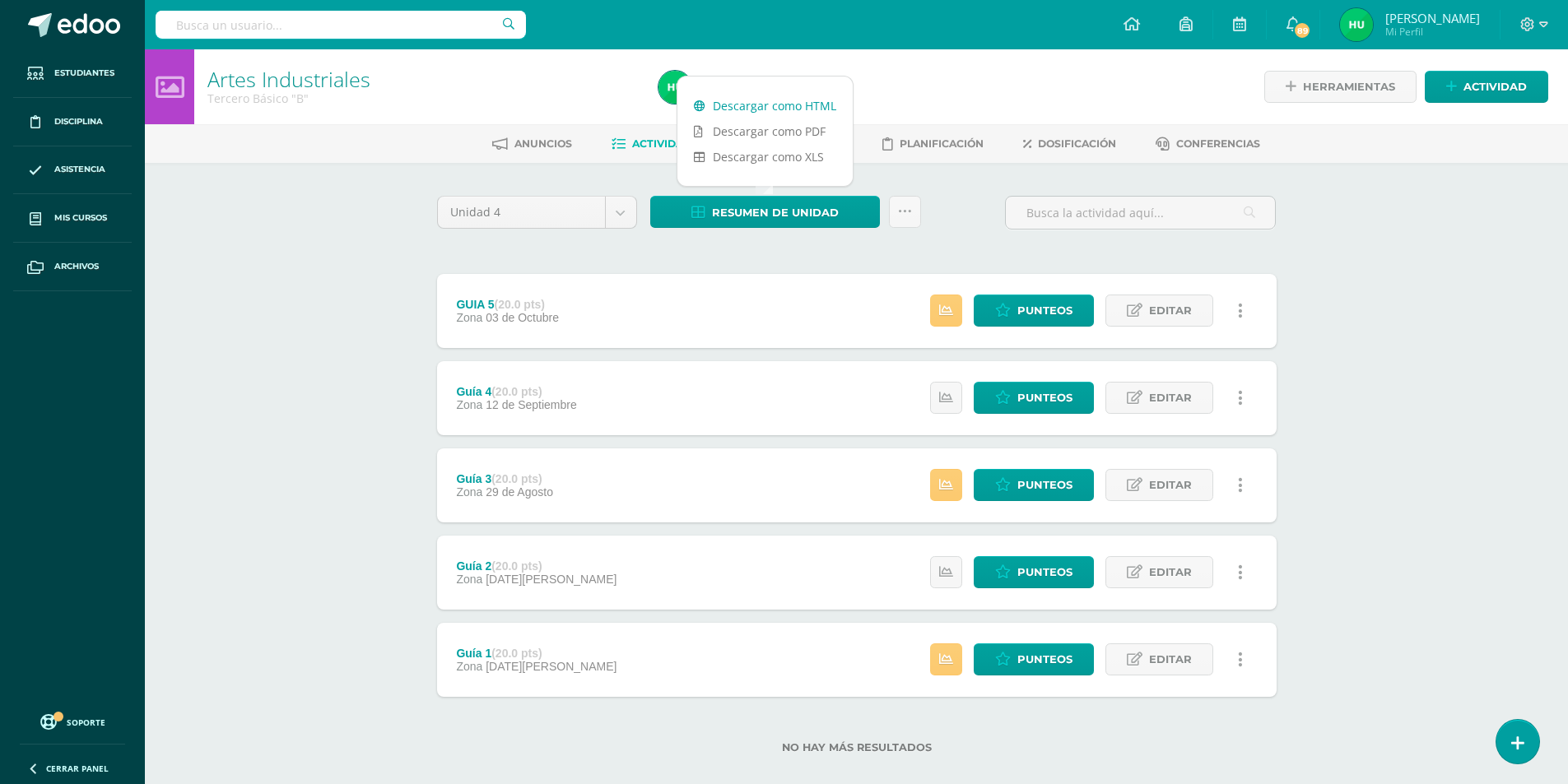
click at [730, 109] on link "Descargar como HTML" at bounding box center [765, 106] width 175 height 26
click at [191, 213] on div "Artes Industriales Tercero Básico "B" Herramientas Detalle de asistencias Activ…" at bounding box center [856, 428] width 1423 height 757
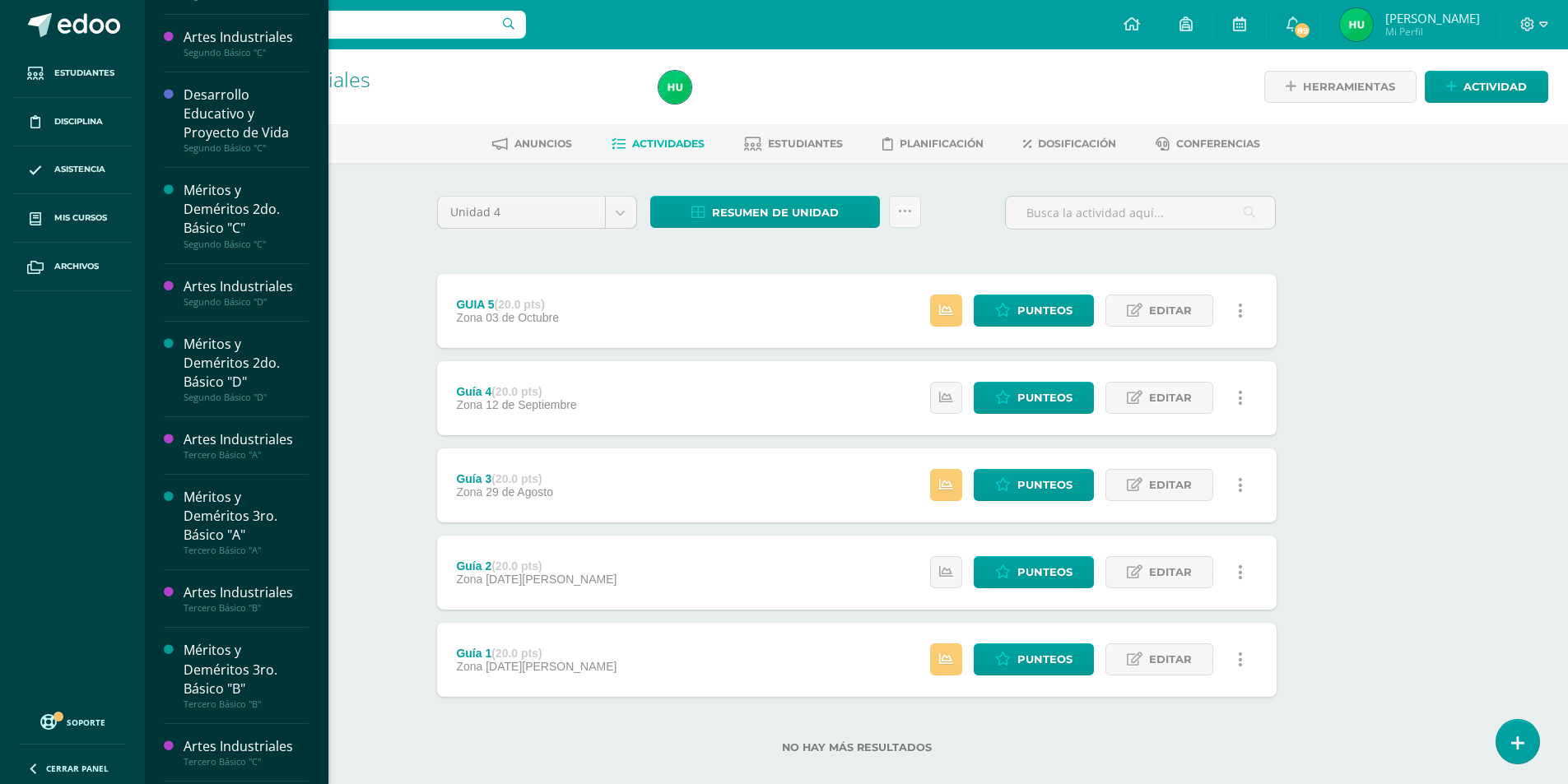
scroll to position [1210, 0]
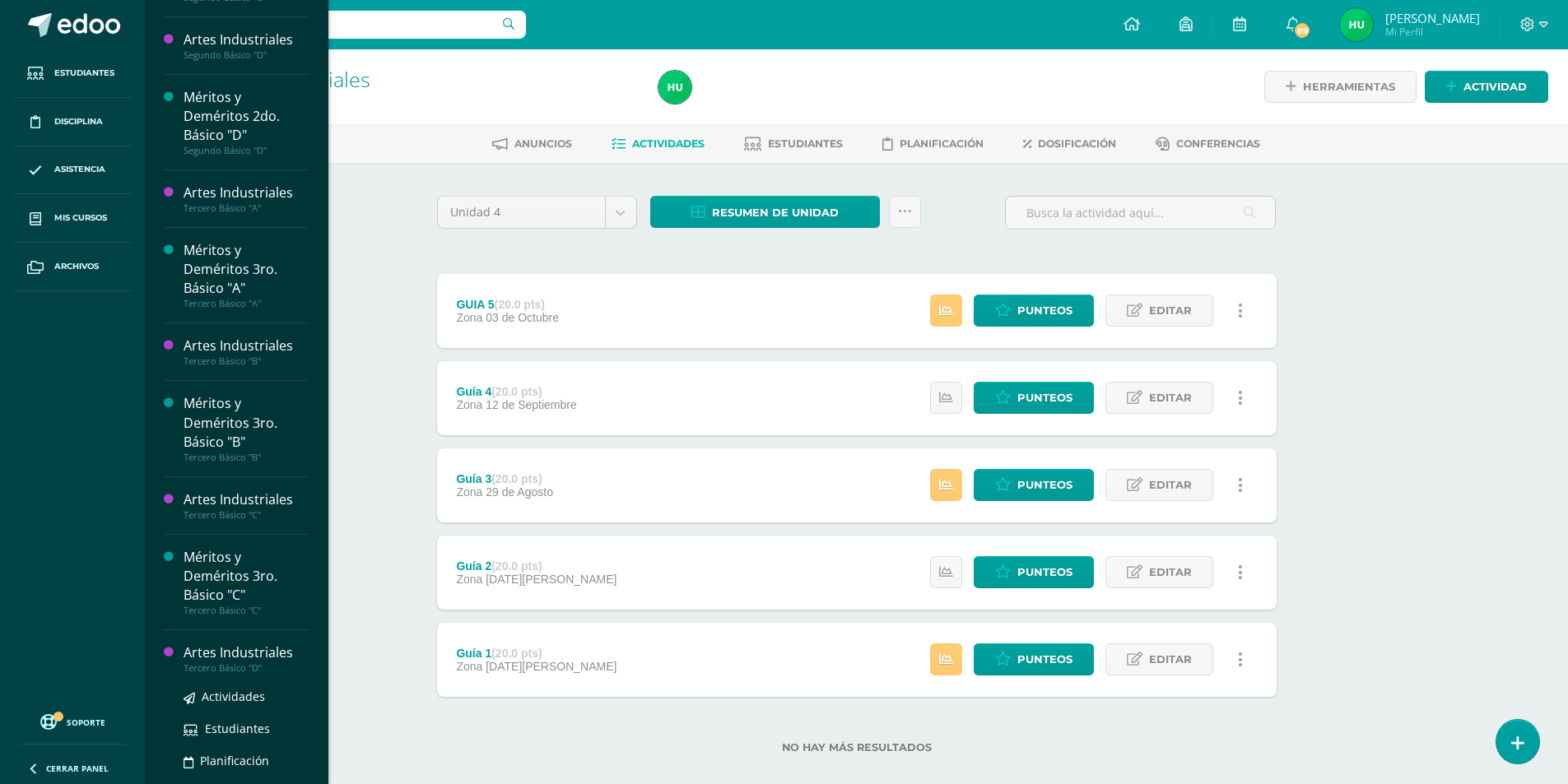
click at [254, 653] on div "Artes Industriales" at bounding box center [245, 653] width 125 height 19
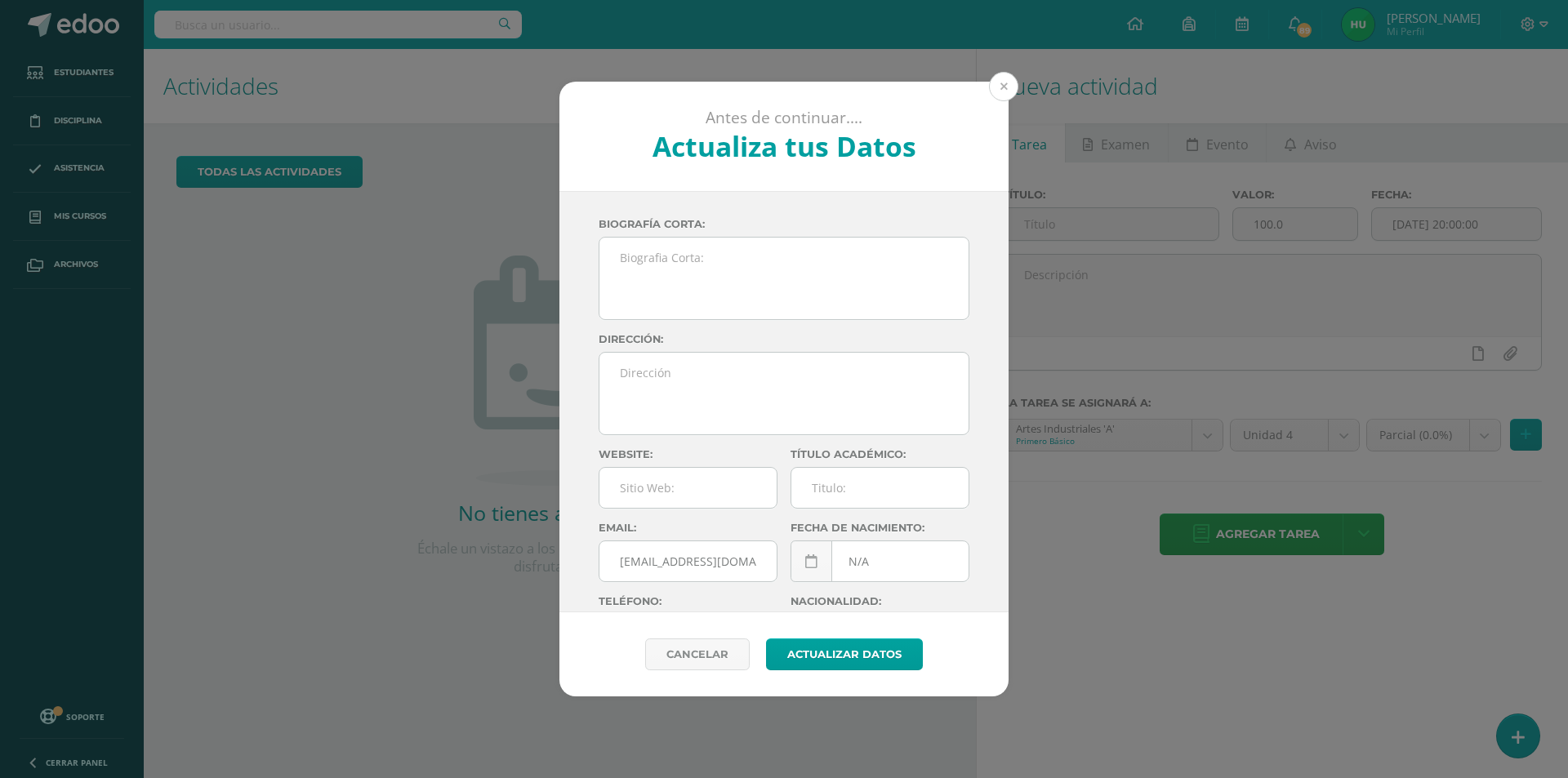
click at [1011, 93] on button at bounding box center [1004, 87] width 30 height 30
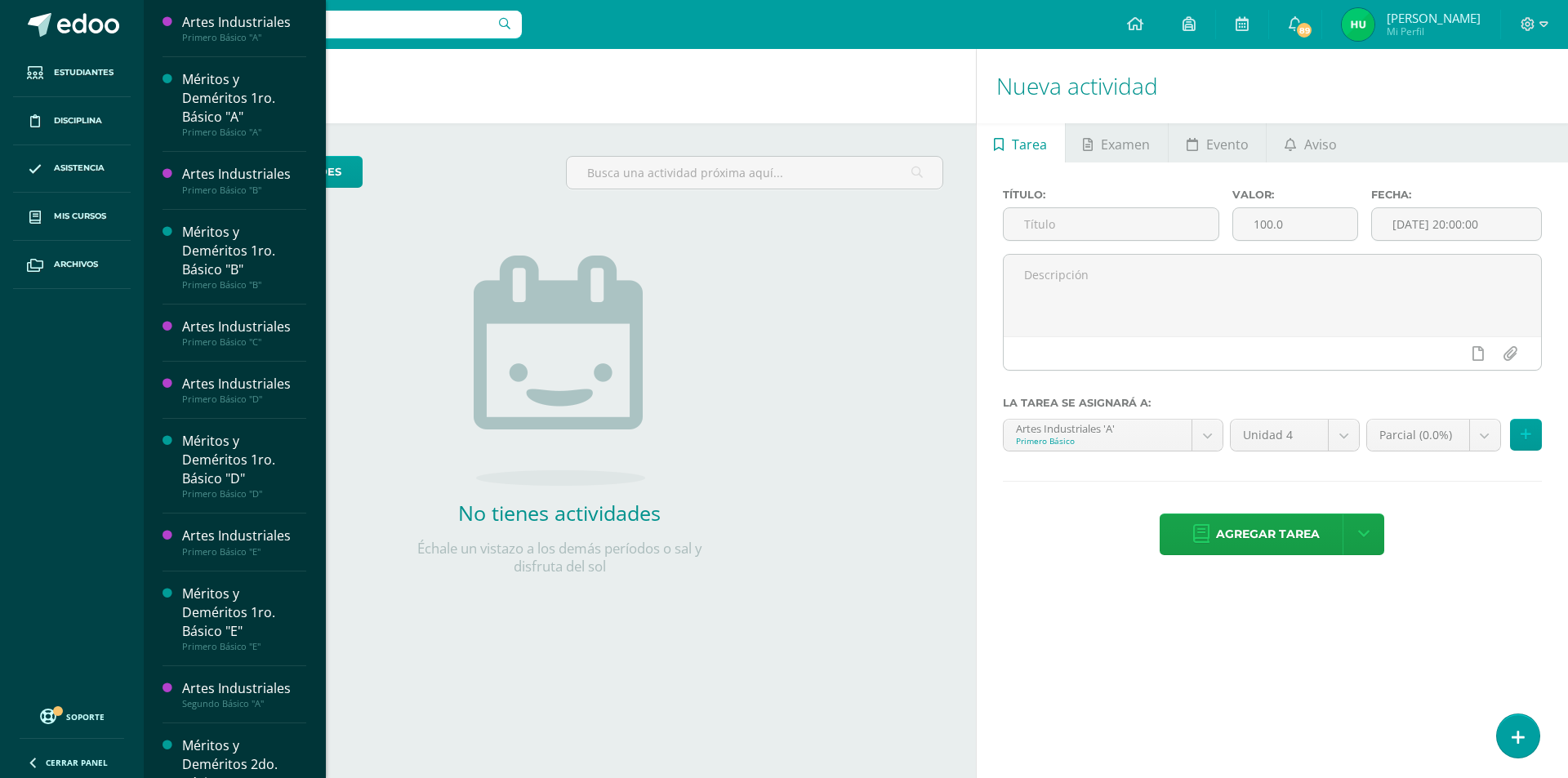
scroll to position [1201, 0]
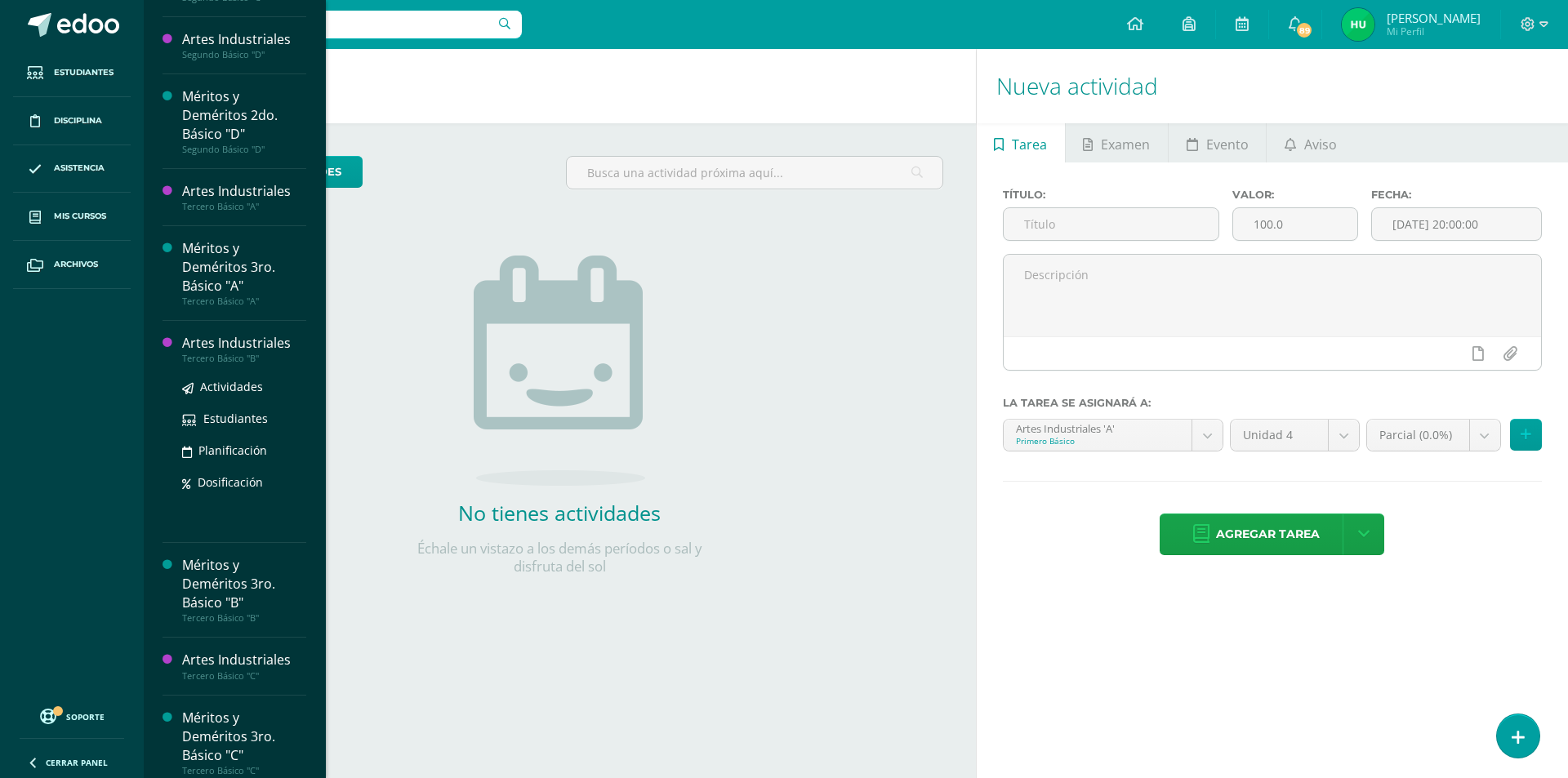
click at [229, 344] on div "Artes Industriales" at bounding box center [244, 343] width 124 height 19
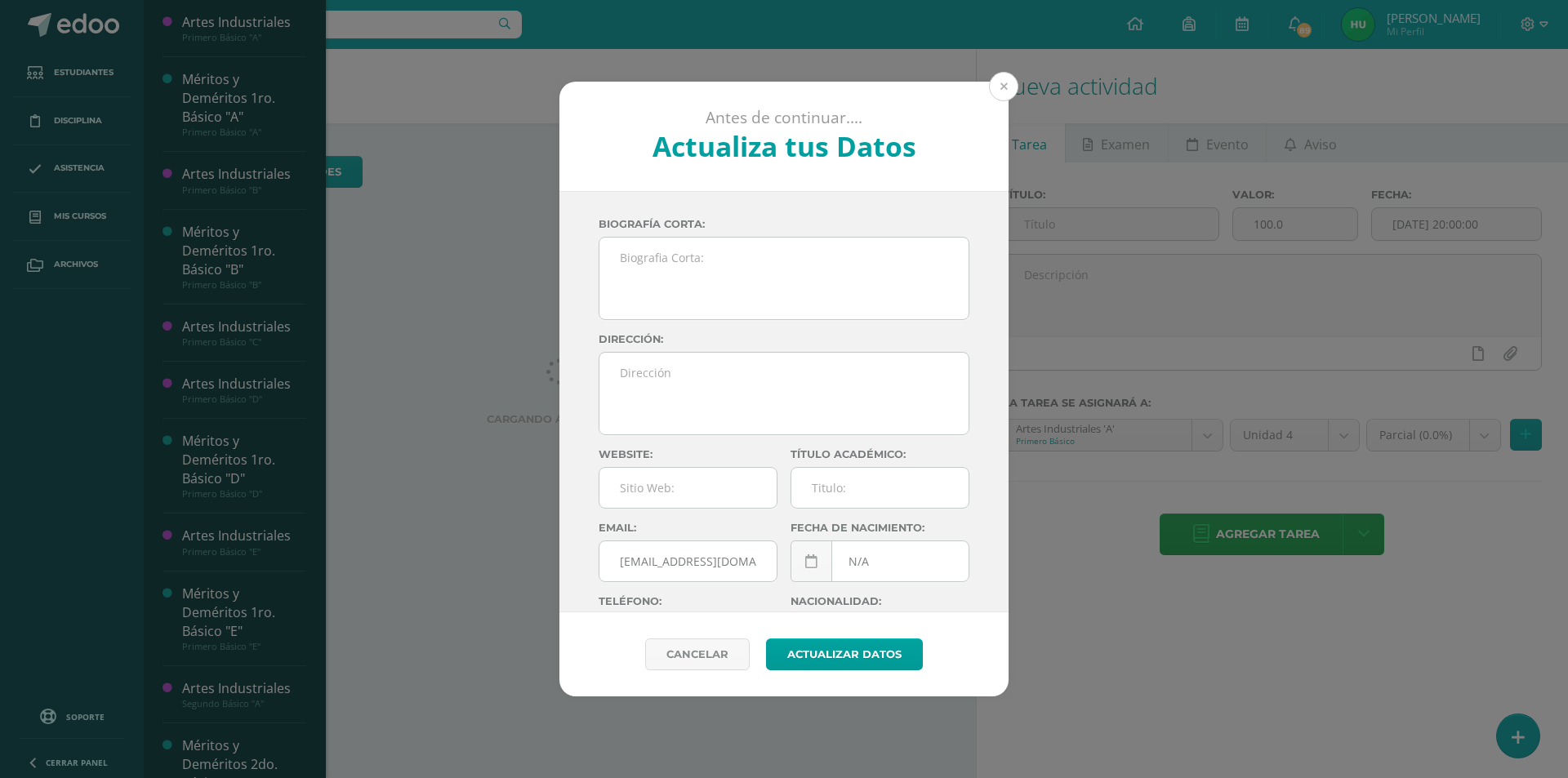
click at [1005, 84] on button at bounding box center [1004, 87] width 30 height 30
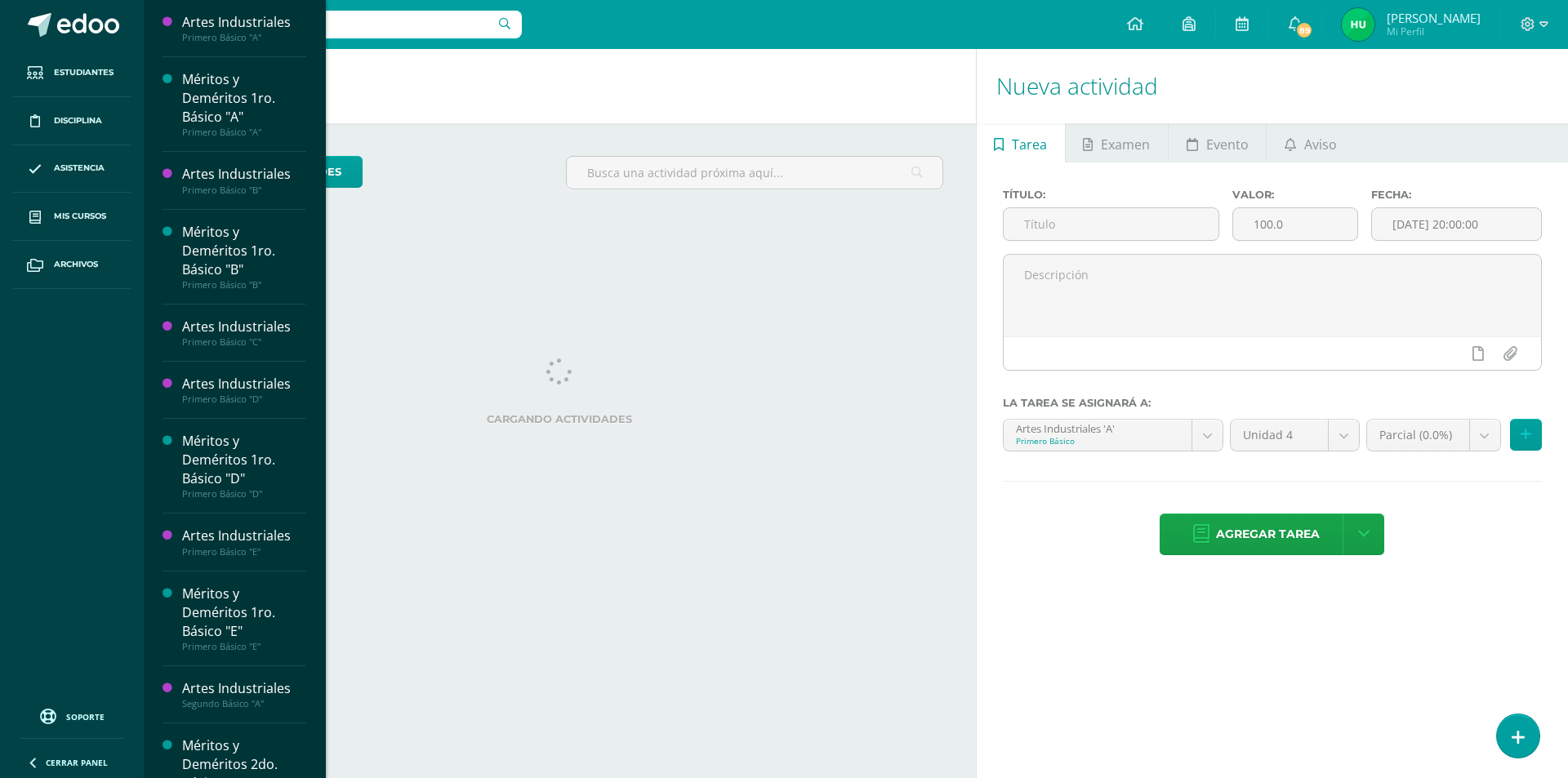
drag, startPoint x: 317, startPoint y: 71, endPoint x: 316, endPoint y: 115, distance: 44.0
click at [316, 115] on body "Estudiantes Disciplina Asistencia Mis cursos Archivos Soporte Ayuda Reportar un…" at bounding box center [784, 389] width 1568 height 778
click at [474, 255] on div "Actividades Actividad todas las Actividades No tienes actividades Échale un vis…" at bounding box center [556, 413] width 839 height 729
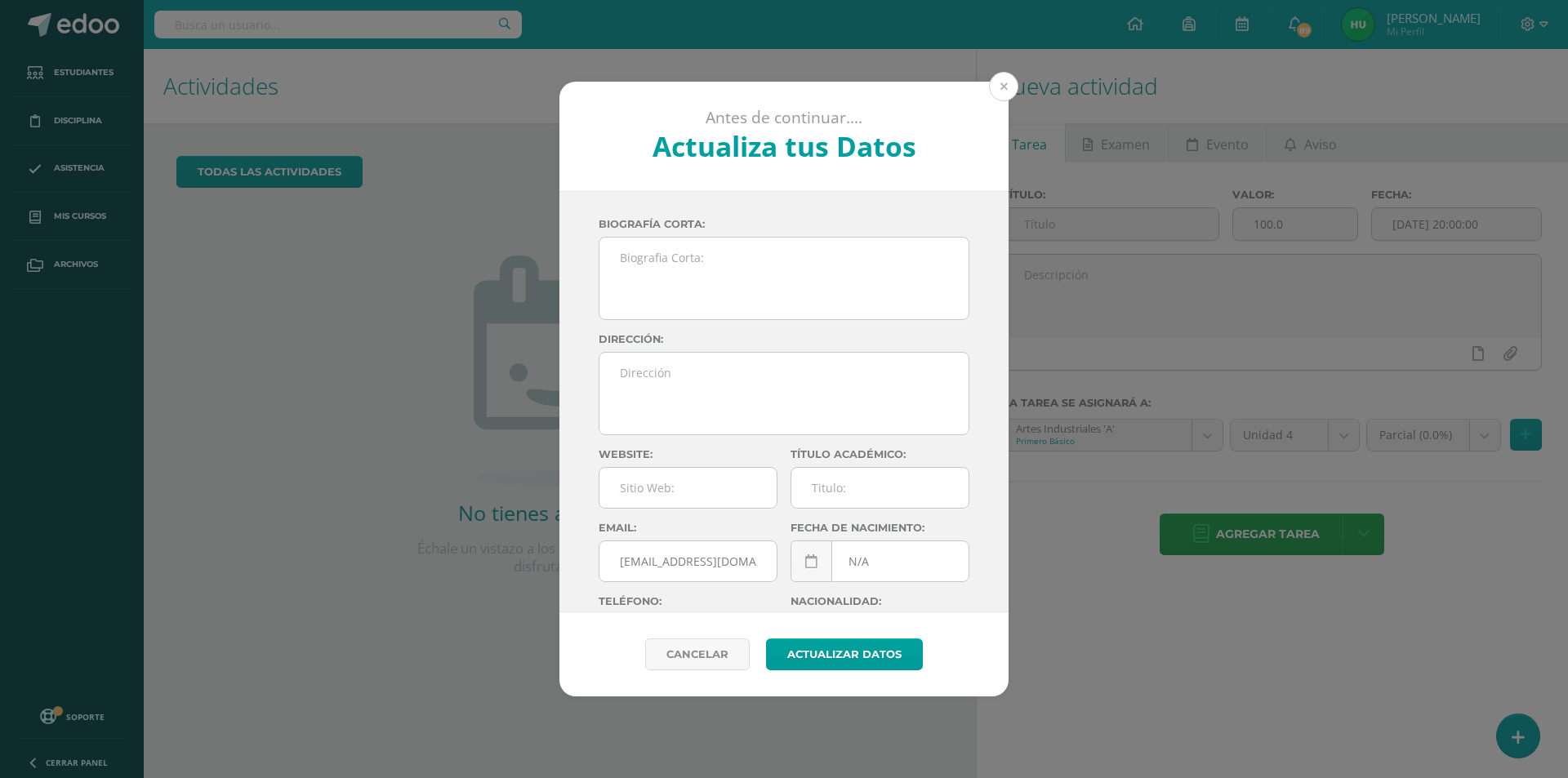
click at [1001, 89] on button at bounding box center [1004, 87] width 30 height 30
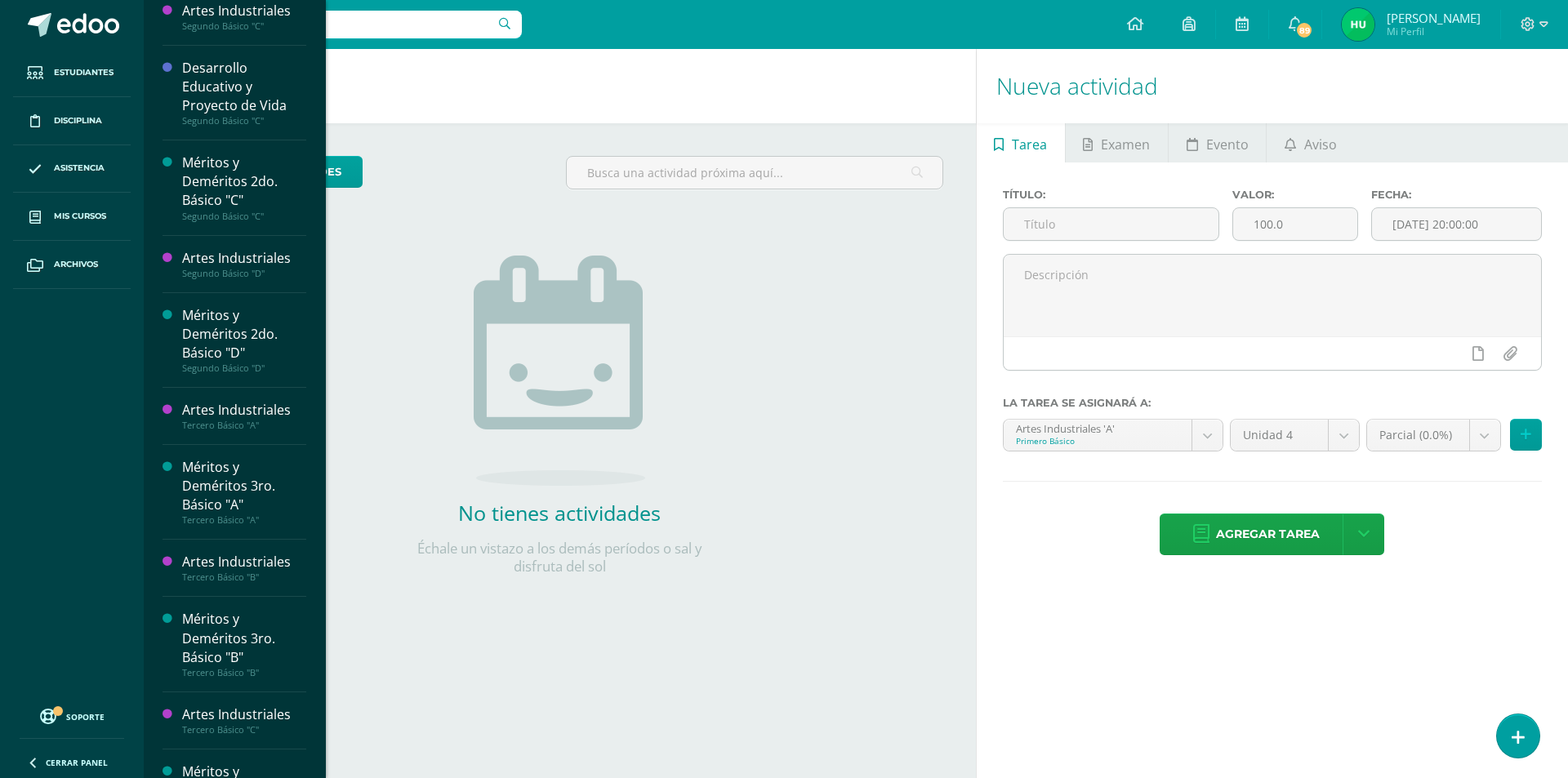
scroll to position [1201, 0]
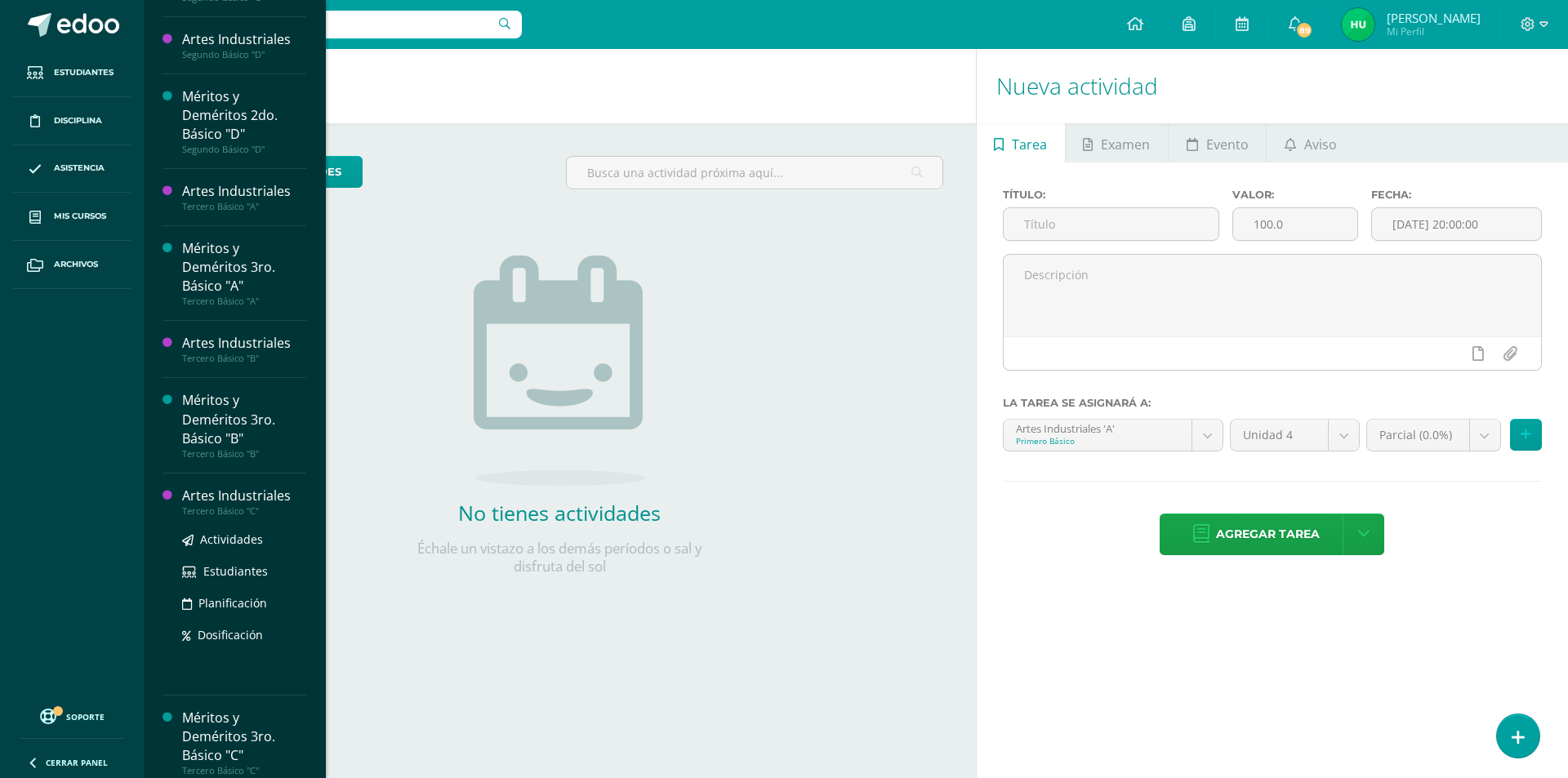
click at [221, 494] on div "Artes Industriales" at bounding box center [244, 495] width 124 height 19
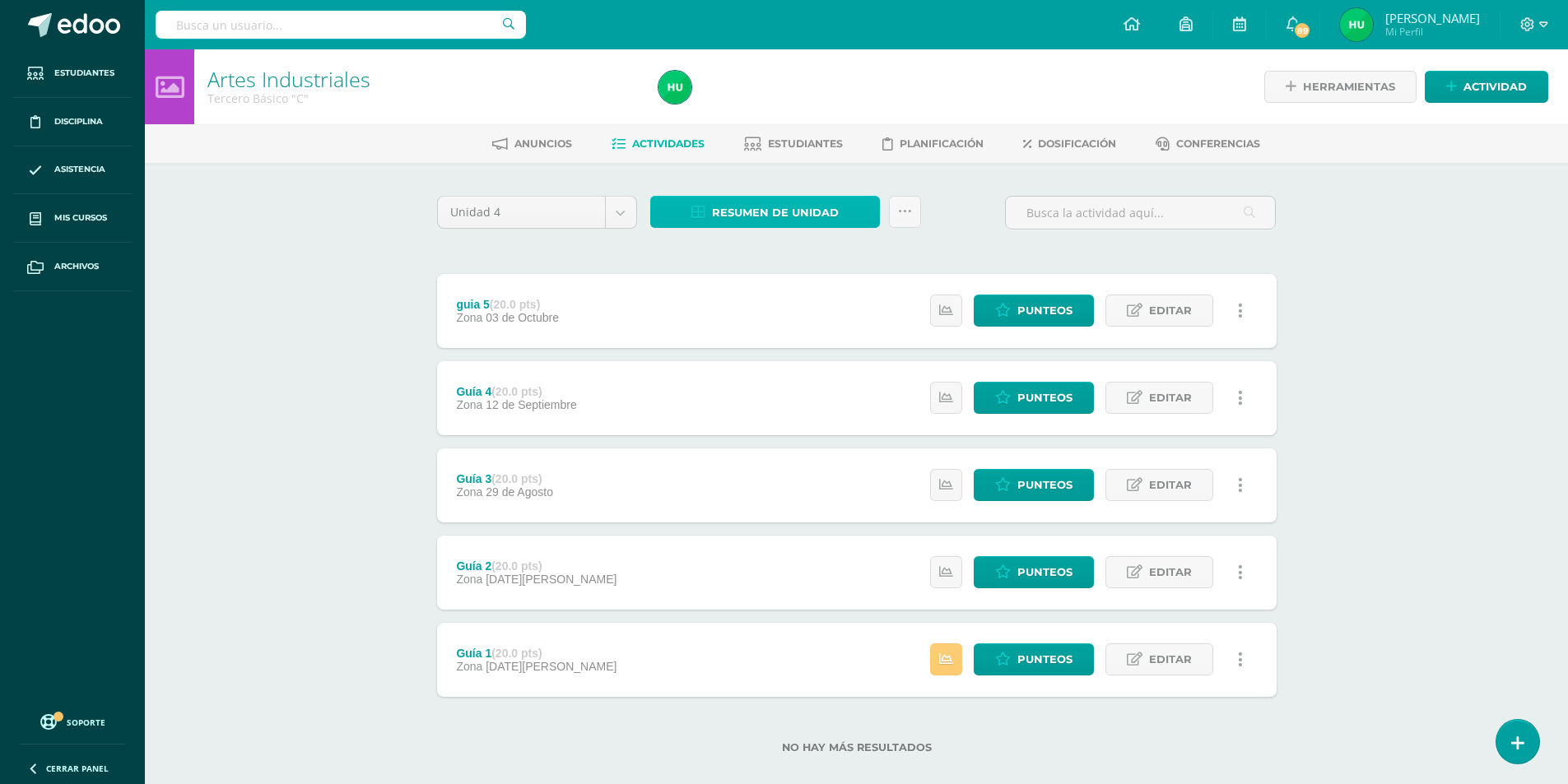
click at [773, 216] on span "Resumen de unidad" at bounding box center [774, 212] width 126 height 31
click at [764, 107] on link "Descargar como HTML" at bounding box center [765, 106] width 175 height 26
click at [728, 103] on link "Descargar como HTML" at bounding box center [765, 106] width 175 height 26
click at [526, 98] on div "Tercero Básico "C"" at bounding box center [423, 98] width 431 height 16
click at [736, 204] on span "Resumen de unidad" at bounding box center [774, 212] width 126 height 31
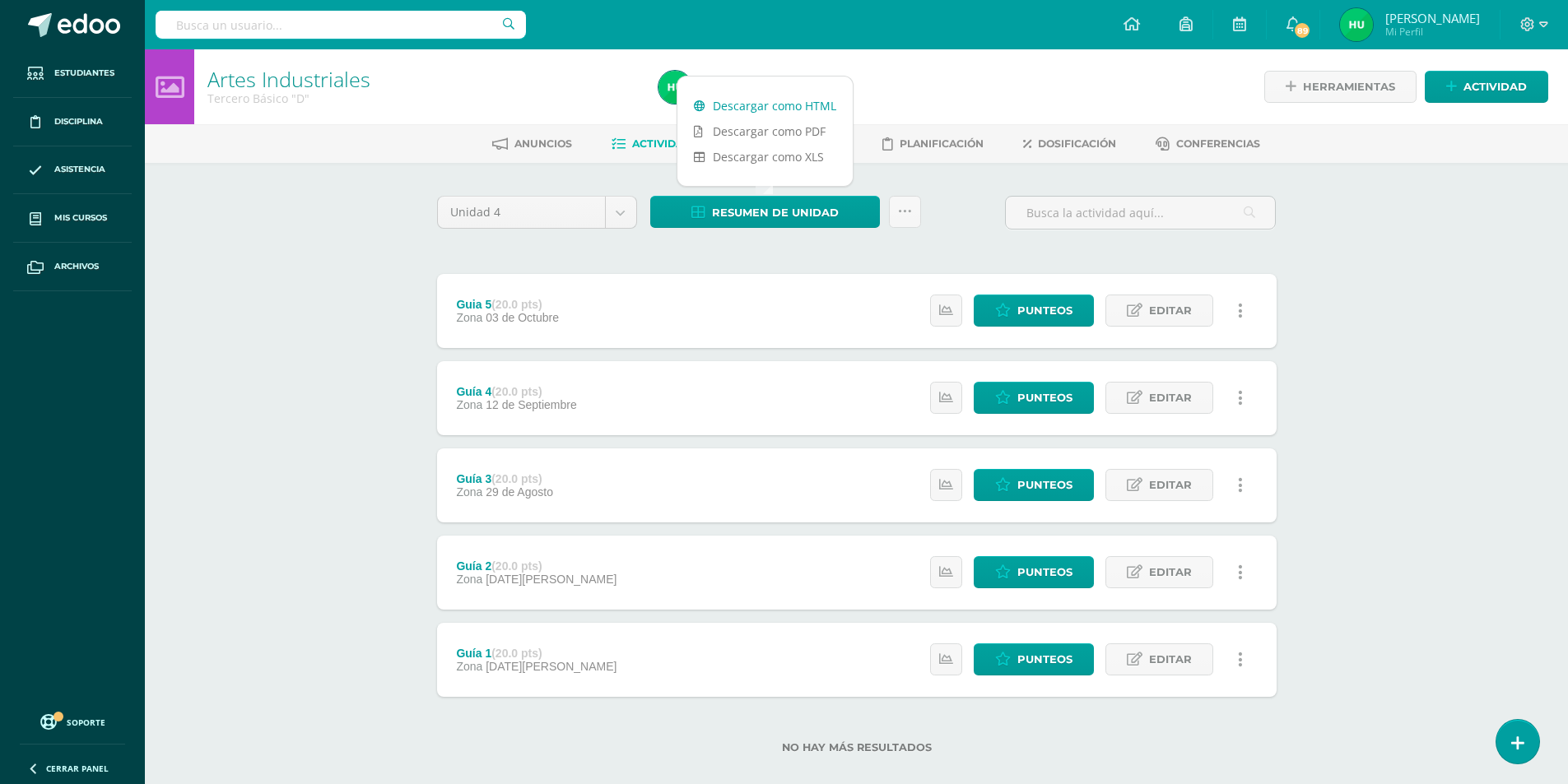
click at [742, 107] on link "Descargar como HTML" at bounding box center [765, 106] width 175 height 26
click at [1529, 26] on icon at bounding box center [1527, 25] width 15 height 15
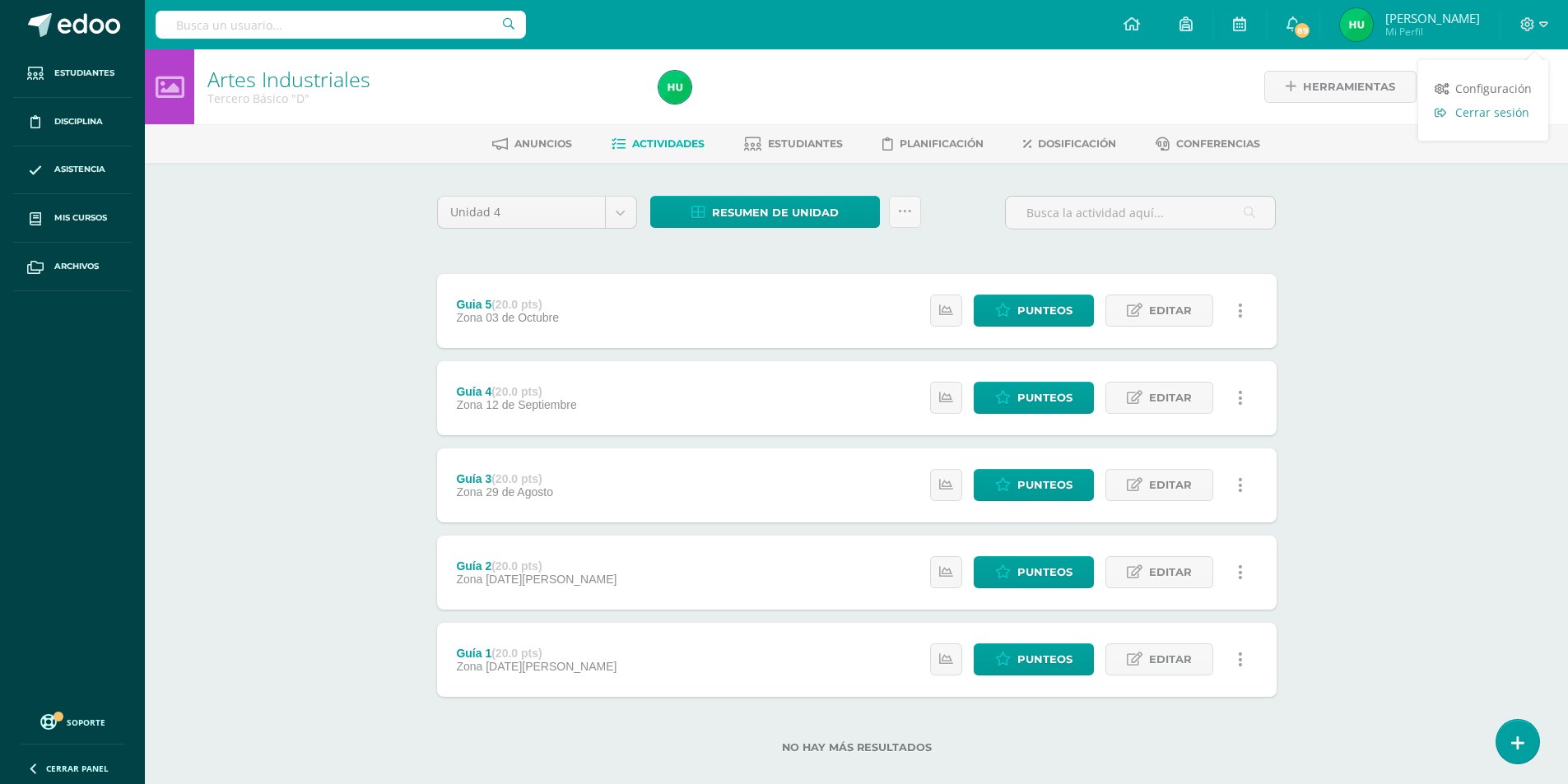
click at [1475, 112] on span "Cerrar sesión" at bounding box center [1492, 112] width 74 height 16
